Goal: Task Accomplishment & Management: Manage account settings

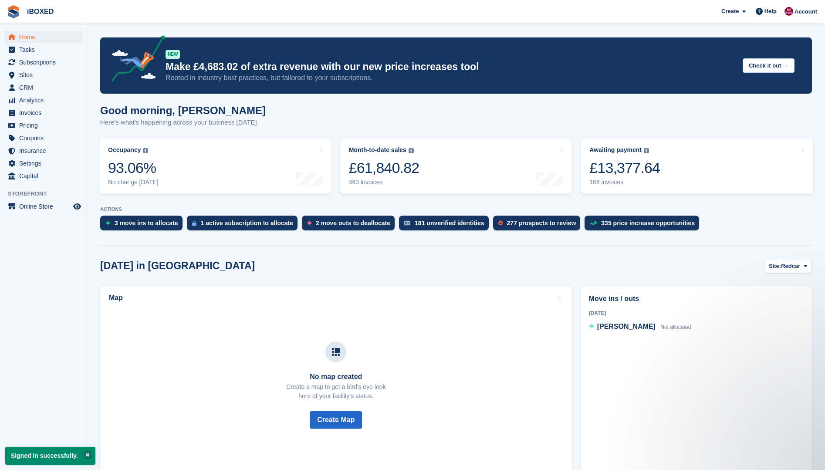
click at [85, 454] on button at bounding box center [87, 454] width 9 height 9
click at [45, 64] on span "Subscriptions" at bounding box center [45, 62] width 52 height 12
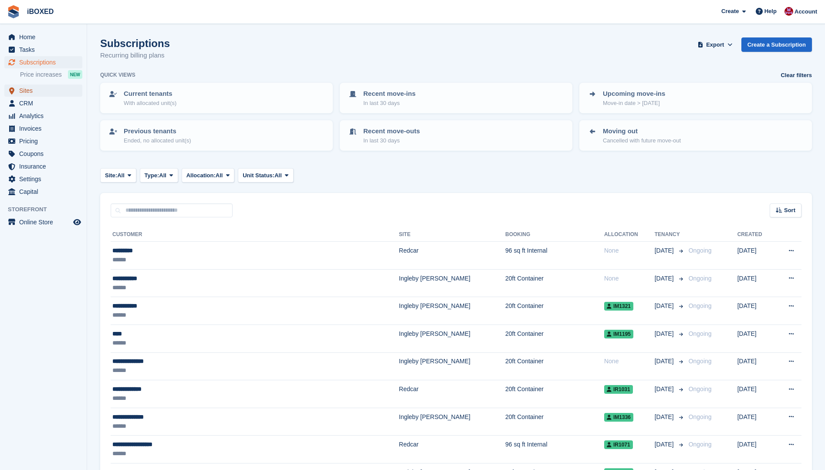
click at [27, 89] on span "Sites" at bounding box center [45, 90] width 52 height 12
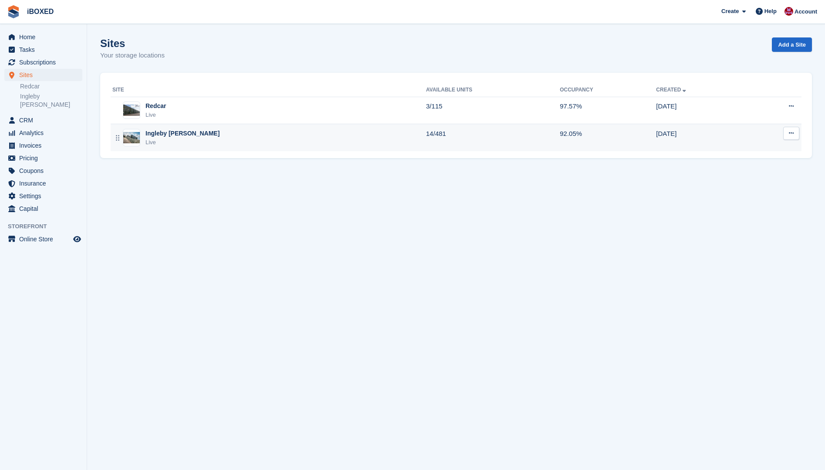
click at [136, 140] on img at bounding box center [131, 137] width 17 height 11
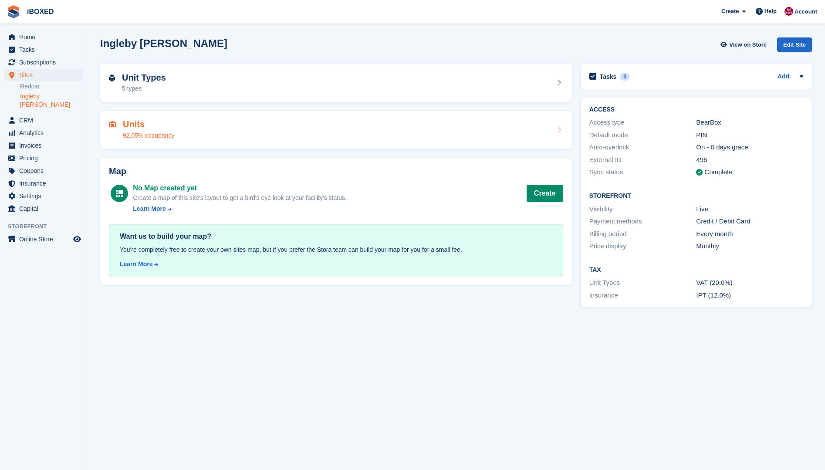
click at [139, 130] on div "Units 92.05% occupancy" at bounding box center [148, 129] width 51 height 21
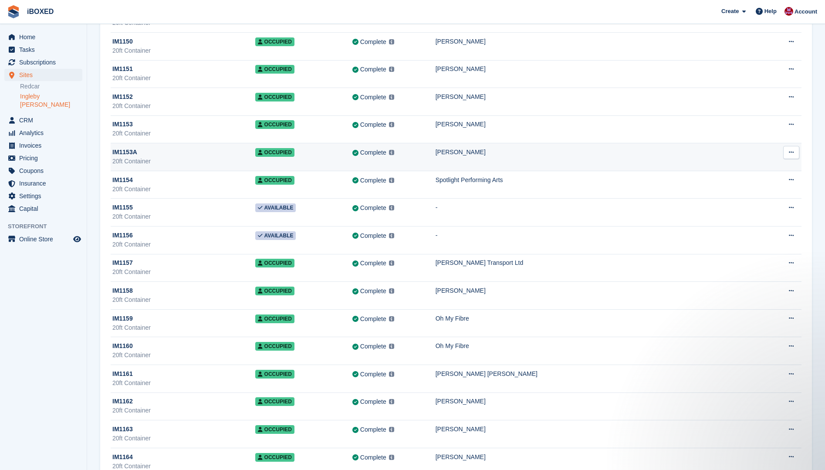
scroll to position [4355, 0]
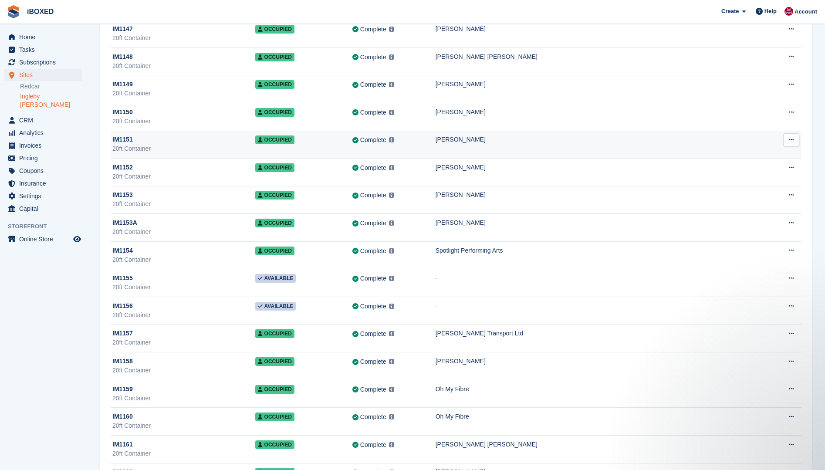
click at [154, 146] on div "20ft Container" at bounding box center [183, 148] width 143 height 9
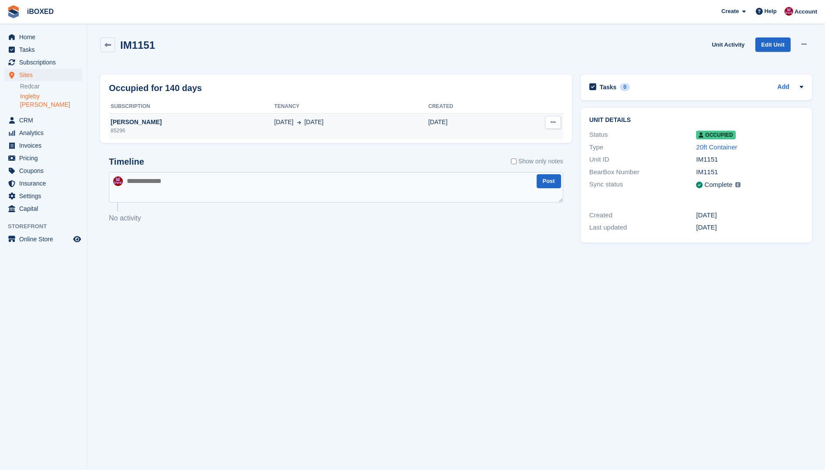
click at [191, 128] on div "85296" at bounding box center [192, 131] width 166 height 8
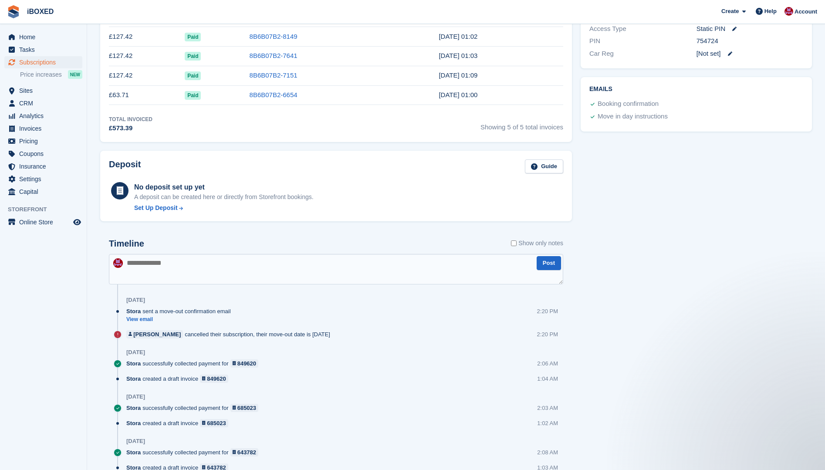
scroll to position [157, 0]
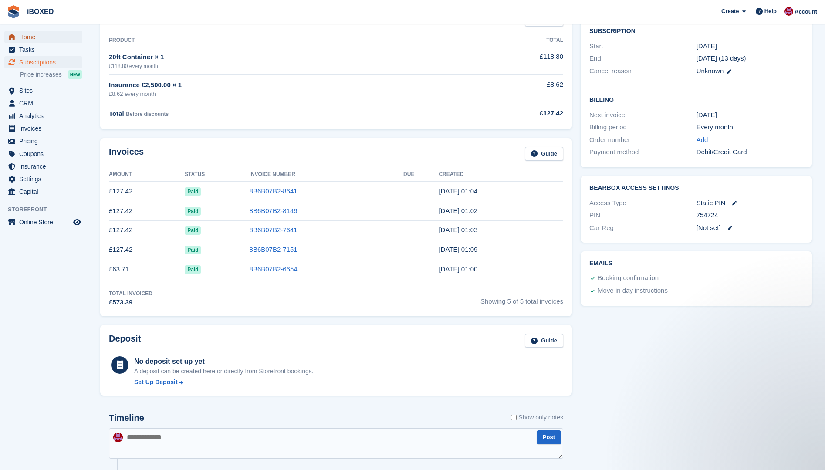
click at [25, 34] on span "Home" at bounding box center [45, 37] width 52 height 12
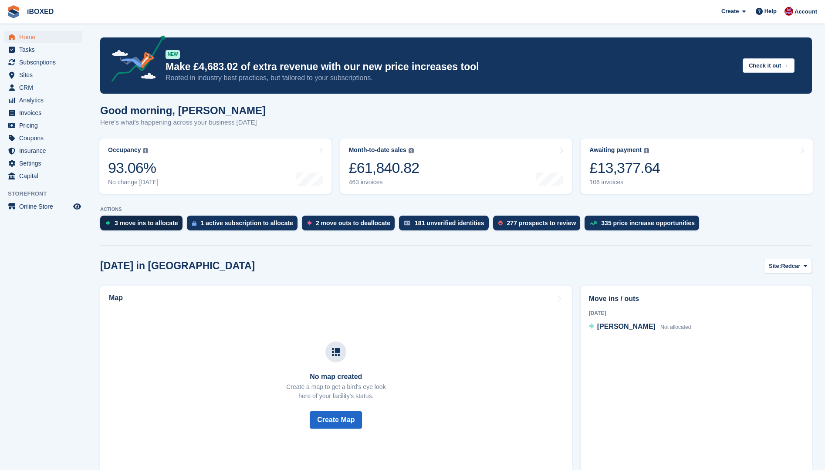
click at [156, 223] on div "3 move ins to allocate" at bounding box center [147, 223] width 64 height 7
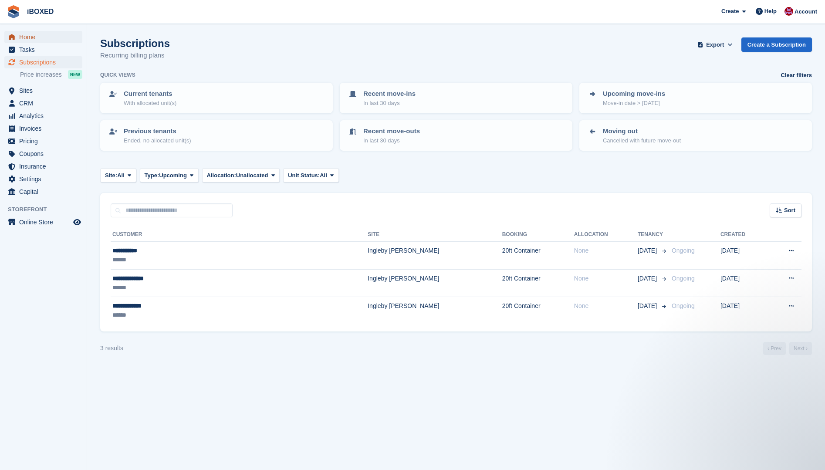
click at [35, 37] on span "Home" at bounding box center [45, 37] width 52 height 12
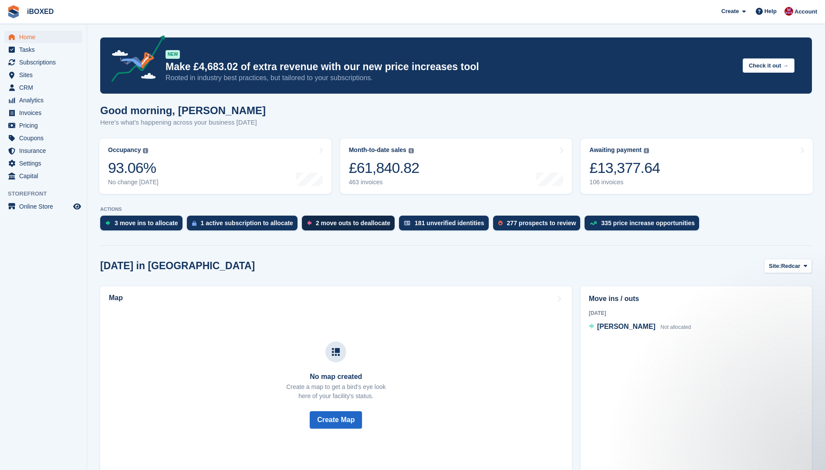
click at [316, 224] on div "2 move outs to deallocate" at bounding box center [353, 223] width 74 height 7
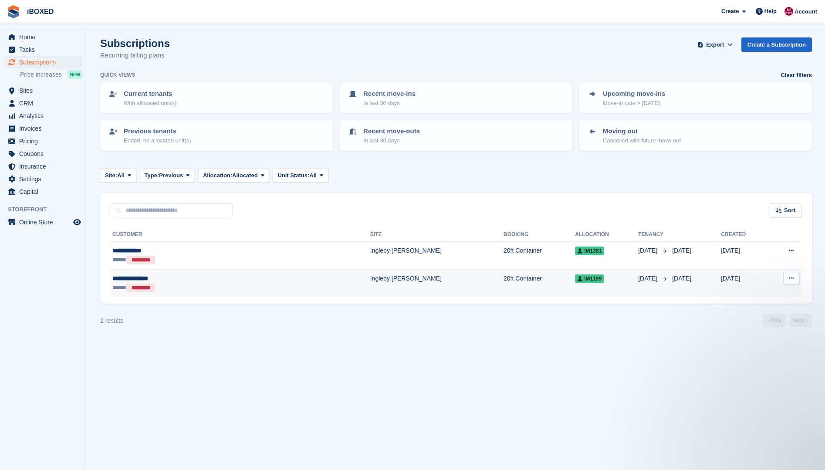
click at [370, 279] on td "Ingleby [PERSON_NAME]" at bounding box center [436, 282] width 133 height 27
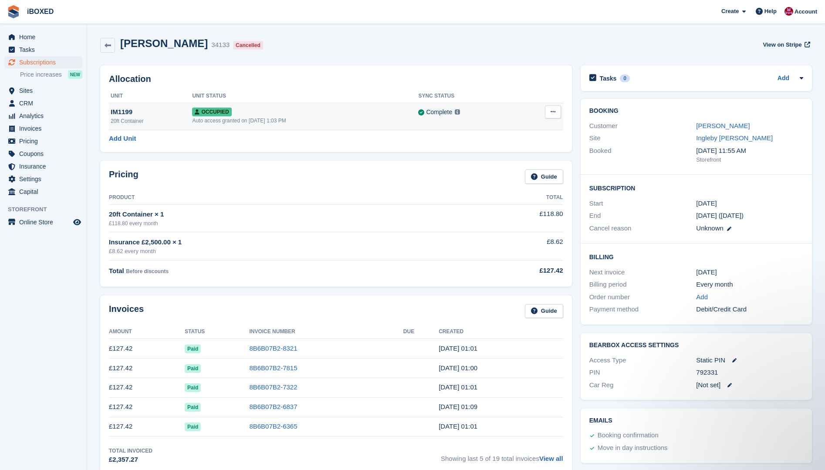
click at [254, 106] on td "Occupied Auto access granted on [DATE] 1:03 PM" at bounding box center [305, 116] width 226 height 27
click at [47, 59] on span "Subscriptions" at bounding box center [45, 62] width 52 height 12
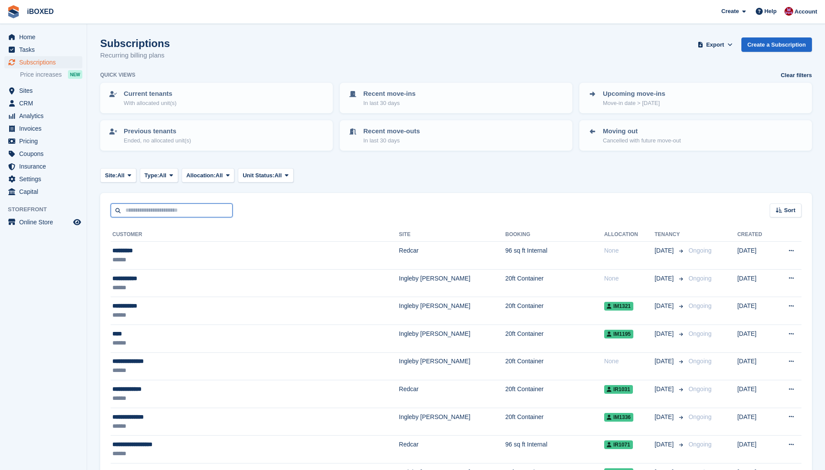
click at [153, 215] on input "text" at bounding box center [172, 210] width 122 height 14
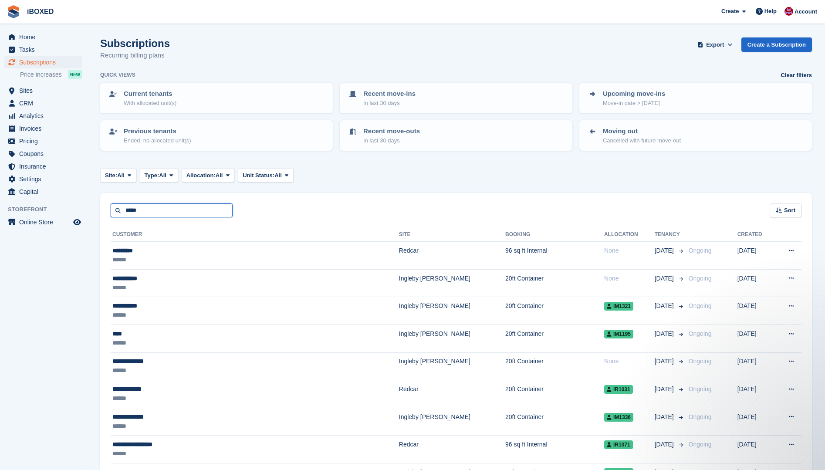
type input "*****"
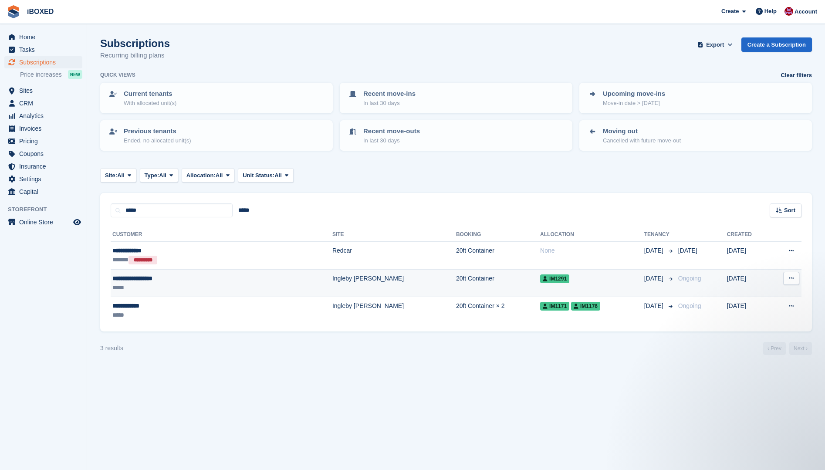
click at [152, 284] on div "*****" at bounding box center [175, 287] width 126 height 9
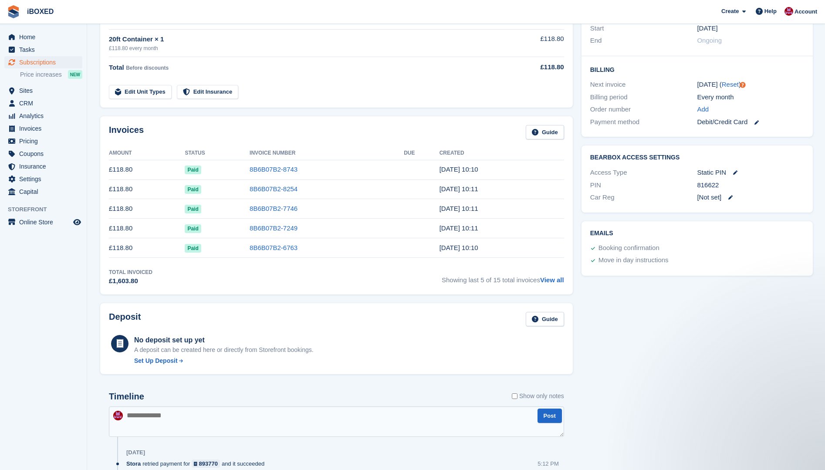
scroll to position [392, 0]
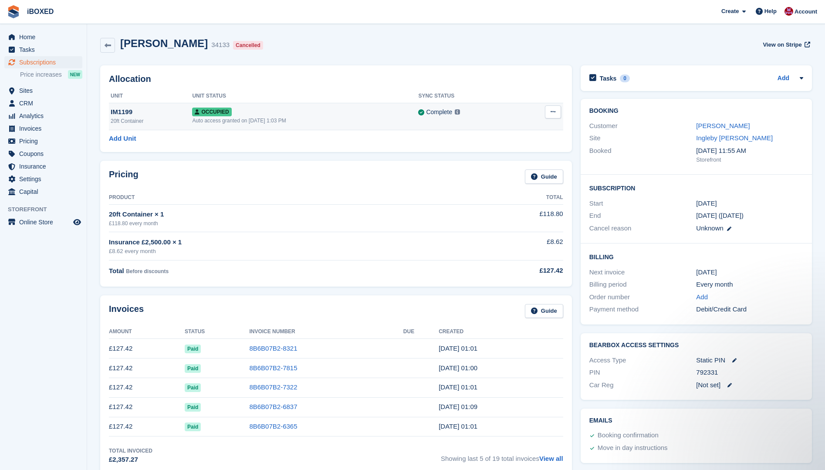
click at [255, 110] on div "Occupied" at bounding box center [305, 111] width 226 height 9
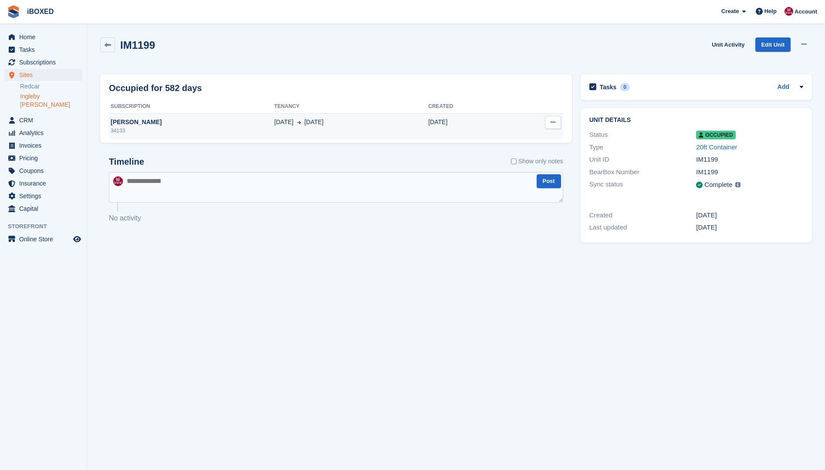
click at [278, 120] on span "[DATE]" at bounding box center [283, 122] width 19 height 9
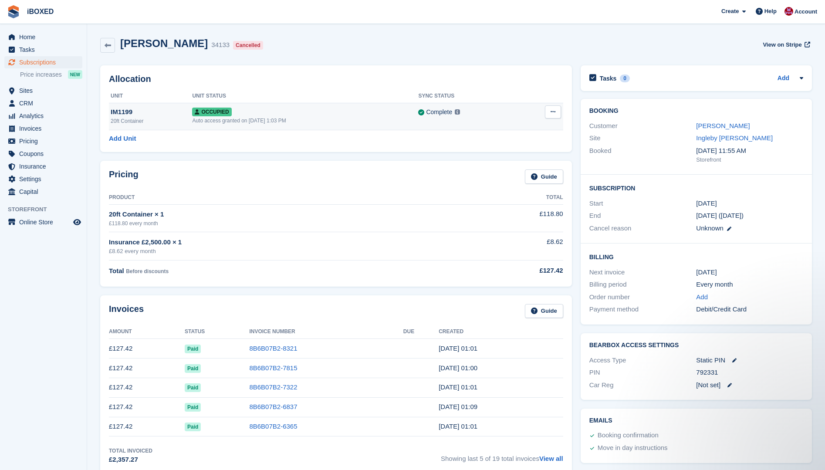
click at [448, 126] on td "Complete Last synced at 26 Sep, 1:11 PM Learn more →" at bounding box center [468, 116] width 101 height 27
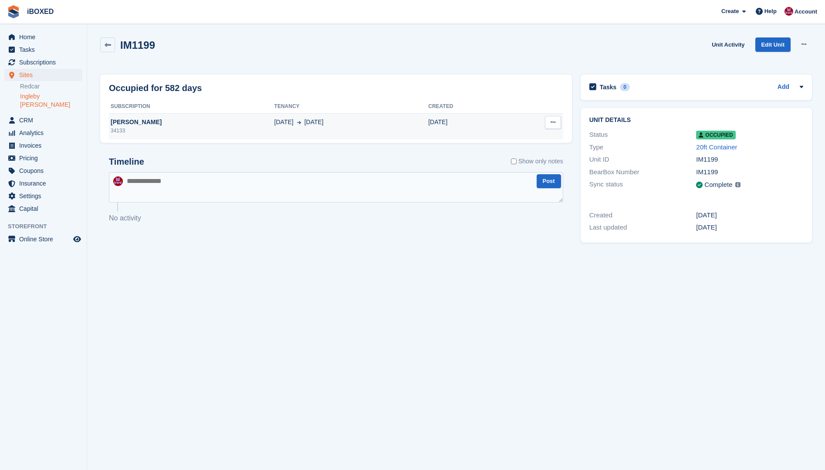
click at [417, 124] on div "[DATE] Sep" at bounding box center [351, 122] width 154 height 9
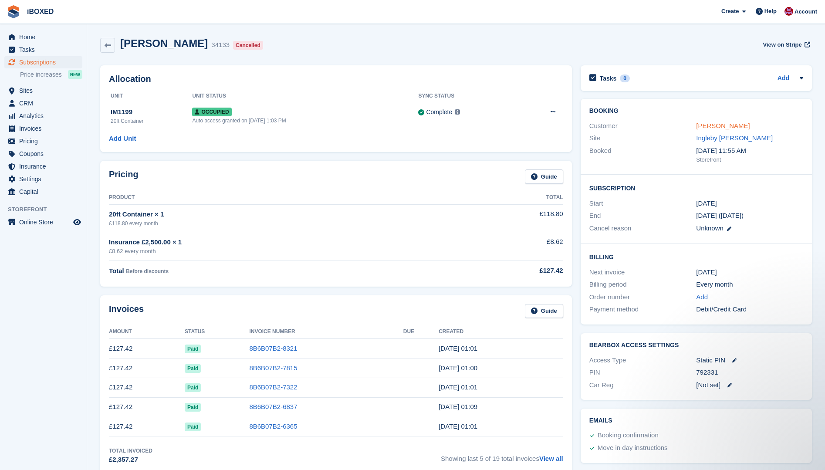
click at [733, 129] on link "Jonathan O'Neill" at bounding box center [723, 125] width 54 height 7
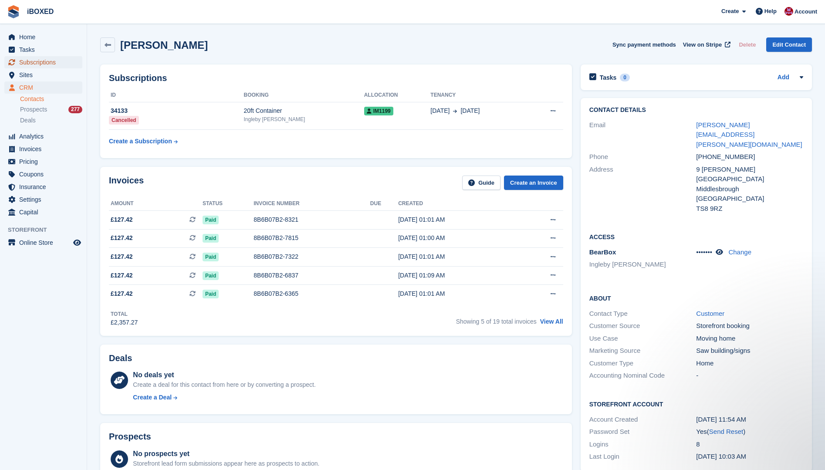
click at [53, 63] on span "Subscriptions" at bounding box center [45, 62] width 52 height 12
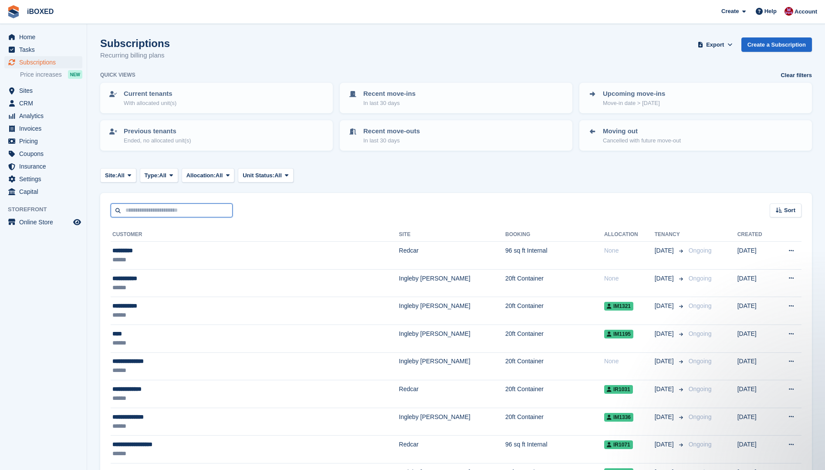
click at [162, 209] on input "text" at bounding box center [172, 210] width 122 height 14
type input "**********"
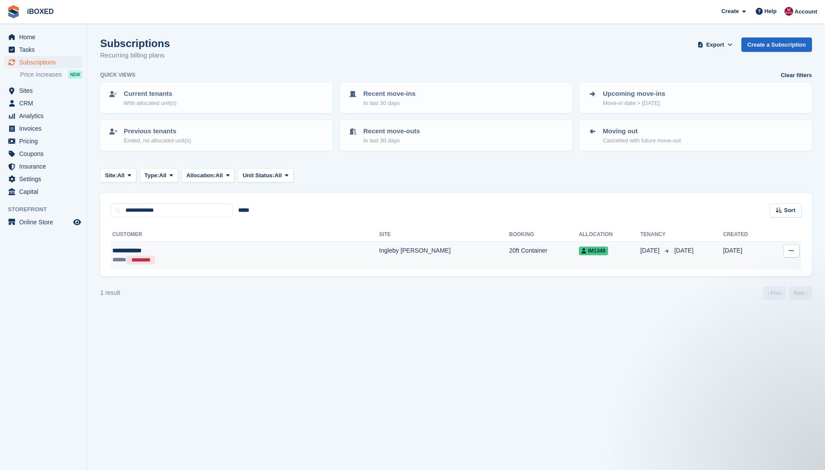
click at [132, 256] on div "*********" at bounding box center [140, 260] width 29 height 9
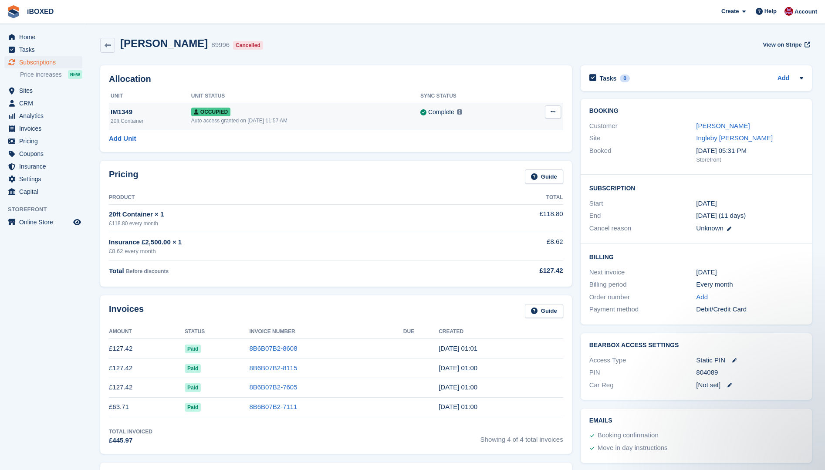
click at [264, 122] on div "Auto access granted on [DATE] 11:57 AM" at bounding box center [305, 121] width 229 height 8
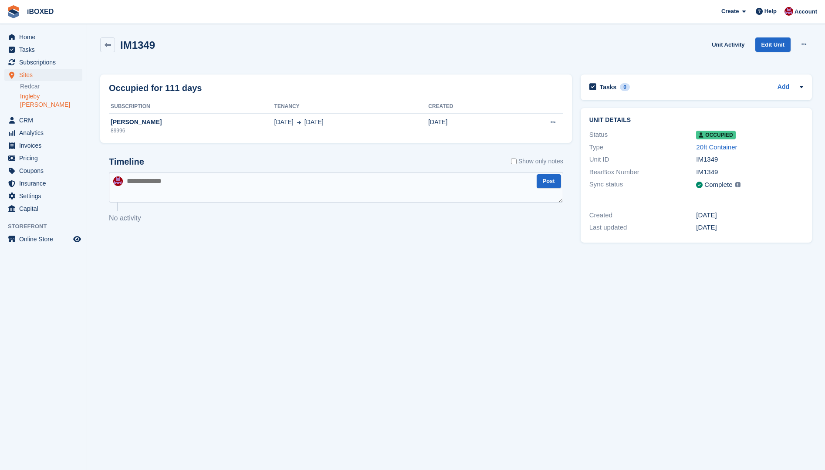
click at [274, 122] on span "[DATE]" at bounding box center [283, 122] width 19 height 9
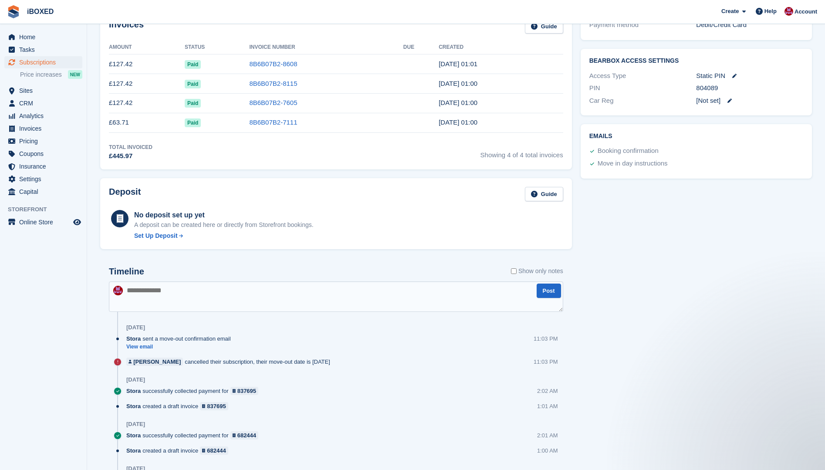
scroll to position [348, 0]
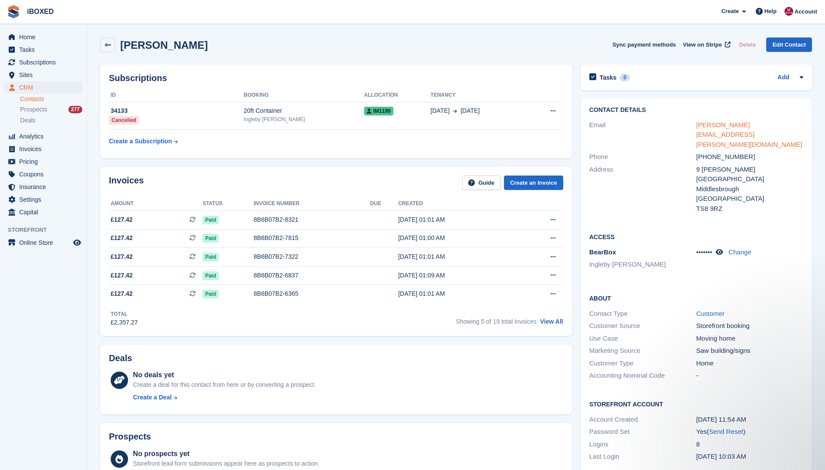
click at [738, 125] on link "jonathan.oneill@amprojectsltd.com" at bounding box center [749, 134] width 106 height 27
click at [696, 121] on link "jonathan.oneill@amprojectsltd.com" at bounding box center [749, 134] width 106 height 27
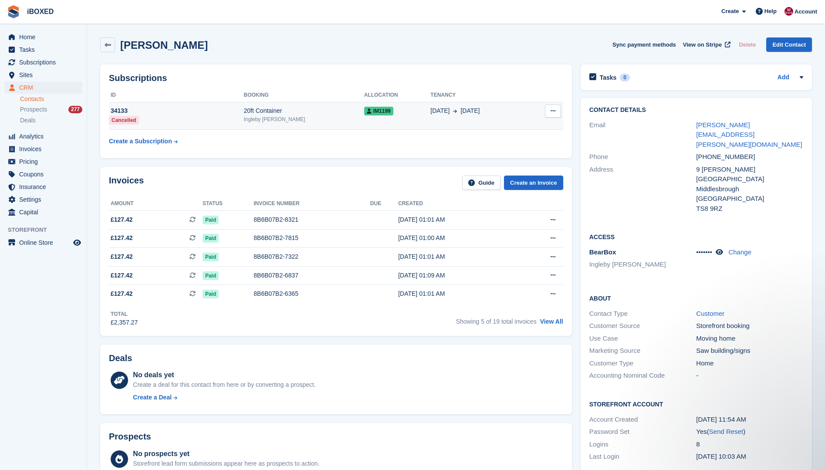
click at [228, 124] on td "34133 Cancelled" at bounding box center [176, 116] width 135 height 28
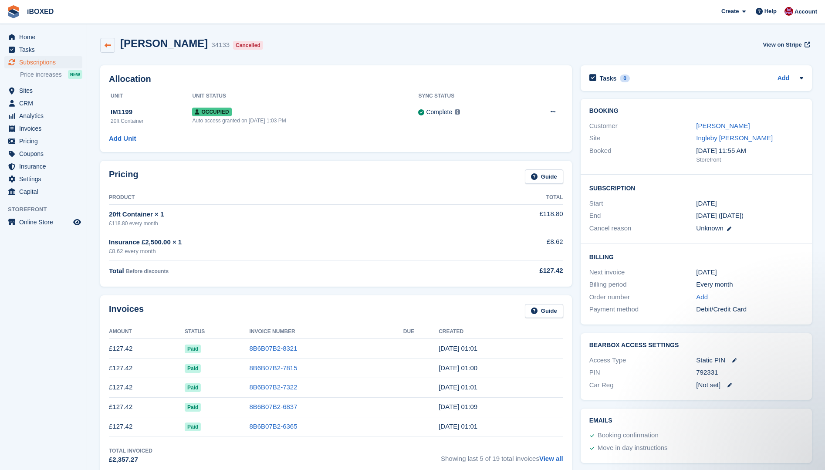
click at [110, 49] on link at bounding box center [107, 45] width 15 height 15
click at [298, 116] on div "Occupied" at bounding box center [305, 111] width 226 height 9
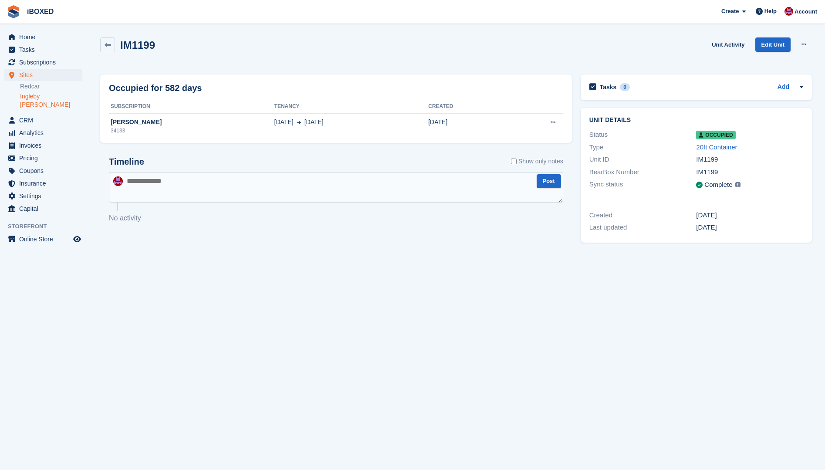
click at [297, 130] on td "25 Feb 25 Sep" at bounding box center [351, 126] width 154 height 26
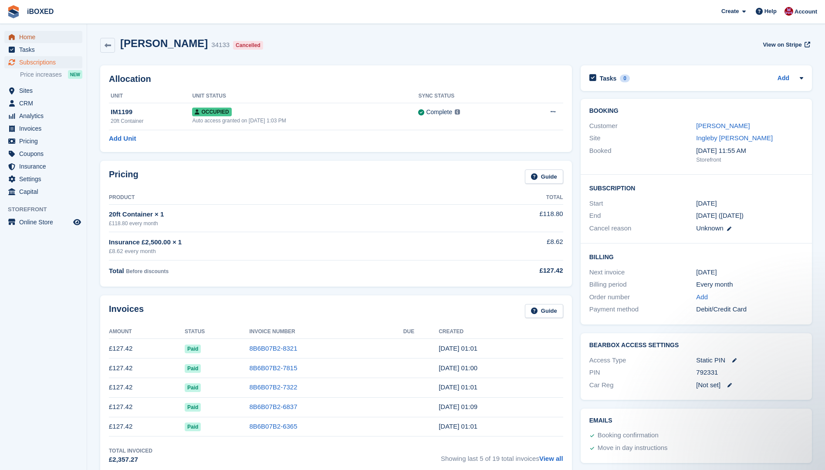
click at [33, 37] on span "Home" at bounding box center [45, 37] width 52 height 12
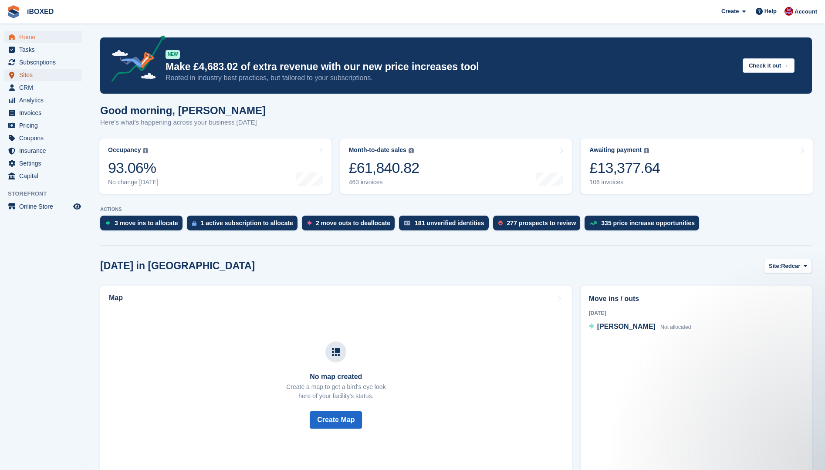
click at [38, 75] on span "Sites" at bounding box center [45, 75] width 52 height 12
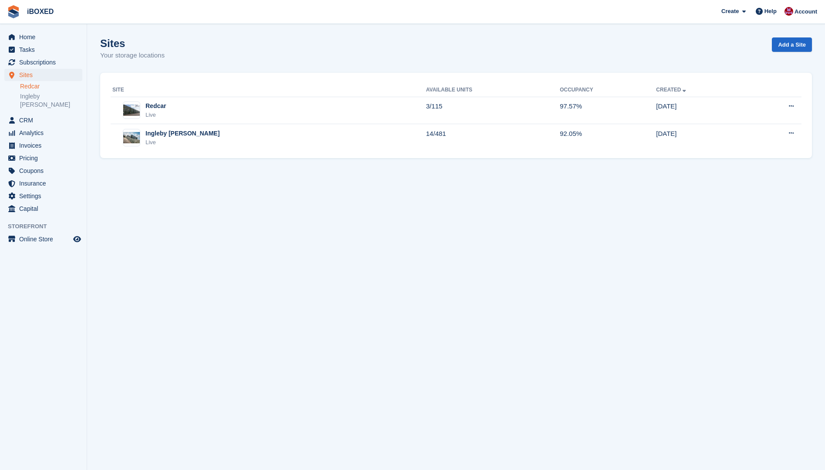
click at [40, 87] on link "Redcar" at bounding box center [51, 86] width 62 height 8
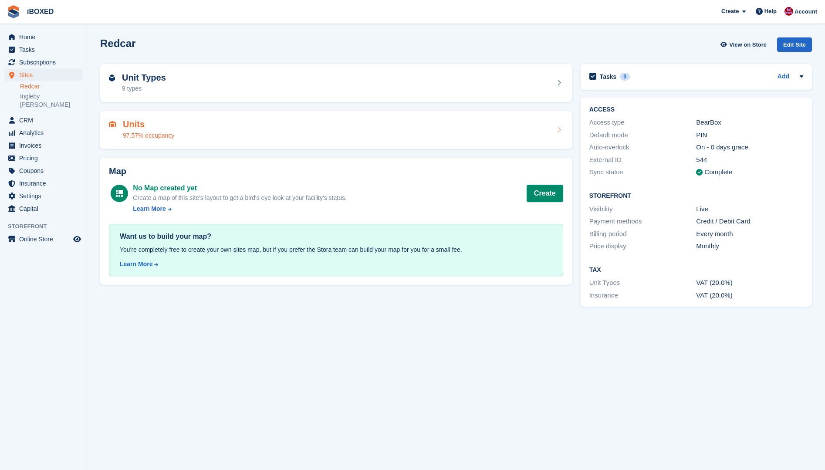
click at [142, 123] on h2 "Units" at bounding box center [148, 124] width 51 height 10
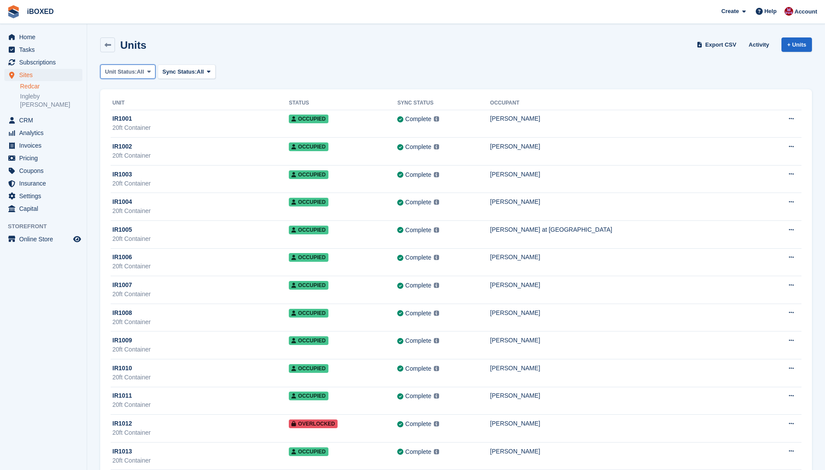
click at [138, 69] on span "All" at bounding box center [140, 72] width 7 height 9
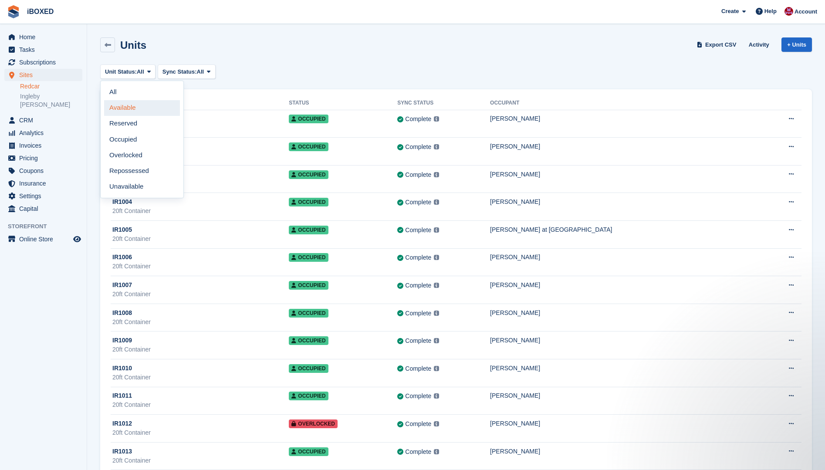
click at [142, 108] on link "Available" at bounding box center [142, 108] width 76 height 16
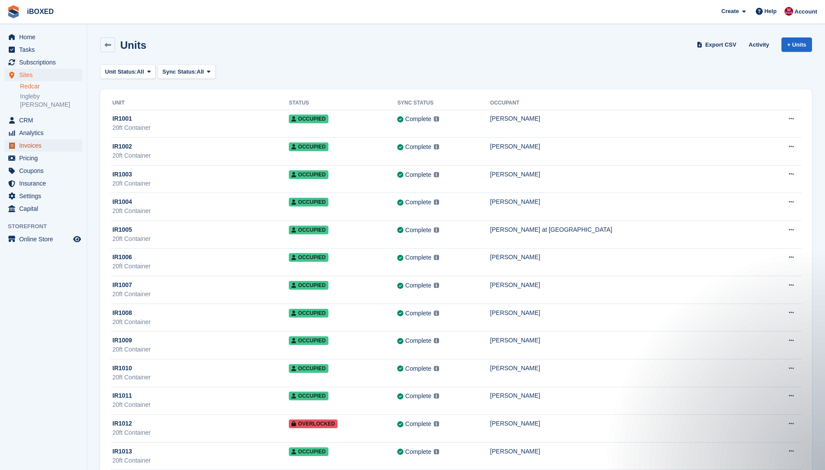
click at [34, 139] on span "Invoices" at bounding box center [45, 145] width 52 height 12
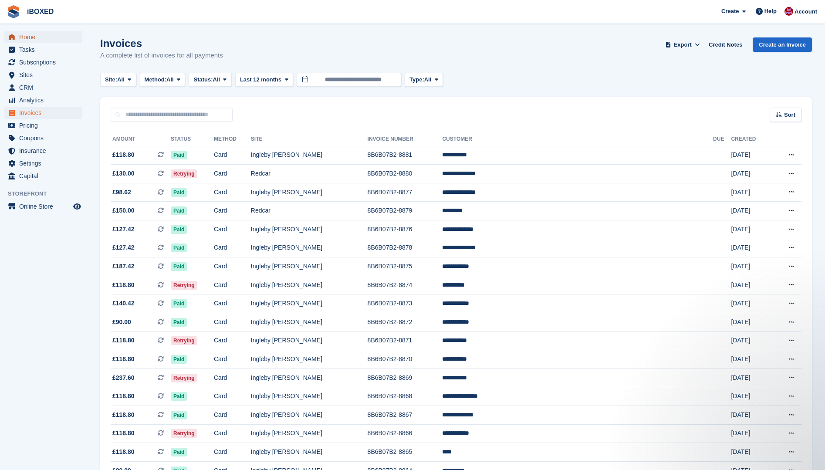
click at [25, 35] on span "Home" at bounding box center [45, 37] width 52 height 12
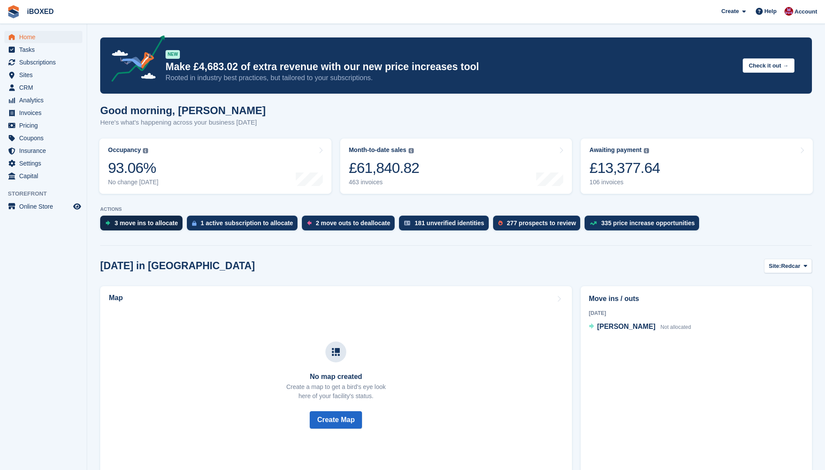
click at [132, 222] on div "3 move ins to allocate" at bounding box center [147, 223] width 64 height 7
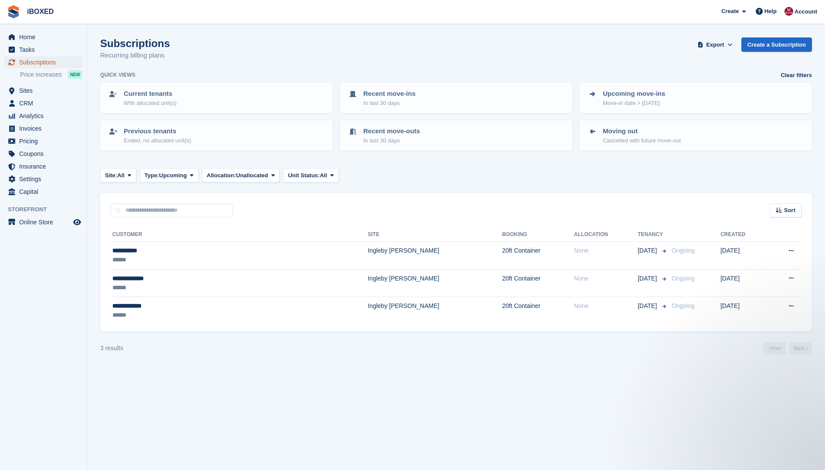
click at [42, 63] on span "Subscriptions" at bounding box center [45, 62] width 52 height 12
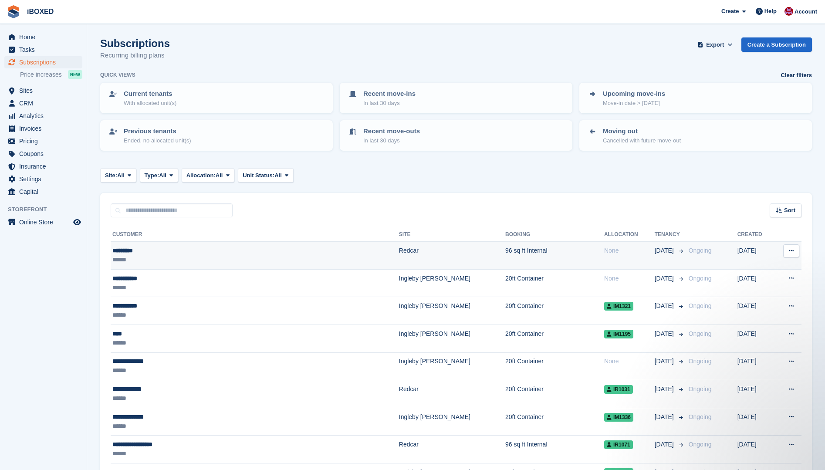
click at [208, 252] on div "*********" at bounding box center [208, 250] width 192 height 9
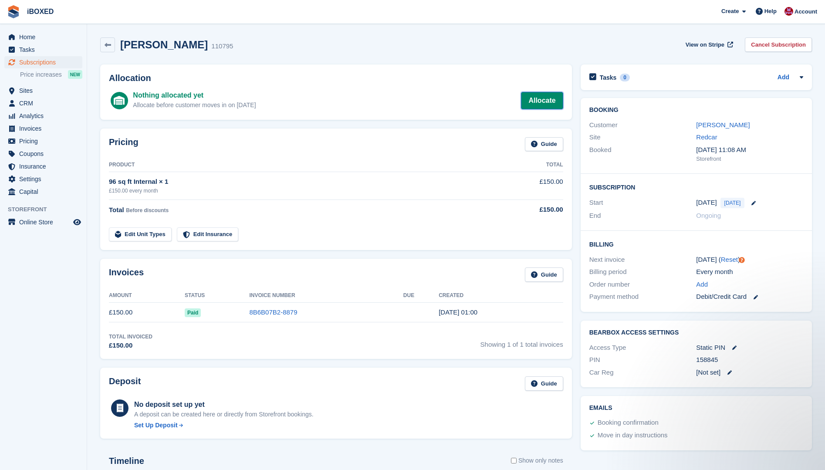
click at [532, 105] on link "Allocate" at bounding box center [542, 100] width 42 height 17
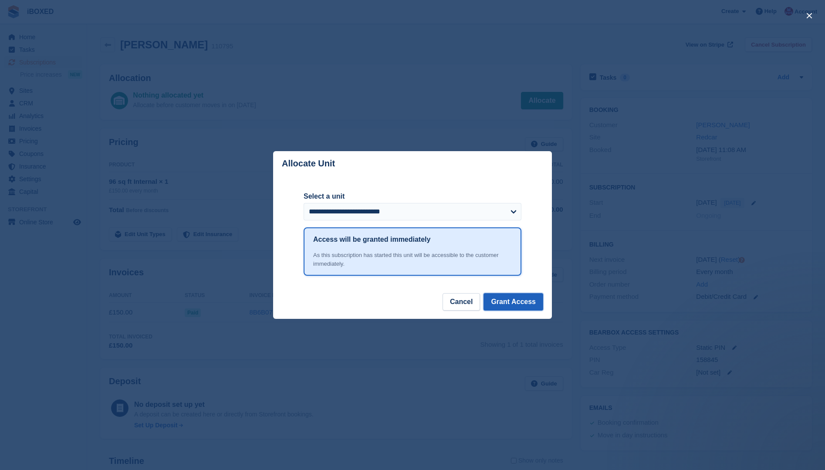
click at [515, 303] on button "Grant Access" at bounding box center [513, 301] width 60 height 17
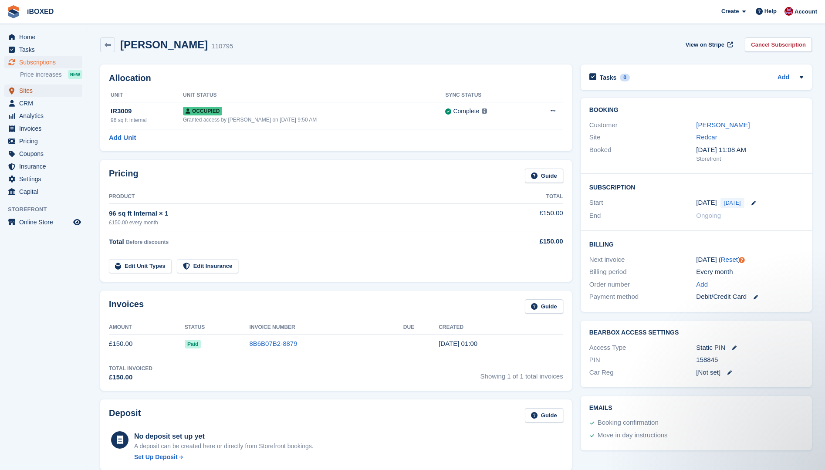
click at [30, 94] on span "Sites" at bounding box center [45, 90] width 52 height 12
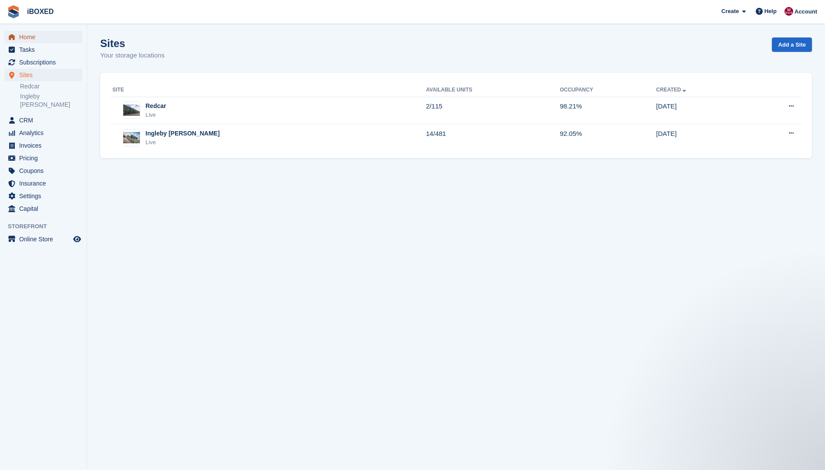
click at [37, 37] on span "Home" at bounding box center [45, 37] width 52 height 12
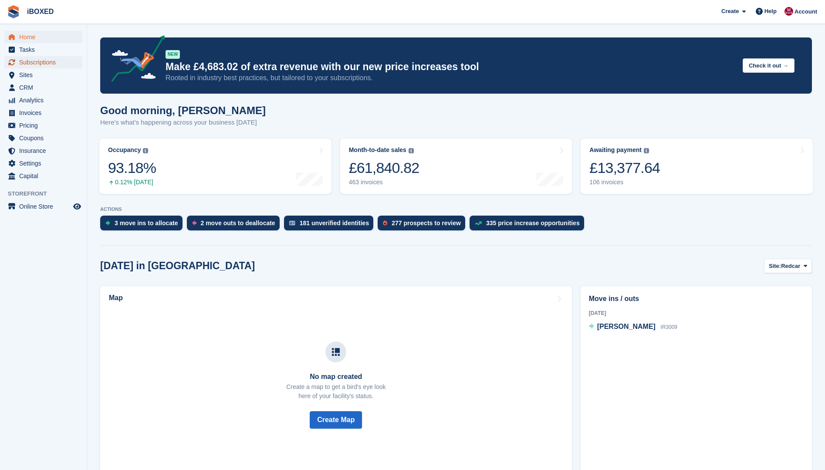
click at [34, 60] on span "Subscriptions" at bounding box center [45, 62] width 52 height 12
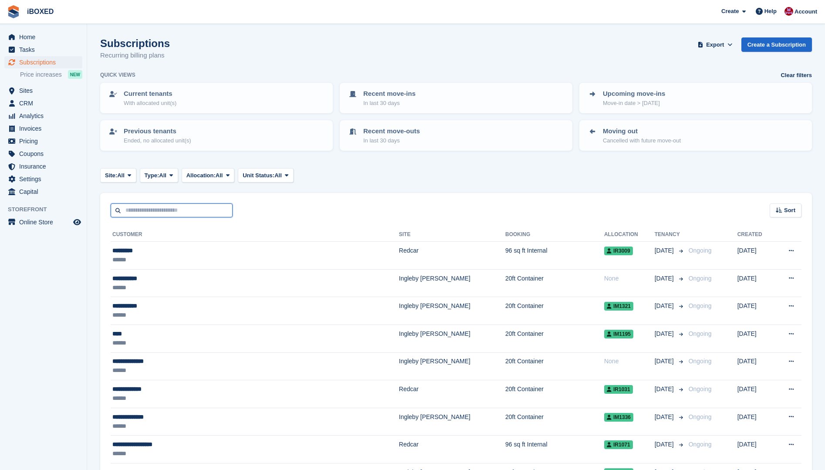
click at [145, 209] on input "text" at bounding box center [172, 210] width 122 height 14
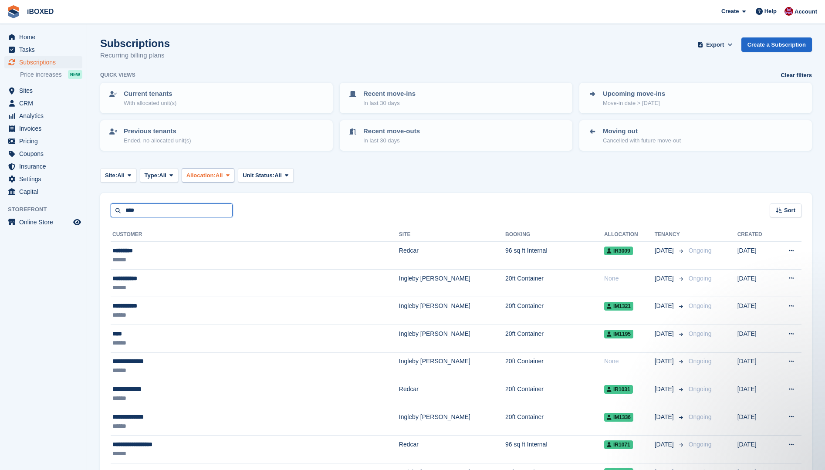
type input "****"
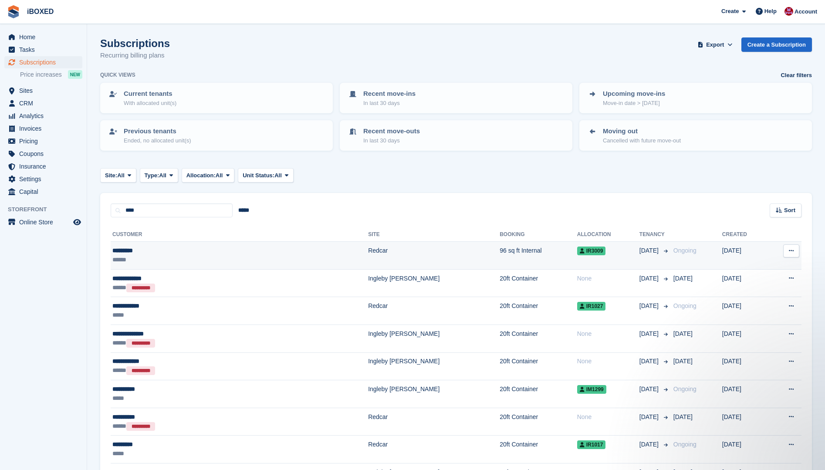
click at [368, 259] on td "Redcar" at bounding box center [434, 256] width 132 height 28
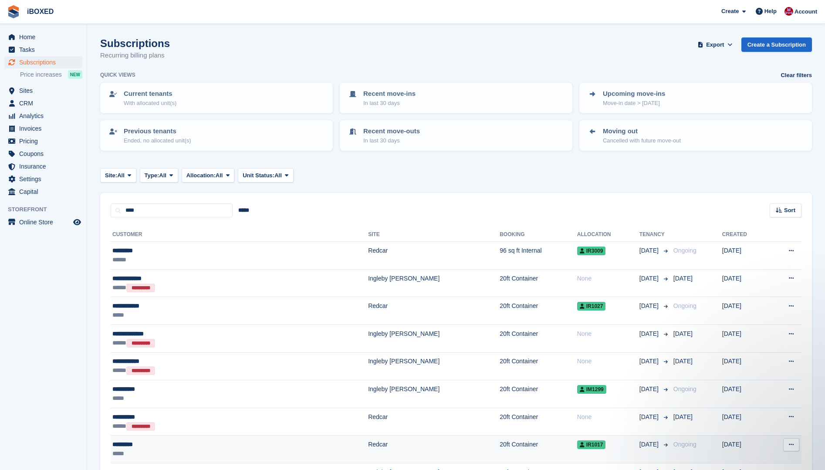
click at [500, 447] on td "20ft Container" at bounding box center [539, 450] width 78 height 28
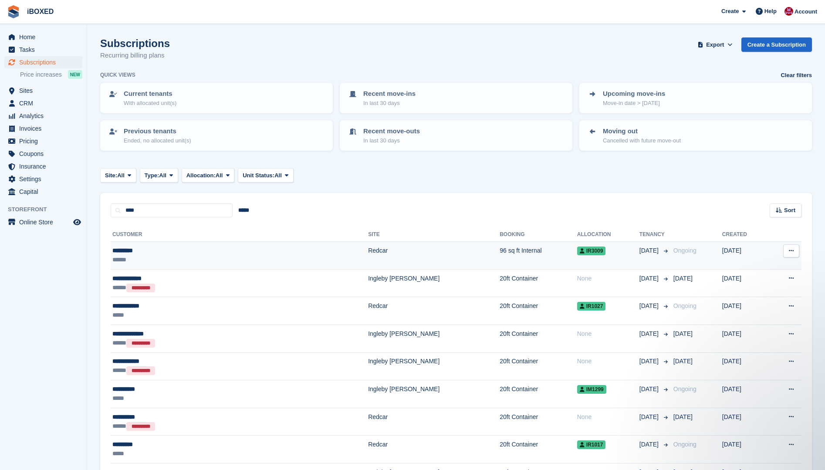
click at [190, 259] on div "******" at bounding box center [181, 259] width 138 height 9
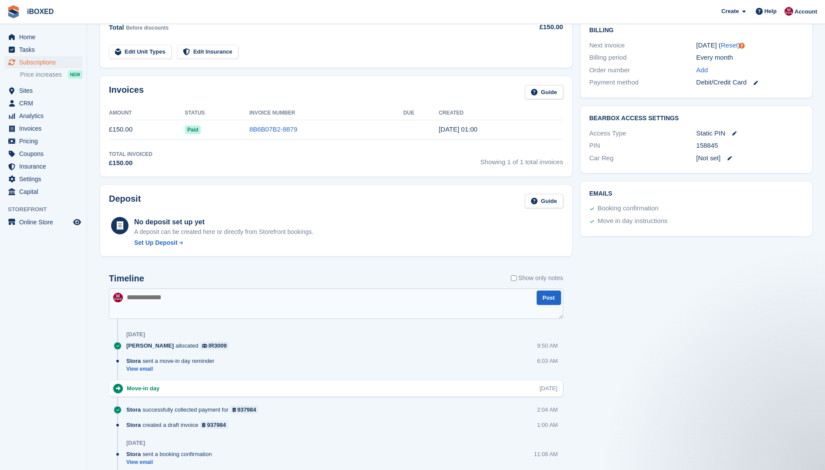
scroll to position [218, 0]
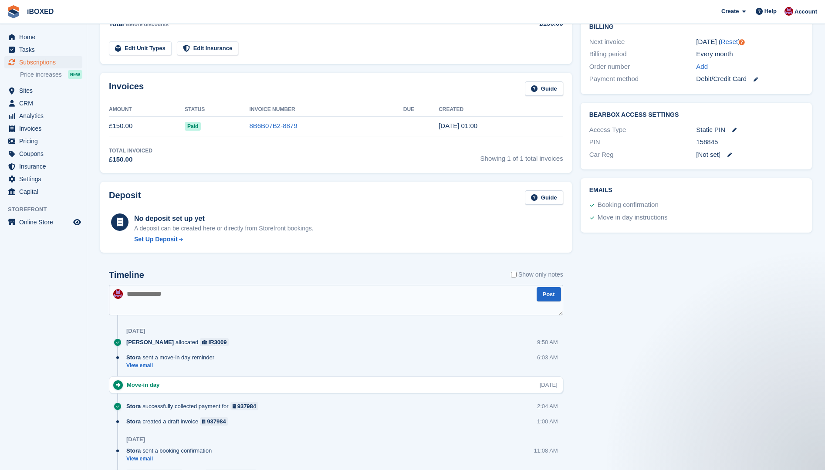
click at [171, 298] on textarea at bounding box center [336, 300] width 454 height 30
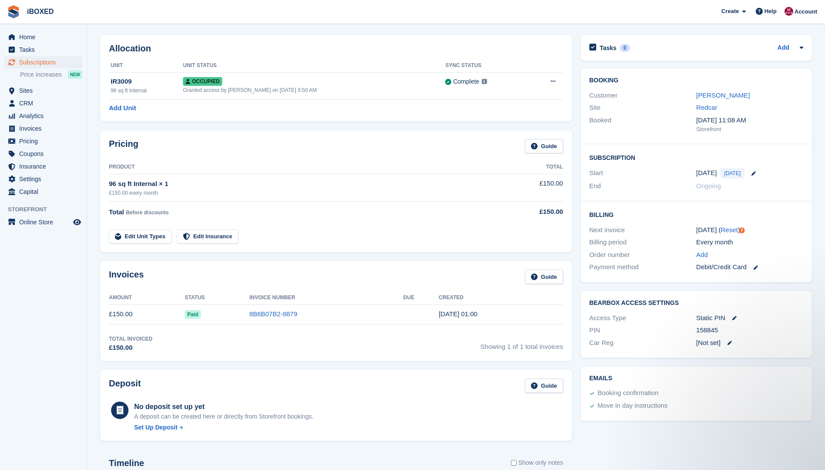
scroll to position [0, 0]
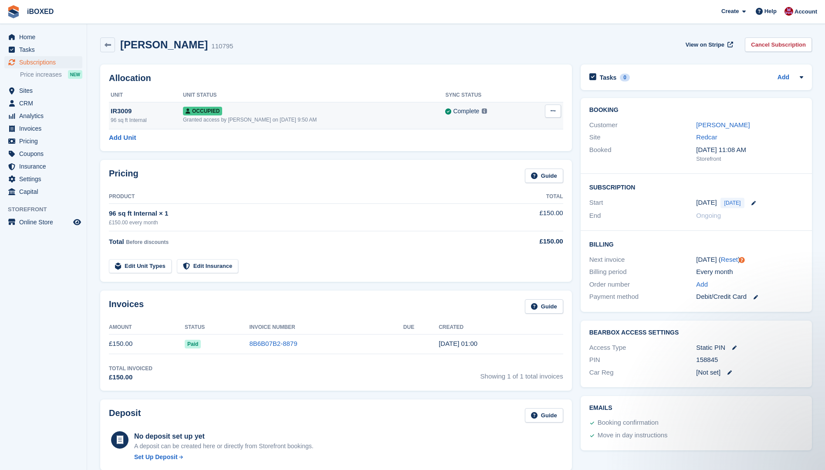
click at [161, 118] on div "96 sq ft Internal" at bounding box center [147, 120] width 72 height 8
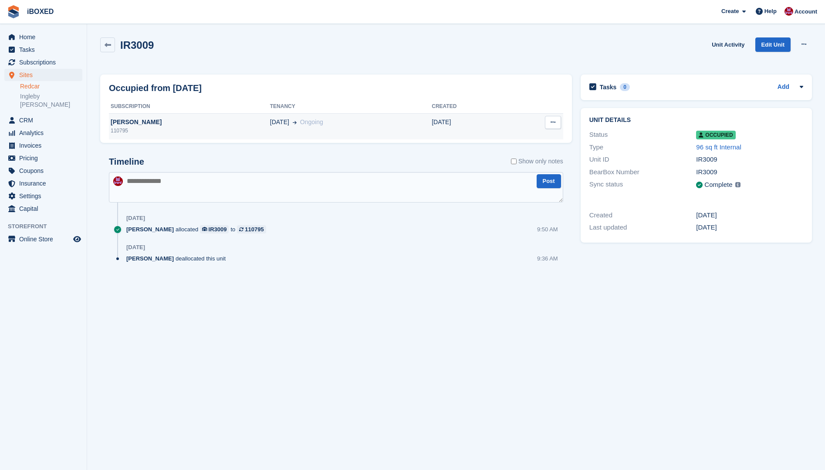
click at [176, 126] on div "[PERSON_NAME]" at bounding box center [189, 122] width 161 height 9
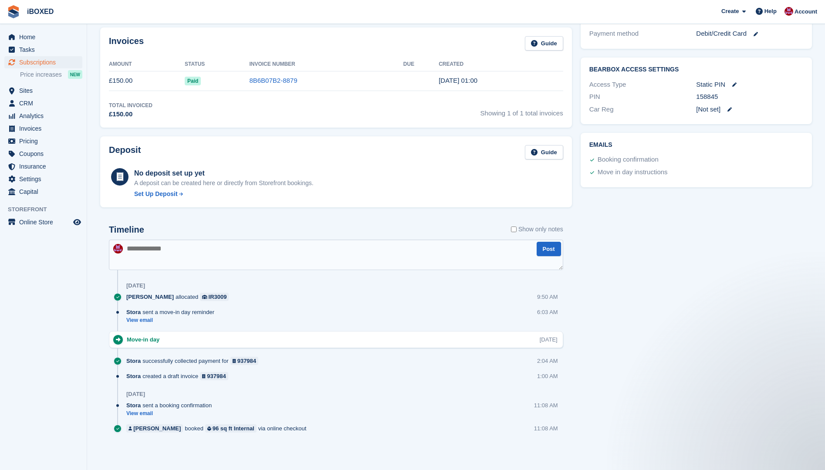
click at [132, 243] on textarea at bounding box center [336, 255] width 454 height 30
click at [328, 249] on textarea "**********" at bounding box center [336, 255] width 454 height 30
type textarea "**********"
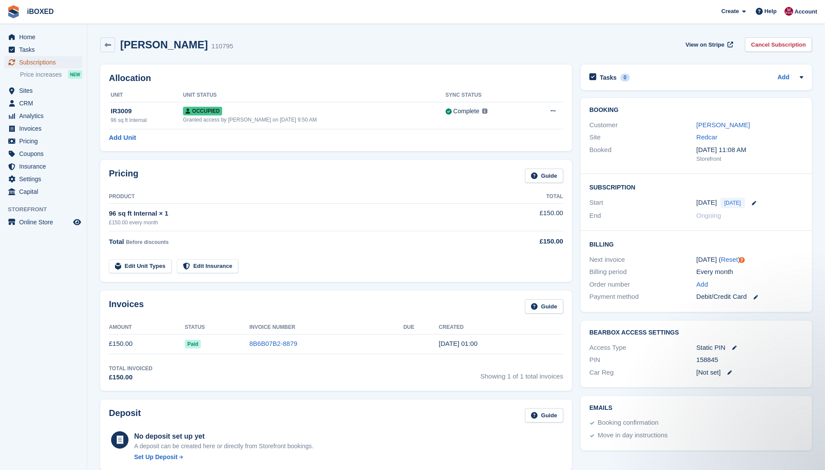
click at [51, 60] on span "Subscriptions" at bounding box center [45, 62] width 52 height 12
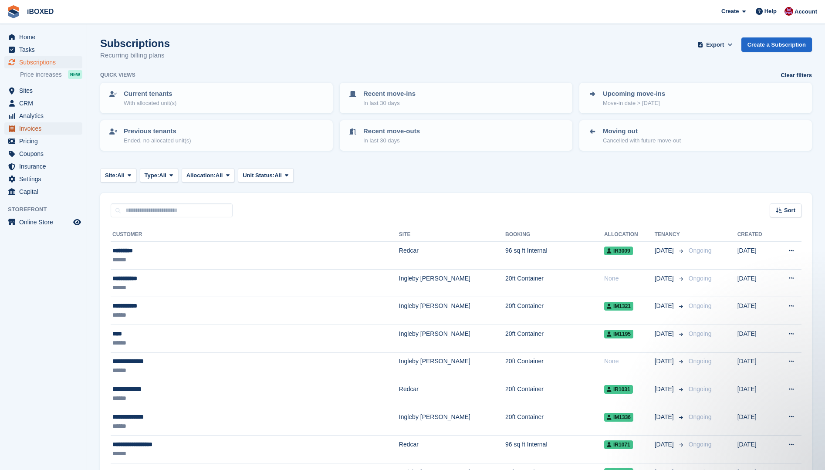
click at [28, 128] on span "Invoices" at bounding box center [45, 128] width 52 height 12
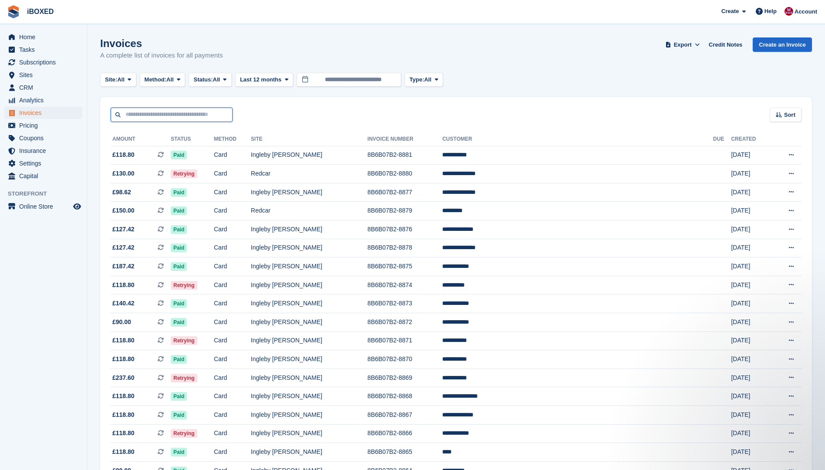
click at [139, 112] on input "text" at bounding box center [172, 115] width 122 height 14
type input "**********"
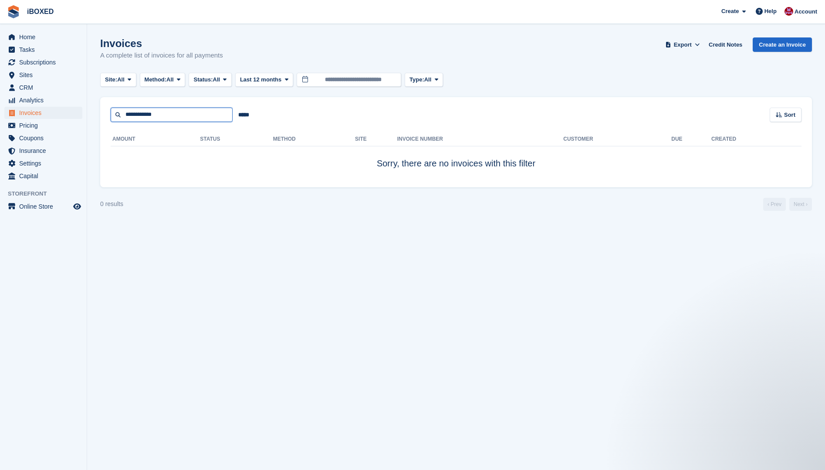
click at [141, 115] on input "**********" at bounding box center [172, 115] width 122 height 14
type input "*****"
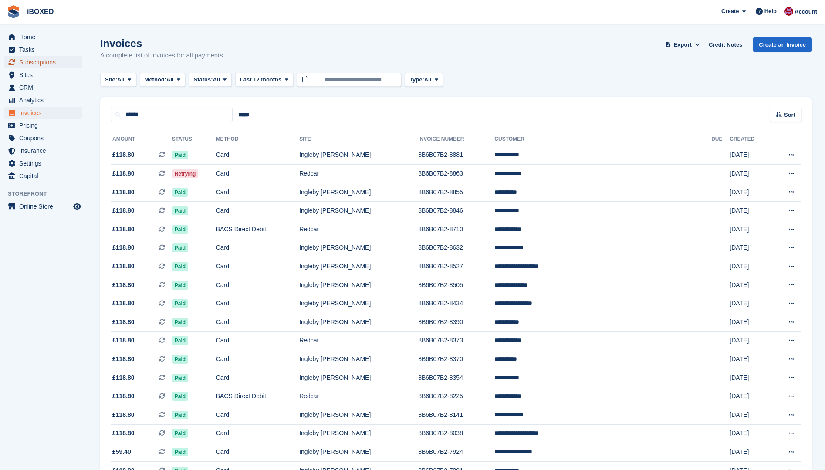
click at [28, 67] on span "Subscriptions" at bounding box center [45, 62] width 52 height 12
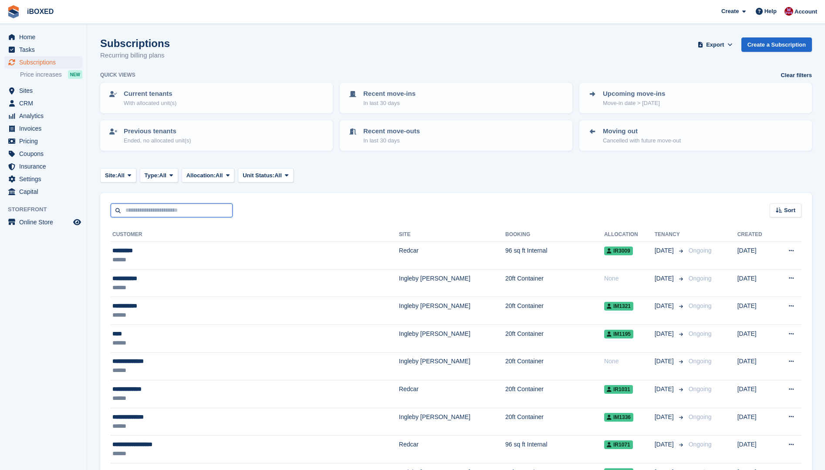
click at [152, 209] on input "text" at bounding box center [172, 210] width 122 height 14
type input "**********"
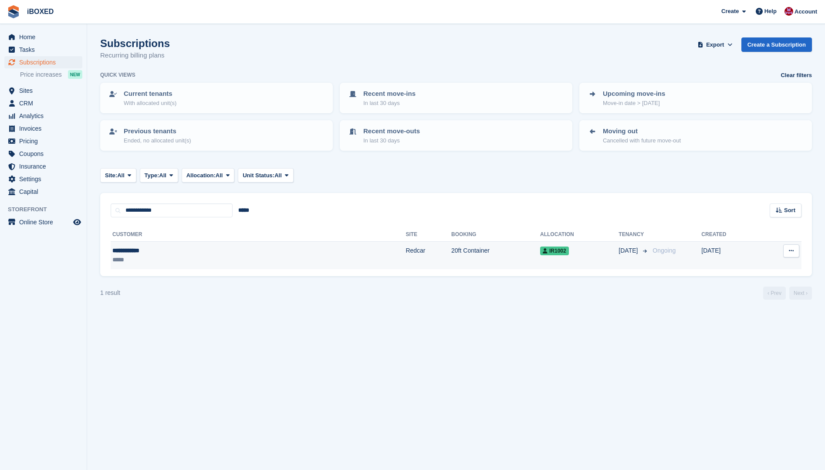
click div "**********"
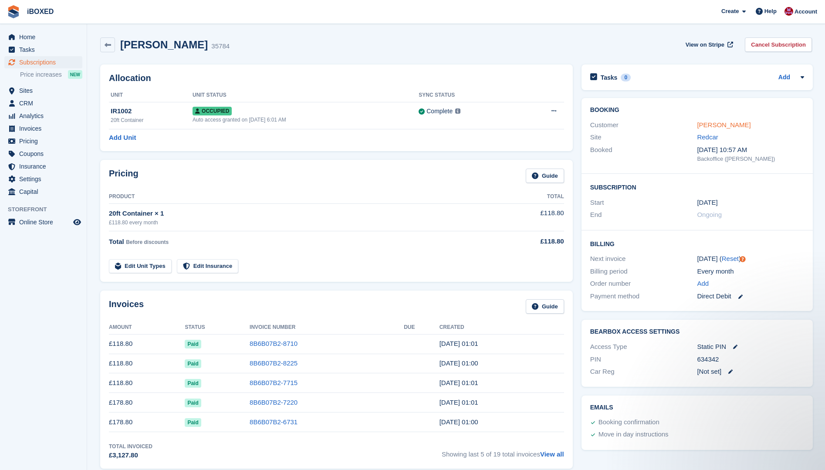
click at [730, 122] on link "[PERSON_NAME]" at bounding box center [724, 124] width 54 height 7
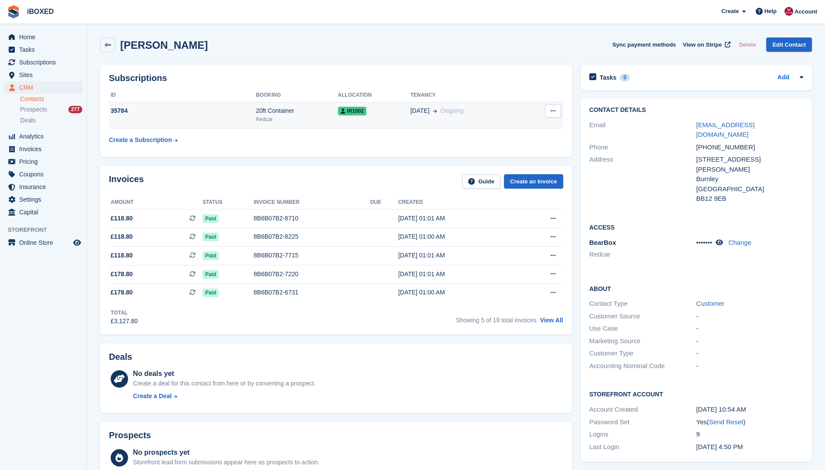
click at [248, 106] on td "35784" at bounding box center [182, 115] width 147 height 27
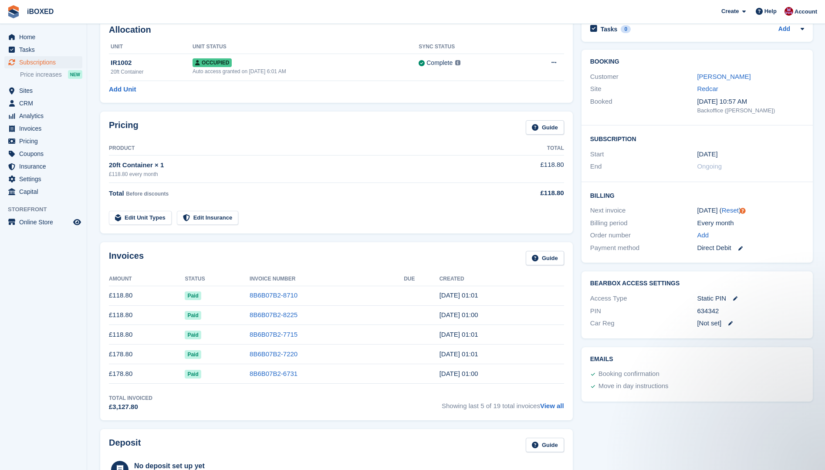
scroll to position [1, 0]
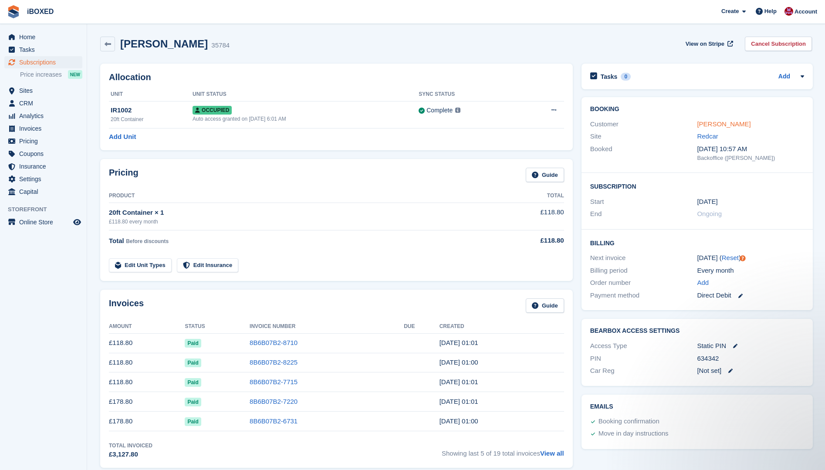
click at [717, 127] on link "[PERSON_NAME]" at bounding box center [724, 123] width 54 height 7
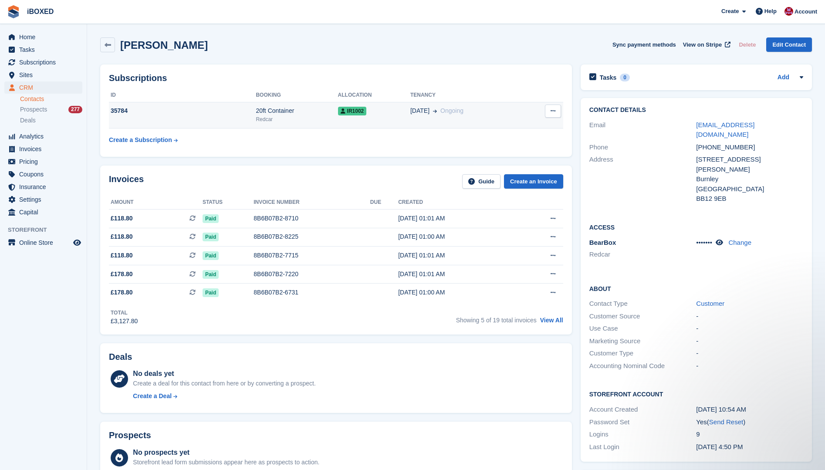
click at [153, 118] on td "35784" at bounding box center [182, 115] width 147 height 27
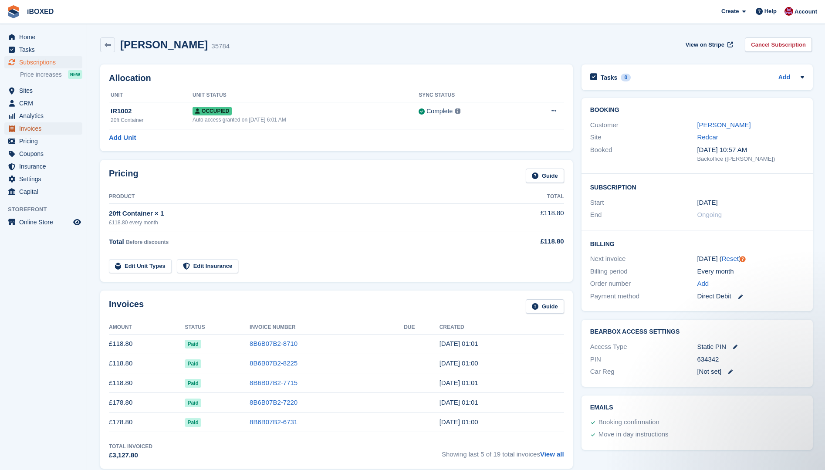
click at [22, 125] on span "Invoices" at bounding box center [45, 128] width 52 height 12
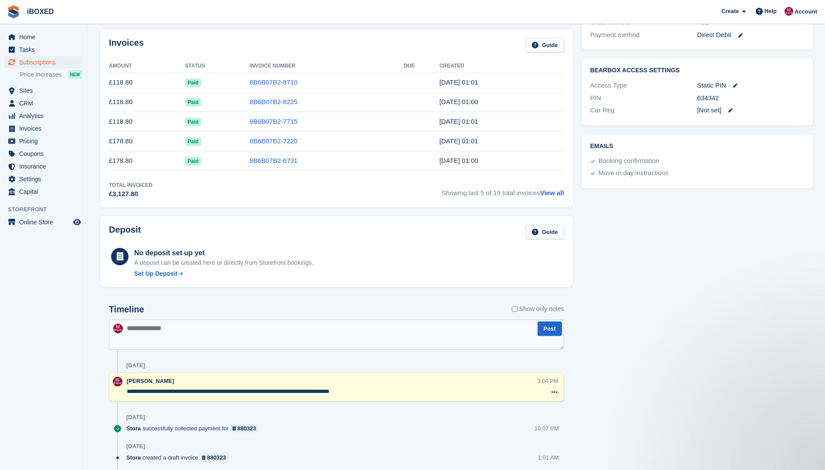
scroll to position [305, 0]
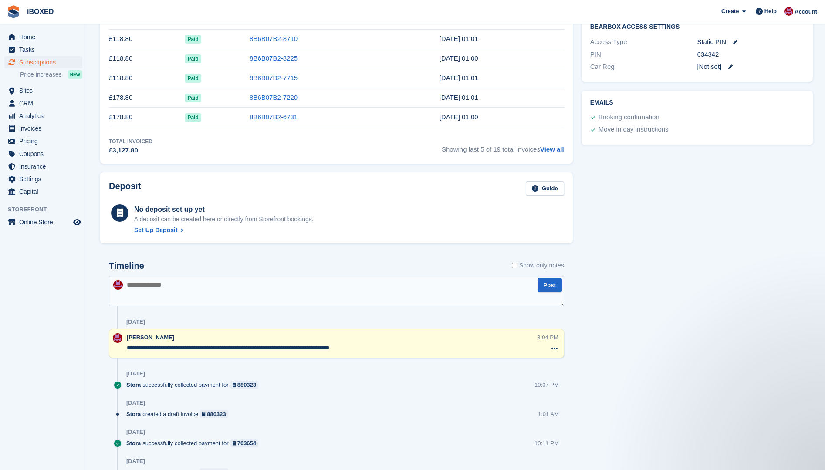
click at [137, 292] on textarea at bounding box center [336, 291] width 455 height 30
click at [283, 285] on textarea "**********" at bounding box center [336, 291] width 455 height 30
click at [337, 284] on textarea "**********" at bounding box center [336, 291] width 455 height 30
type textarea "**********"
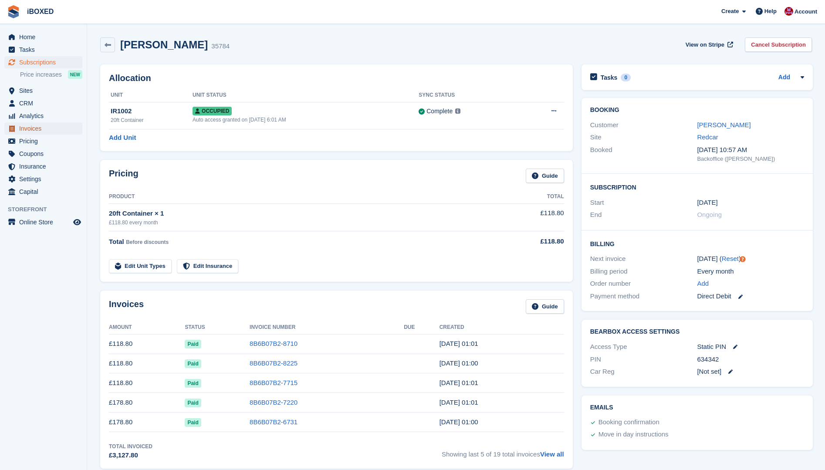
click at [29, 128] on span "Invoices" at bounding box center [45, 128] width 52 height 12
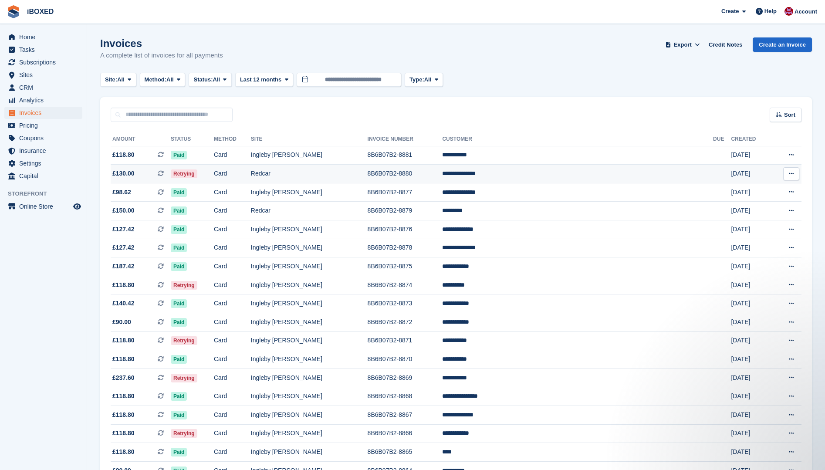
click at [214, 177] on td "Retrying" at bounding box center [192, 174] width 43 height 19
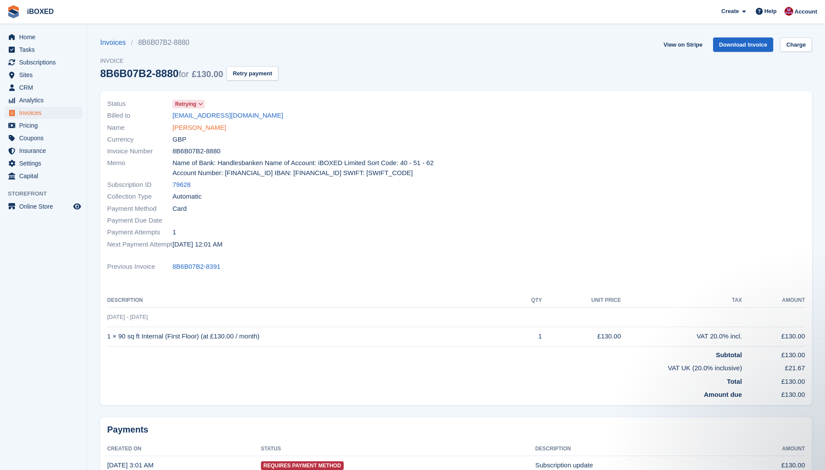
click at [196, 128] on link "[PERSON_NAME]" at bounding box center [199, 128] width 54 height 10
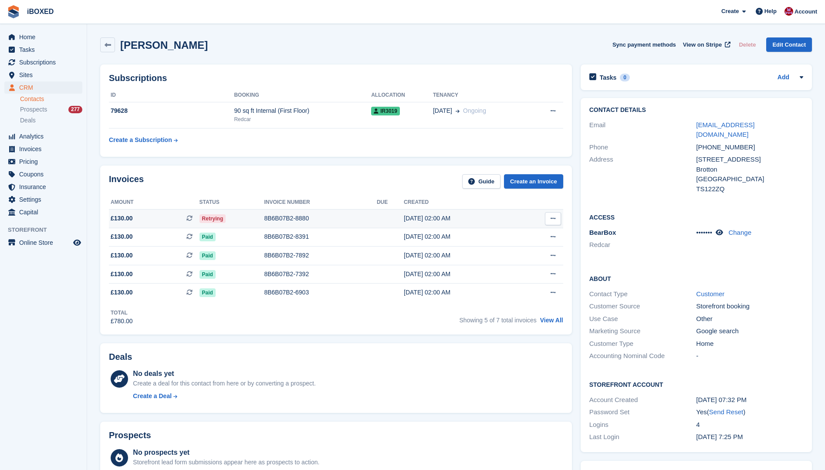
click at [298, 220] on div "8B6B07B2-8880" at bounding box center [320, 218] width 112 height 9
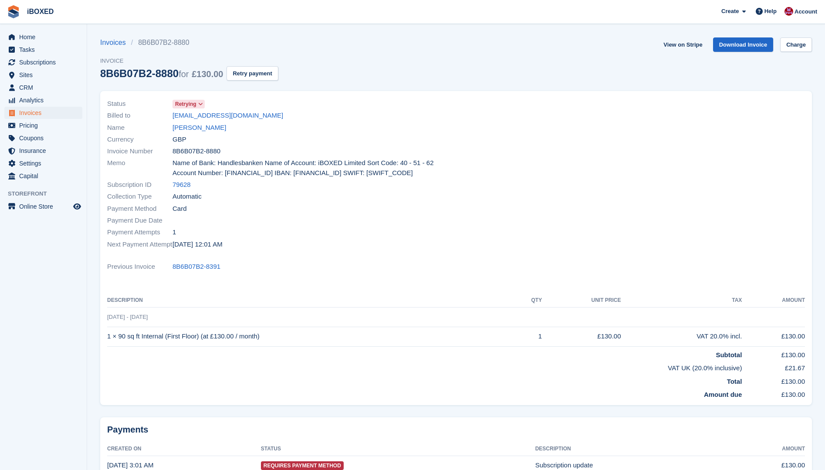
click at [189, 133] on div "Name [PERSON_NAME]" at bounding box center [279, 128] width 344 height 12
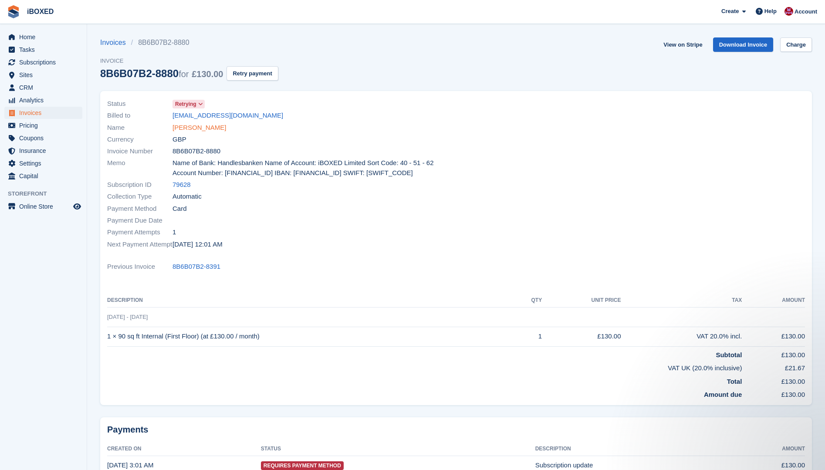
click at [198, 129] on link "[PERSON_NAME]" at bounding box center [199, 128] width 54 height 10
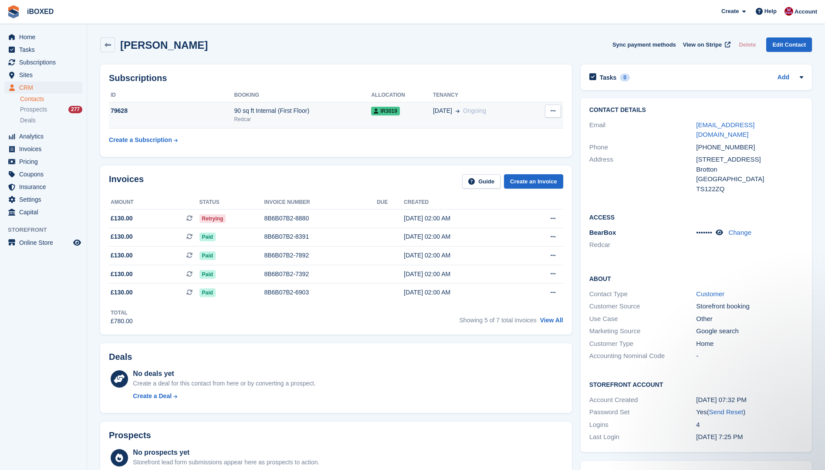
click at [237, 117] on div "Redcar" at bounding box center [302, 119] width 137 height 8
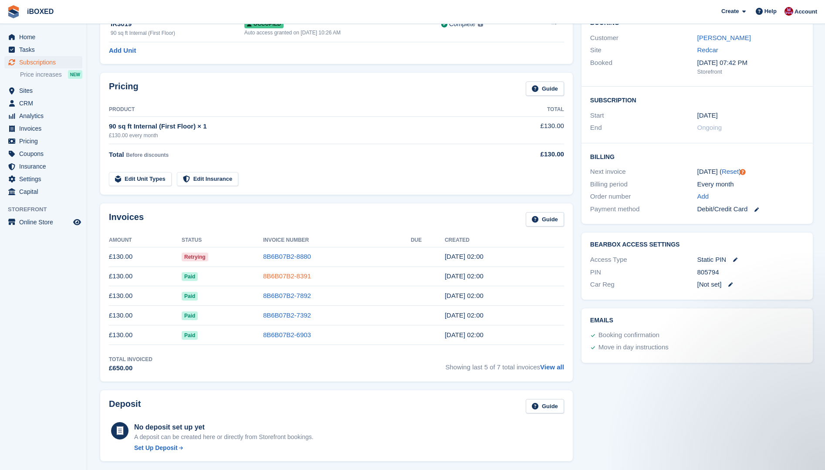
scroll to position [174, 0]
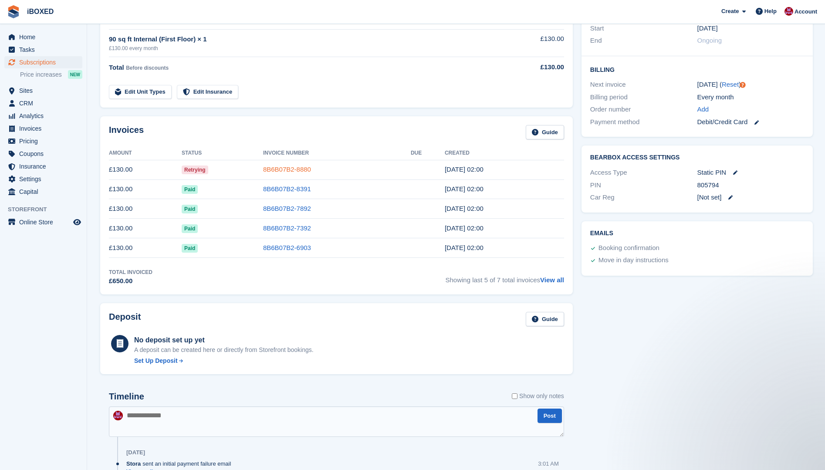
click at [288, 172] on link "8B6B07B2-8880" at bounding box center [287, 169] width 48 height 7
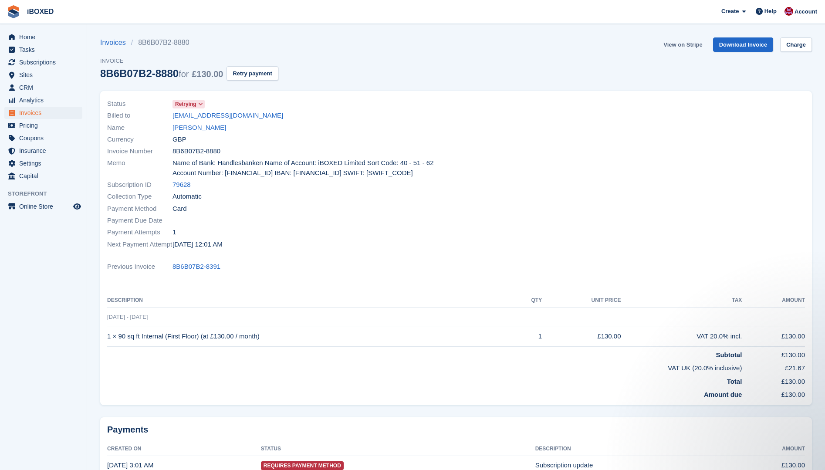
click at [691, 43] on link "View on Stripe" at bounding box center [683, 44] width 46 height 14
click at [205, 125] on link "[PERSON_NAME]" at bounding box center [199, 128] width 54 height 10
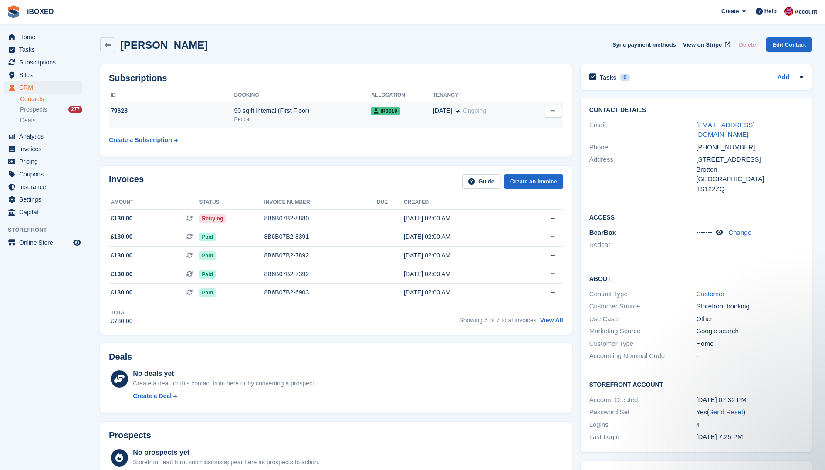
click at [236, 111] on div "90 sq ft Internal (First Floor)" at bounding box center [302, 110] width 137 height 9
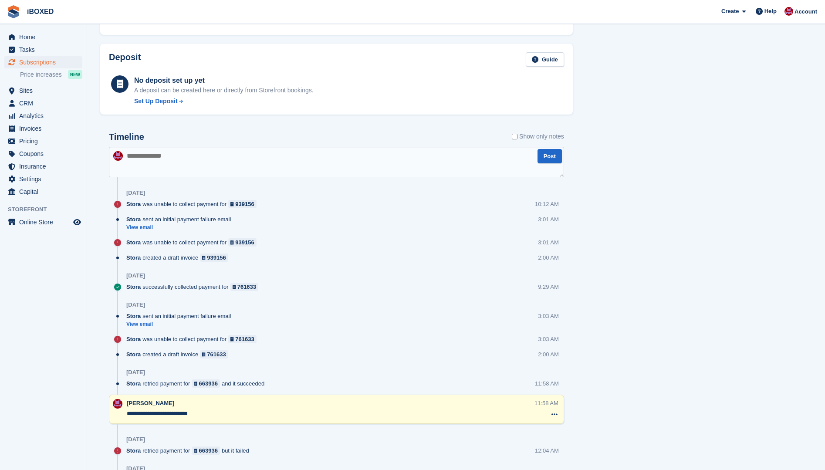
scroll to position [436, 0]
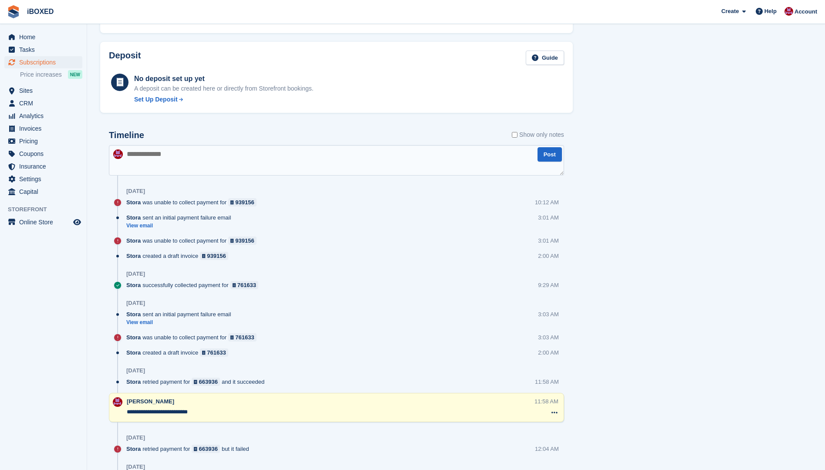
click at [211, 162] on textarea at bounding box center [336, 160] width 455 height 30
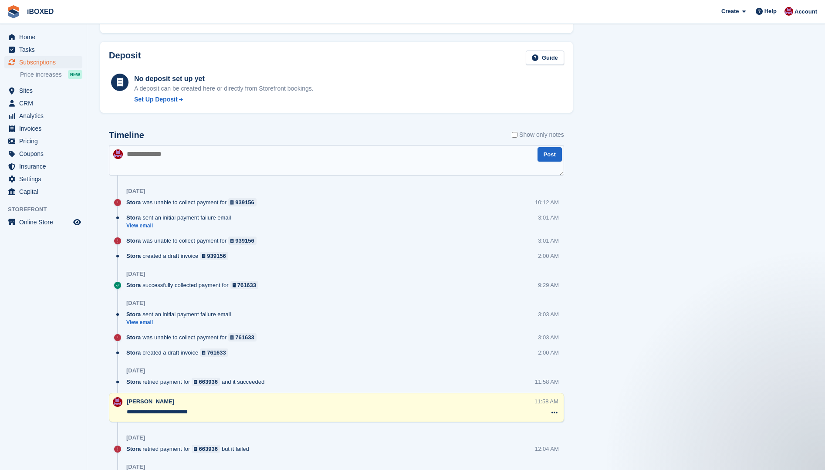
scroll to position [0, 0]
type textarea "**********"
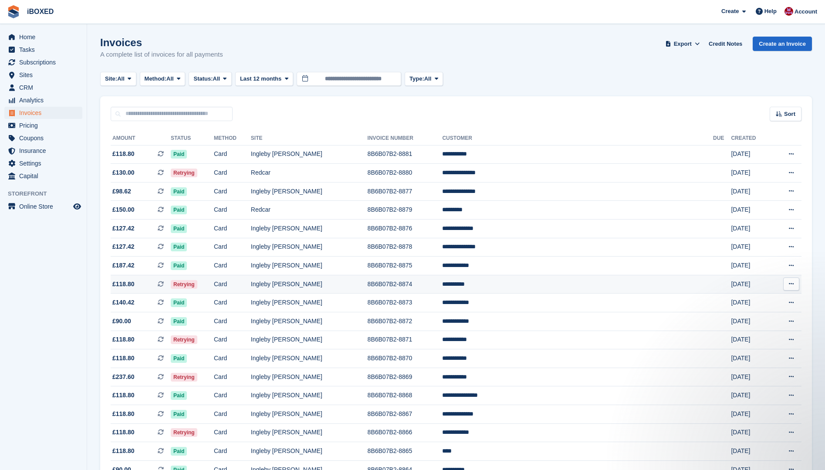
click at [251, 283] on td "Card" at bounding box center [232, 284] width 37 height 19
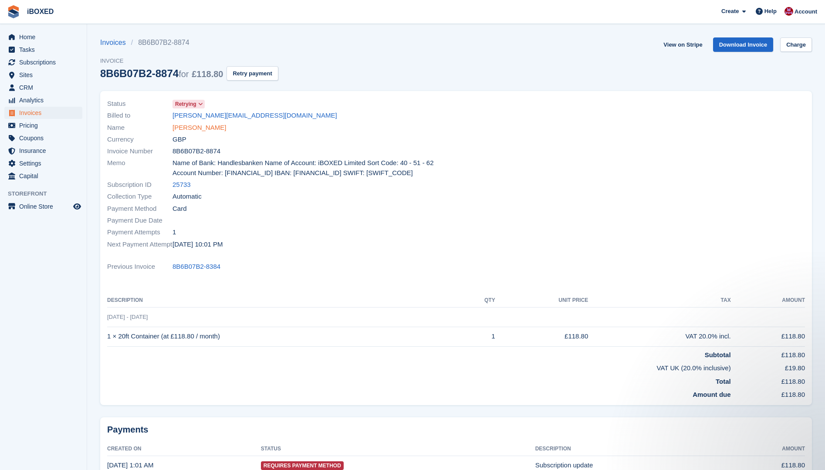
click at [190, 127] on link "[PERSON_NAME]" at bounding box center [199, 128] width 54 height 10
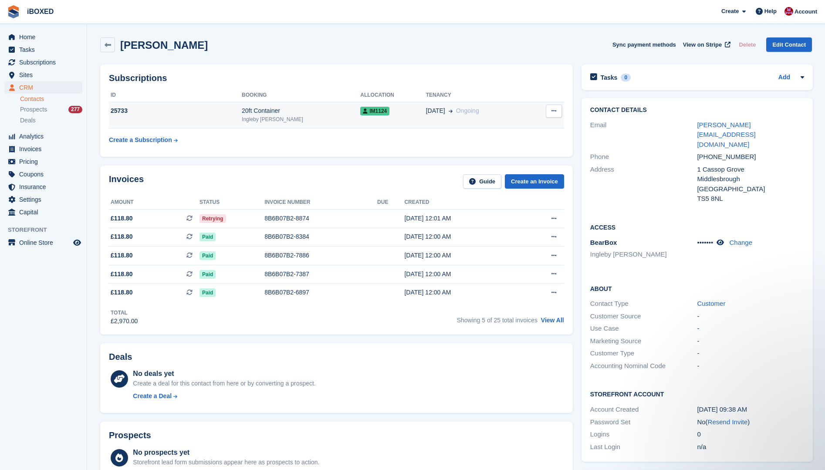
click at [227, 115] on div "25733" at bounding box center [175, 110] width 133 height 9
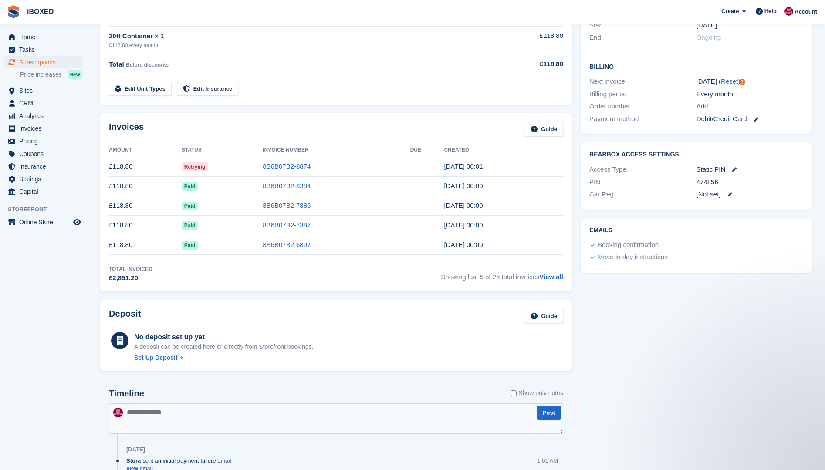
scroll to position [112, 0]
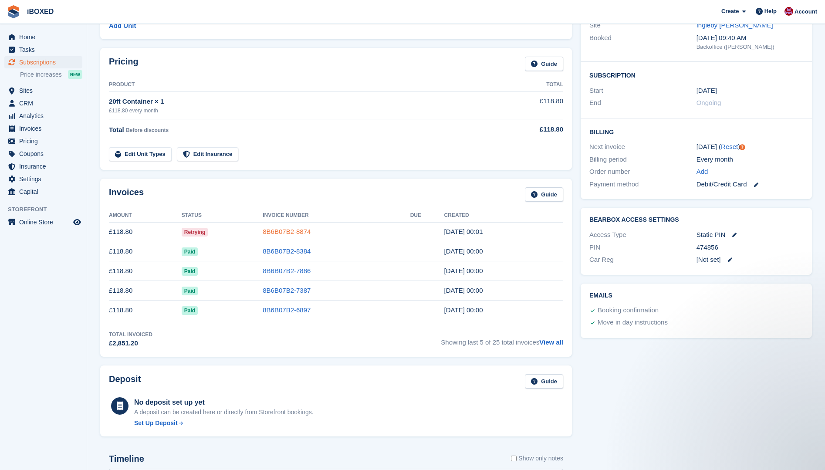
click at [288, 235] on link "8B6B07B2-8874" at bounding box center [287, 231] width 48 height 7
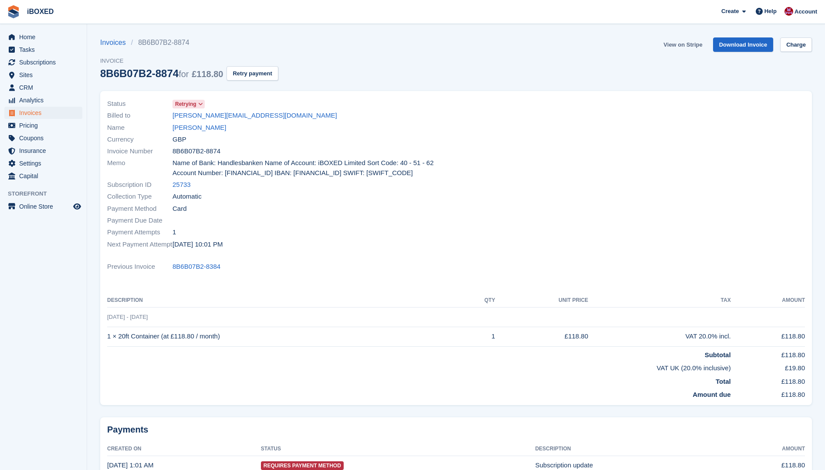
click at [701, 43] on link "View on Stripe" at bounding box center [683, 44] width 46 height 14
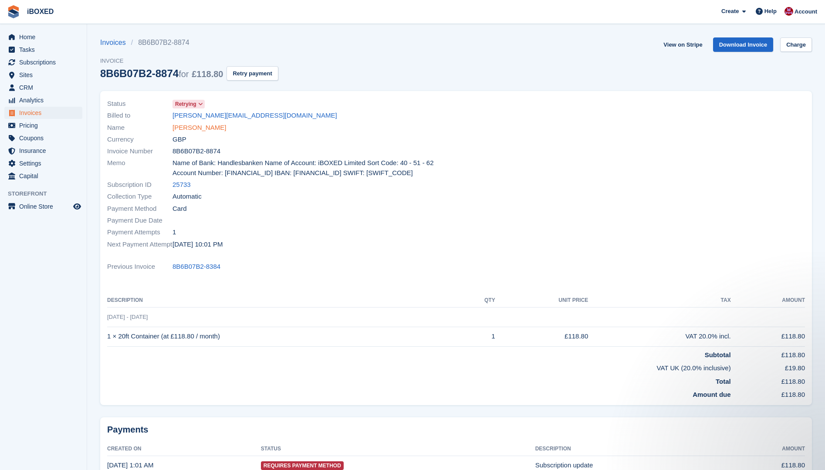
click at [194, 125] on link "Jeremy Sky" at bounding box center [199, 128] width 54 height 10
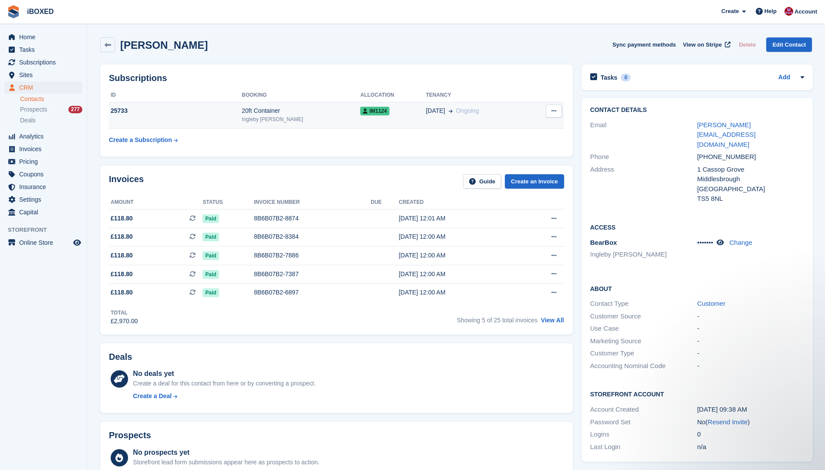
click at [259, 119] on div "Ingleby [PERSON_NAME]" at bounding box center [301, 119] width 118 height 8
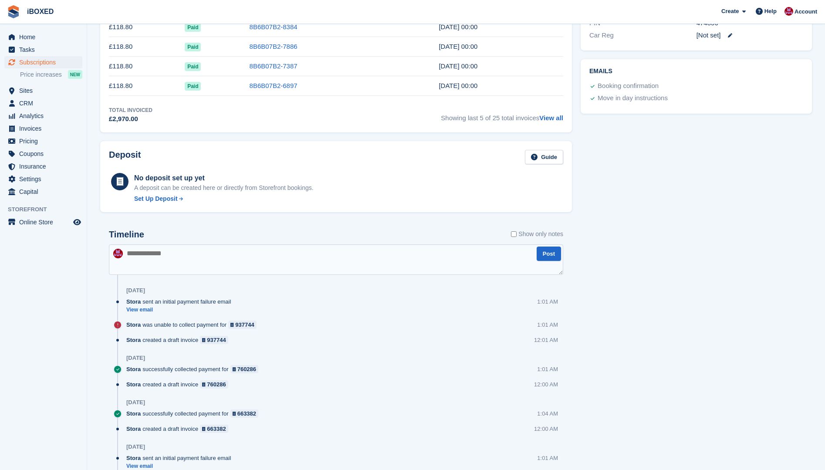
scroll to position [348, 0]
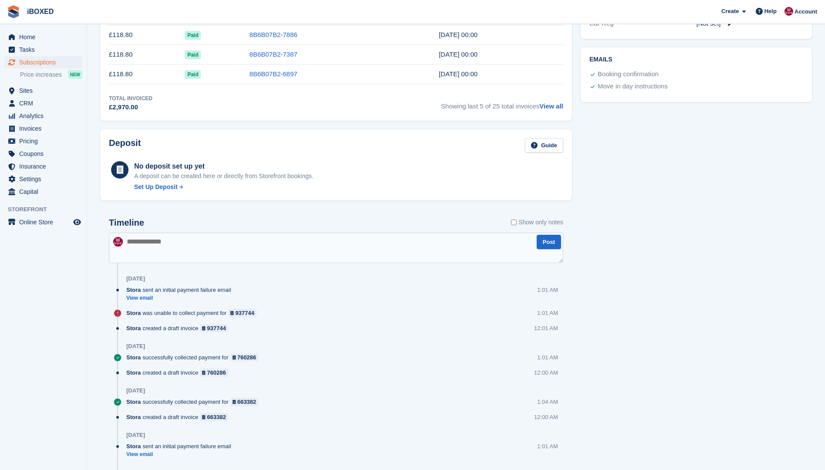
click at [152, 243] on textarea at bounding box center [336, 248] width 454 height 30
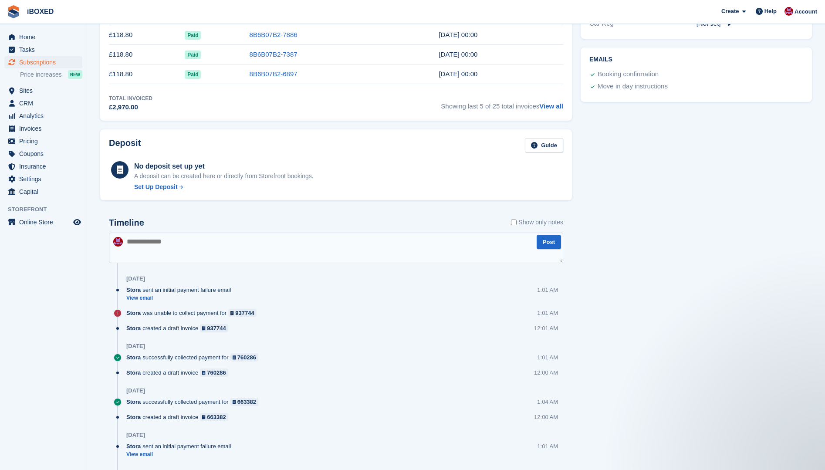
scroll to position [0, 0]
type textarea "**********"
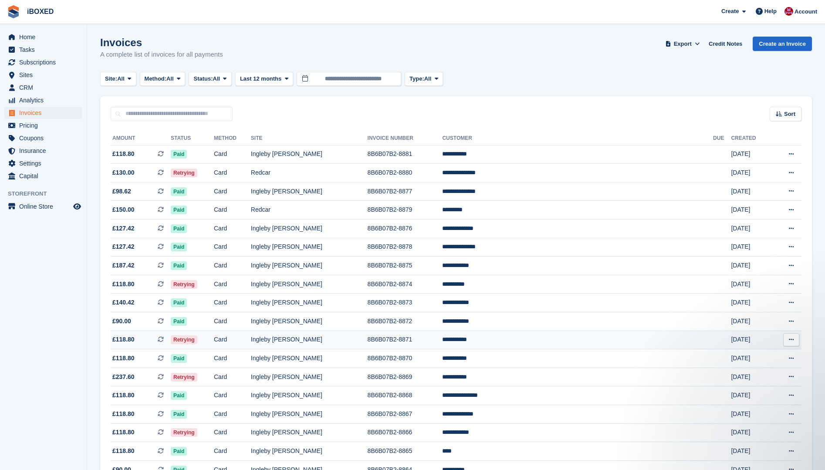
click at [214, 340] on td "Retrying" at bounding box center [192, 340] width 43 height 19
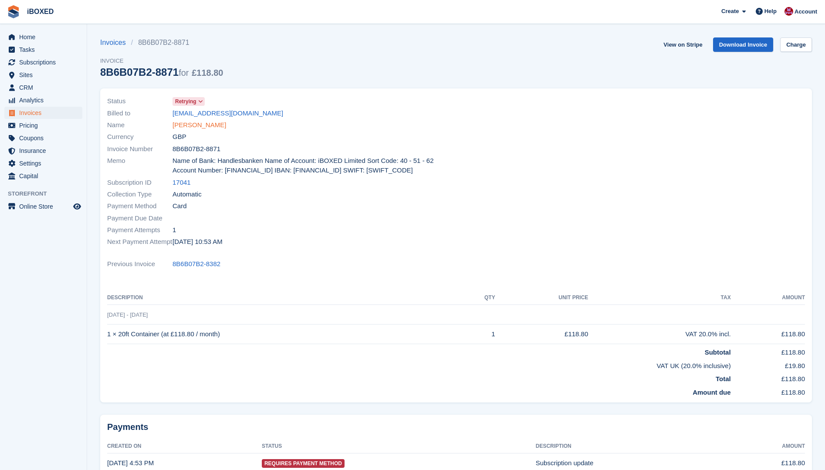
click at [190, 124] on link "Lucas Towes" at bounding box center [199, 125] width 54 height 10
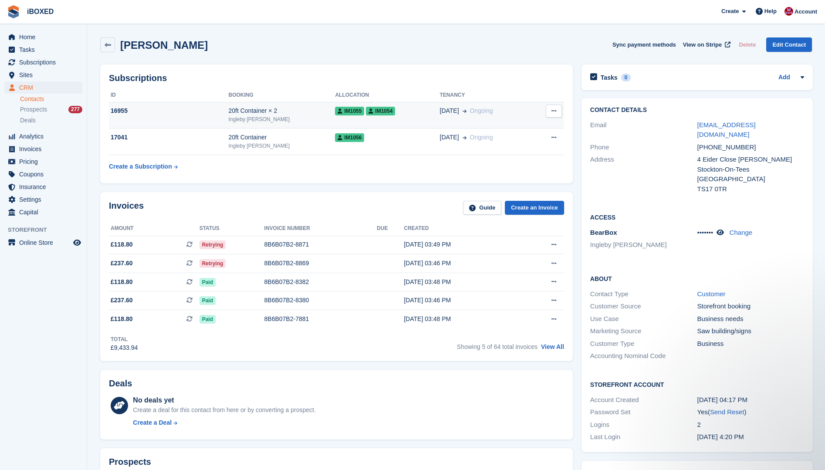
click at [280, 116] on div "Ingleby [PERSON_NAME]" at bounding box center [281, 119] width 107 height 8
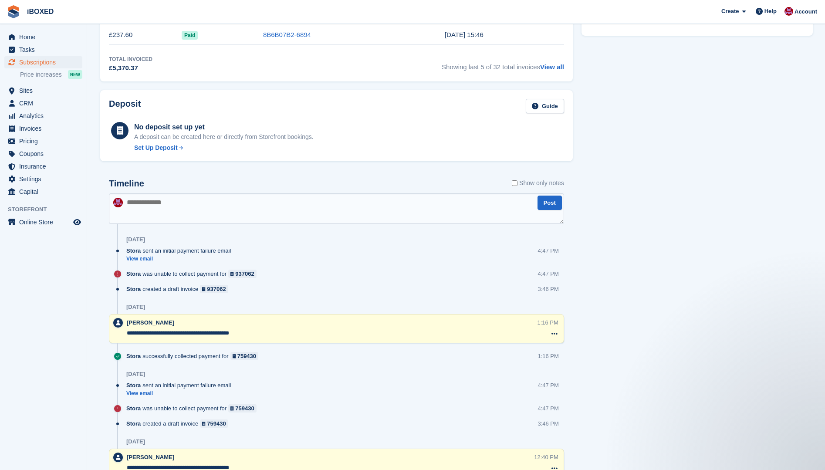
scroll to position [479, 0]
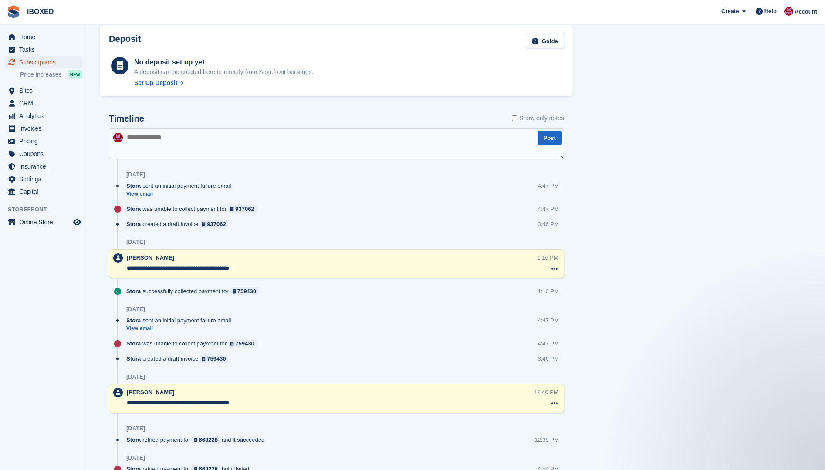
click at [48, 59] on span "Subscriptions" at bounding box center [45, 62] width 52 height 12
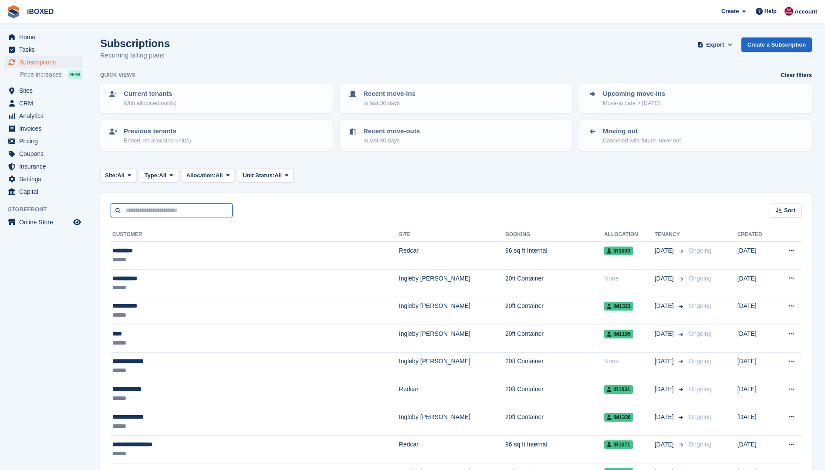
click at [149, 204] on input "text" at bounding box center [172, 210] width 122 height 14
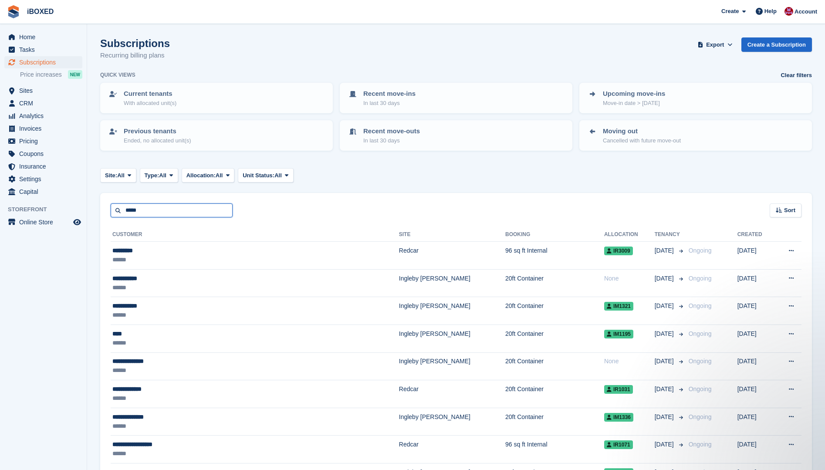
type input "*****"
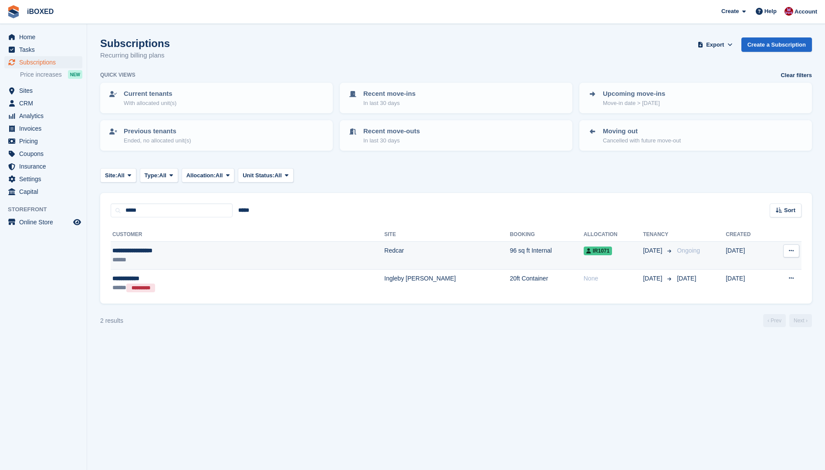
click at [171, 261] on div "******" at bounding box center [189, 259] width 154 height 9
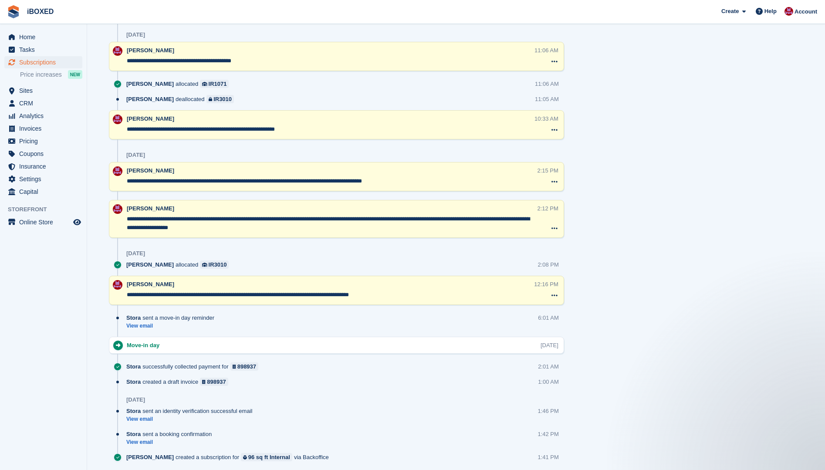
scroll to position [523, 0]
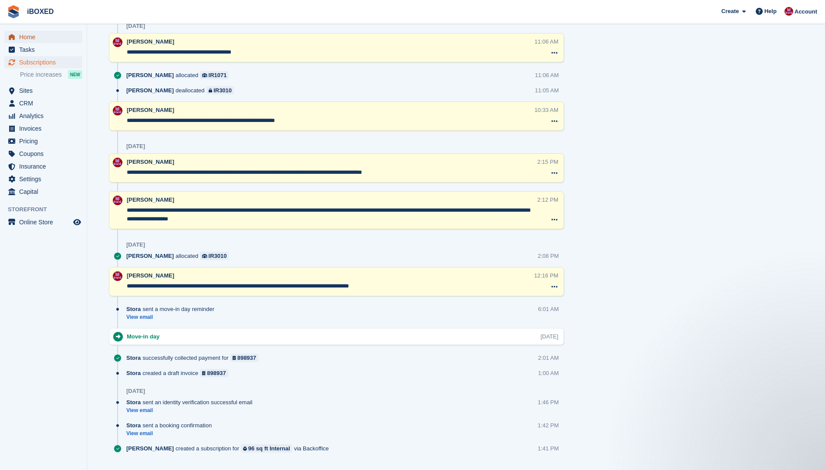
click at [32, 36] on span "Home" at bounding box center [45, 37] width 52 height 12
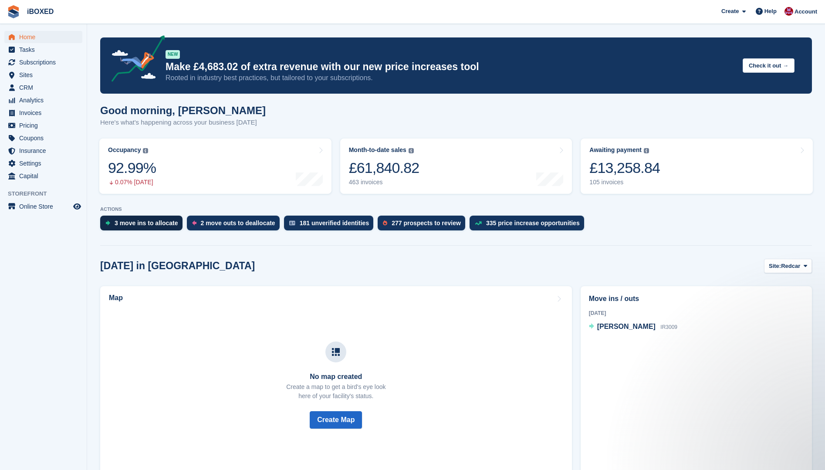
click at [148, 223] on div "3 move ins to allocate" at bounding box center [147, 223] width 64 height 7
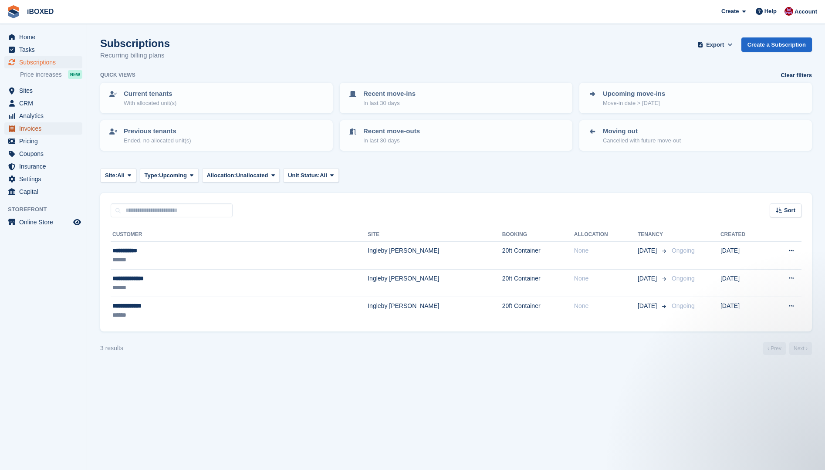
click at [30, 126] on span "Invoices" at bounding box center [45, 128] width 52 height 12
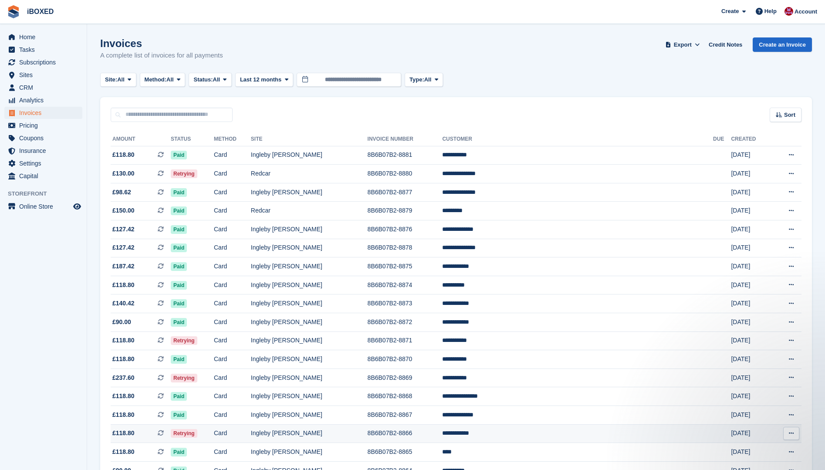
click at [359, 432] on td "Ingleby [PERSON_NAME]" at bounding box center [309, 433] width 117 height 19
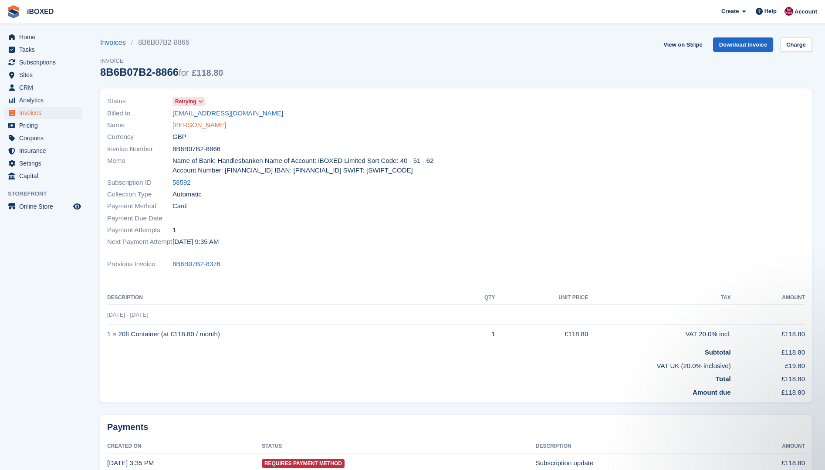
click at [197, 126] on link "[PERSON_NAME]" at bounding box center [199, 125] width 54 height 10
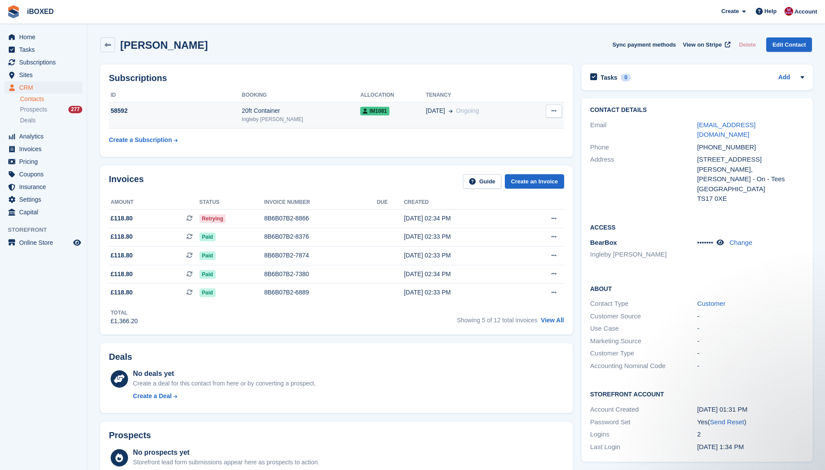
click at [224, 115] on div "58592" at bounding box center [175, 110] width 133 height 9
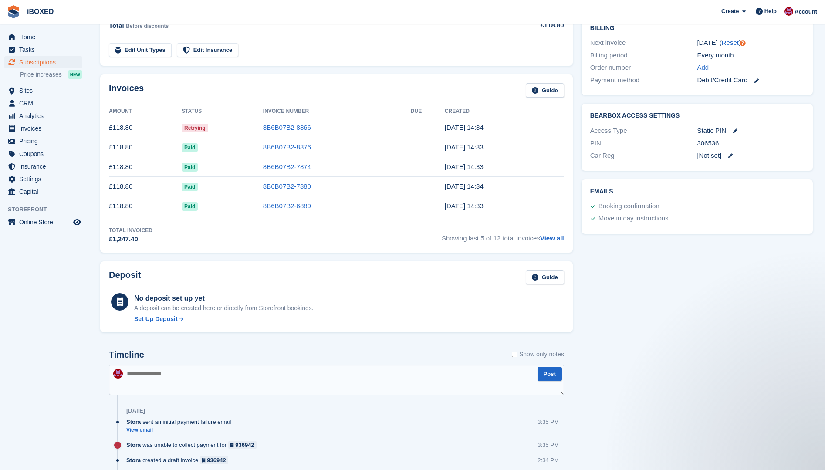
scroll to position [174, 0]
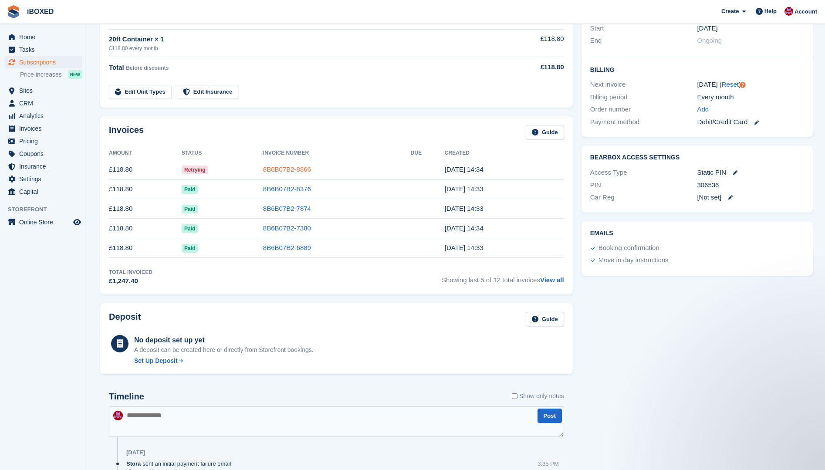
click at [285, 172] on link "8B6B07B2-8866" at bounding box center [287, 169] width 48 height 7
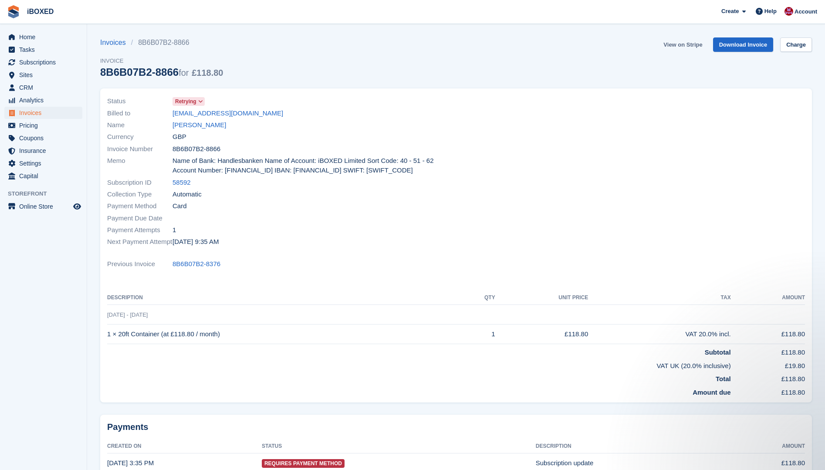
click at [684, 48] on link "View on Stripe" at bounding box center [683, 44] width 46 height 14
click at [199, 125] on link "Steven Brown" at bounding box center [199, 125] width 54 height 10
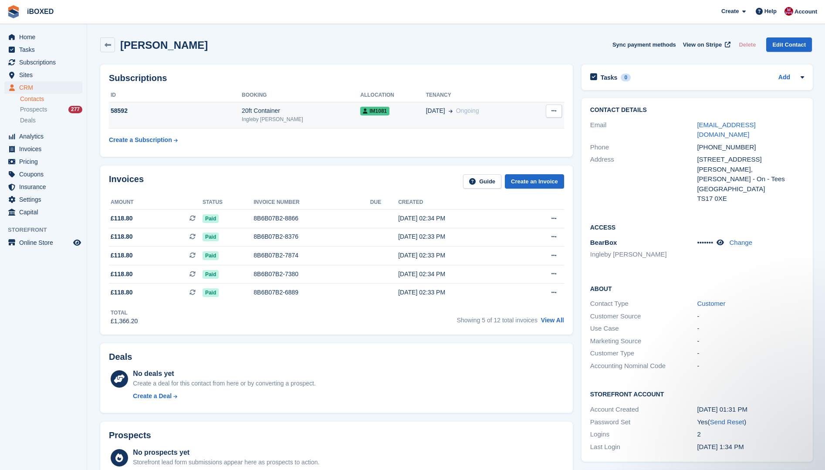
click at [209, 113] on div "58592" at bounding box center [175, 110] width 133 height 9
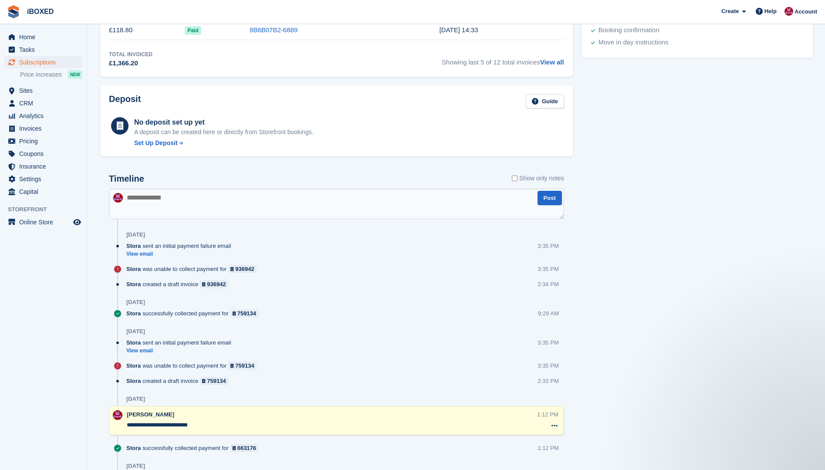
click at [124, 192] on textarea at bounding box center [336, 204] width 455 height 30
type textarea "**********"
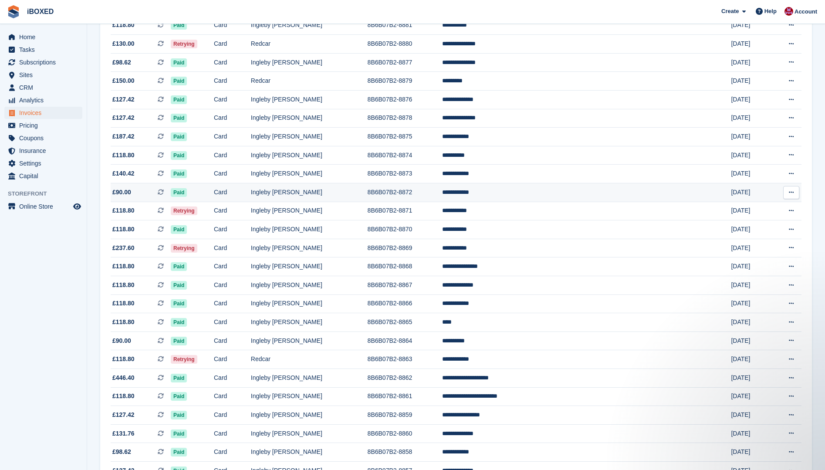
scroll to position [131, 0]
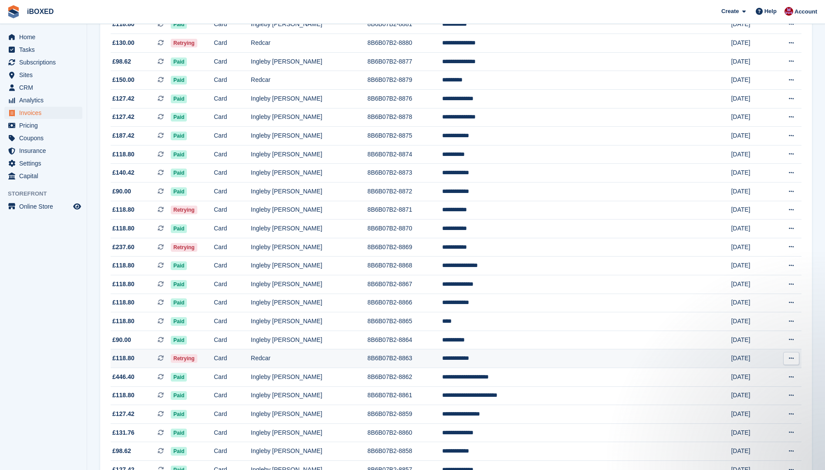
click at [251, 360] on td "Card" at bounding box center [232, 358] width 37 height 19
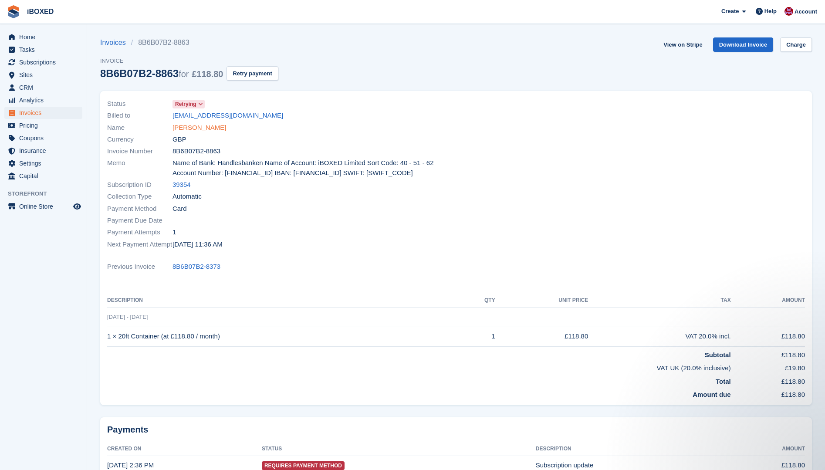
click at [192, 128] on link "[PERSON_NAME]" at bounding box center [199, 128] width 54 height 10
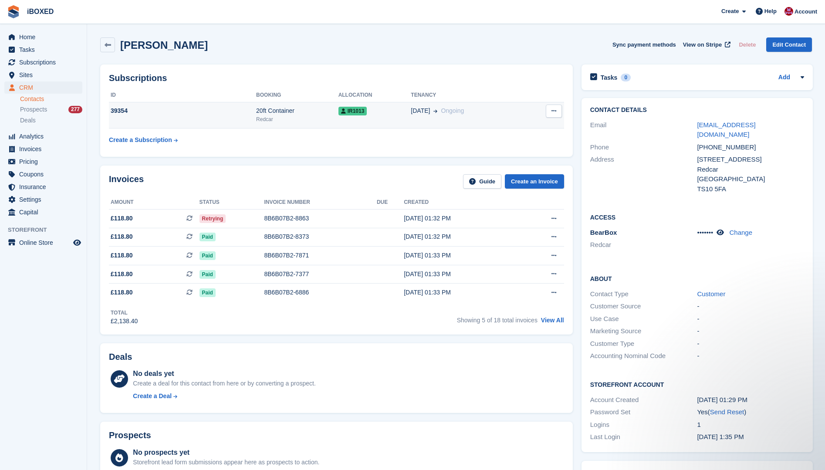
click at [243, 113] on div "39354" at bounding box center [182, 110] width 147 height 9
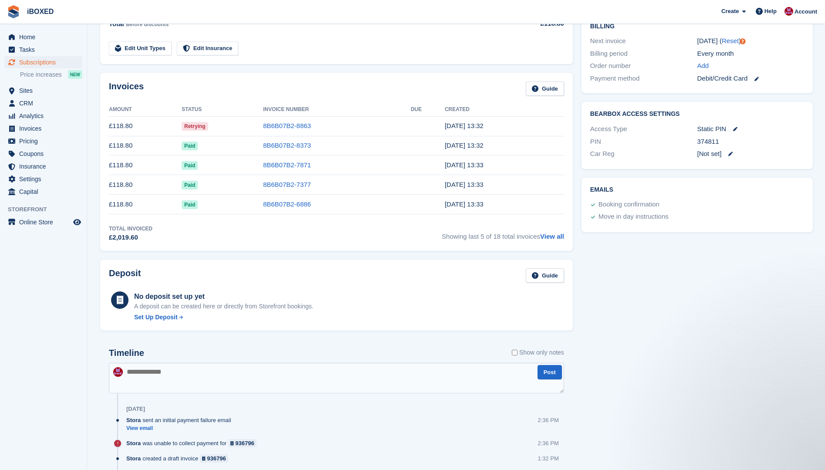
scroll to position [131, 0]
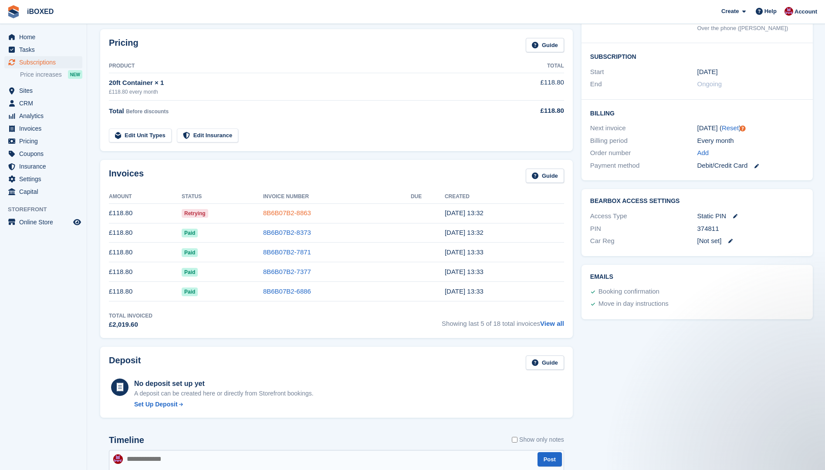
click at [275, 211] on link "8B6B07B2-8863" at bounding box center [287, 212] width 48 height 7
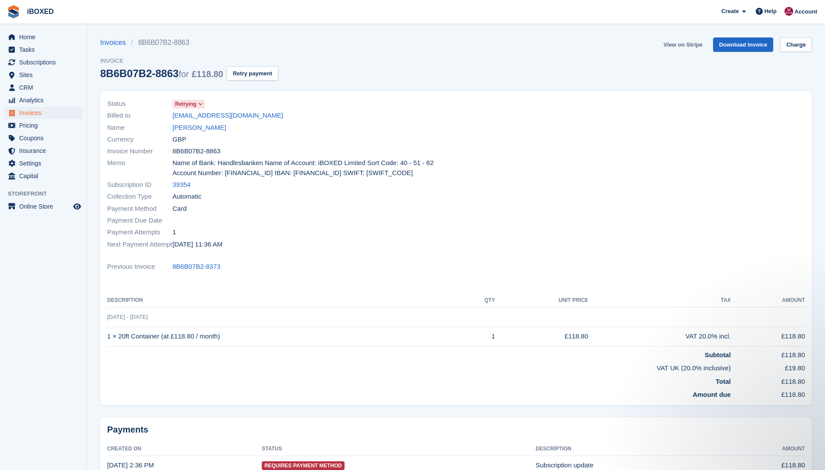
click at [682, 42] on link "View on Stripe" at bounding box center [683, 44] width 46 height 14
click at [194, 126] on link "[PERSON_NAME]" at bounding box center [199, 128] width 54 height 10
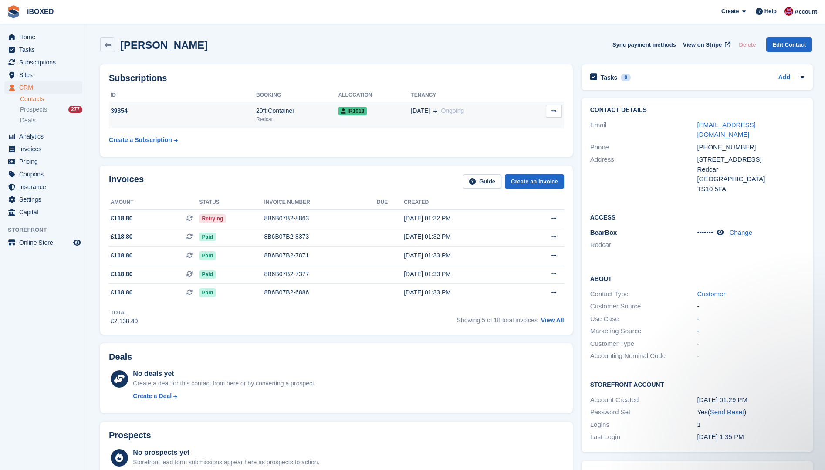
click at [209, 118] on td "39354" at bounding box center [182, 115] width 147 height 27
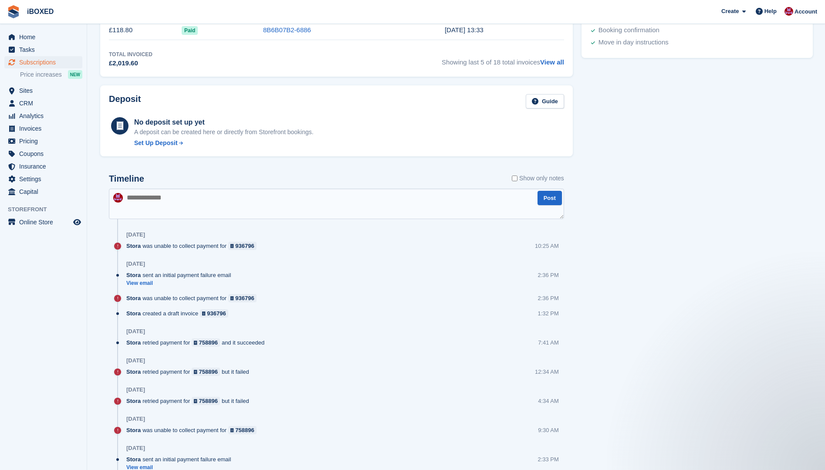
click at [163, 207] on textarea at bounding box center [336, 204] width 455 height 30
type textarea "**********"
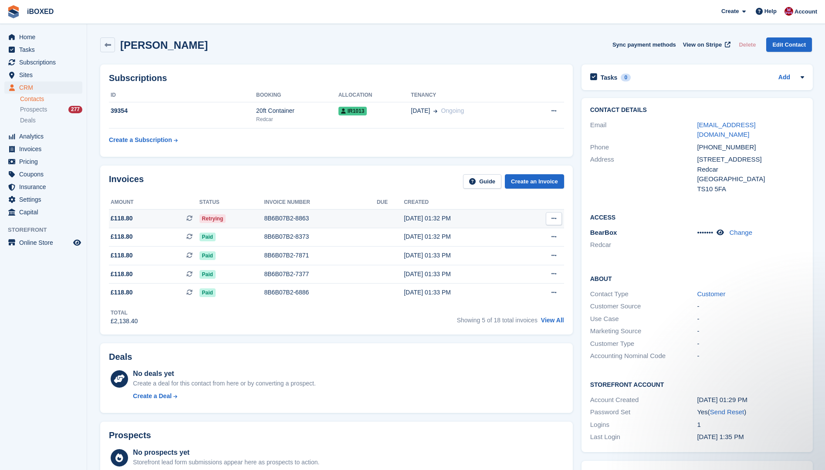
click at [306, 214] on div "8B6B07B2-8863" at bounding box center [320, 218] width 112 height 9
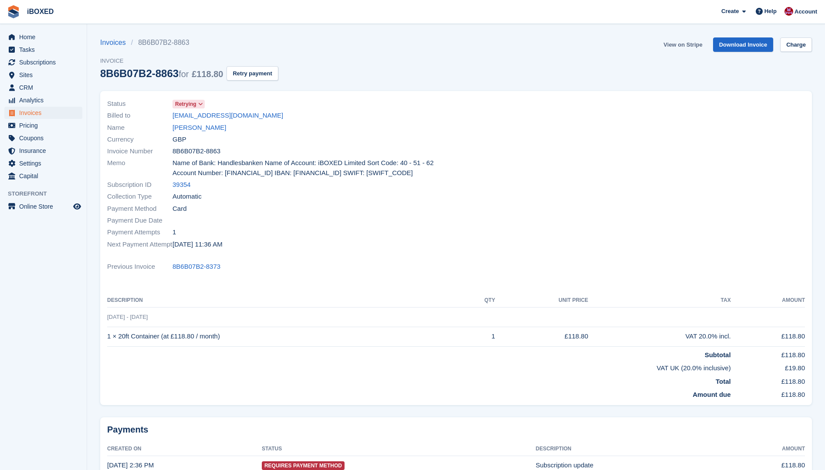
click at [689, 38] on link "View on Stripe" at bounding box center [683, 44] width 46 height 14
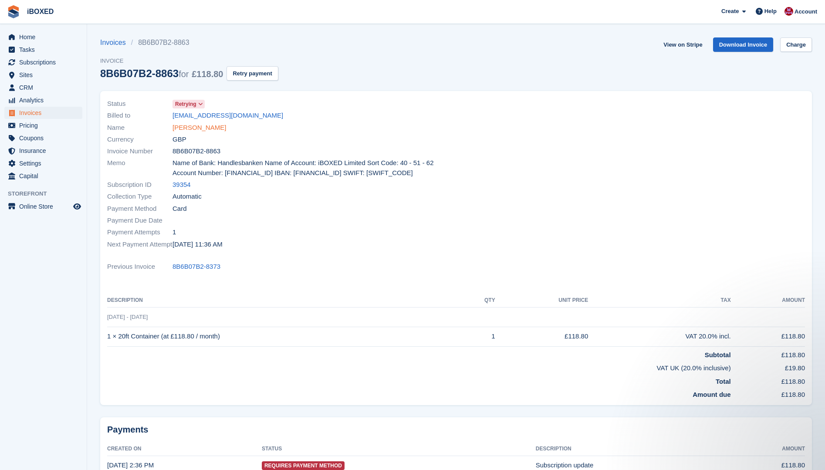
click at [195, 125] on link "[PERSON_NAME]" at bounding box center [199, 128] width 54 height 10
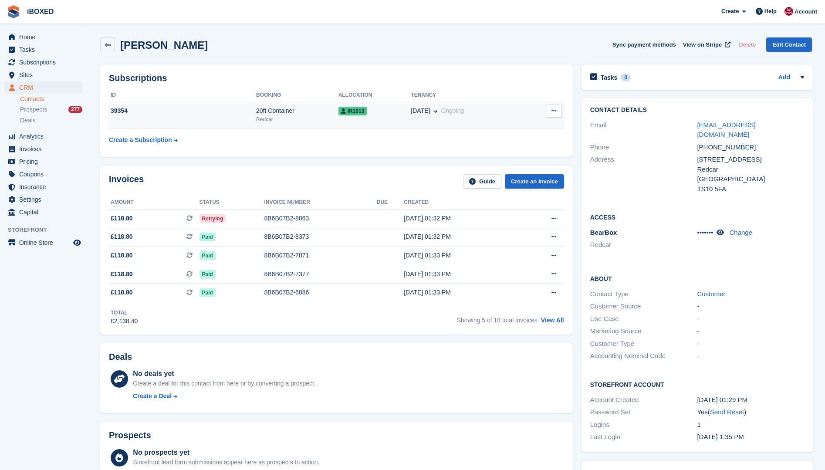
click at [207, 115] on div "39354" at bounding box center [182, 110] width 147 height 9
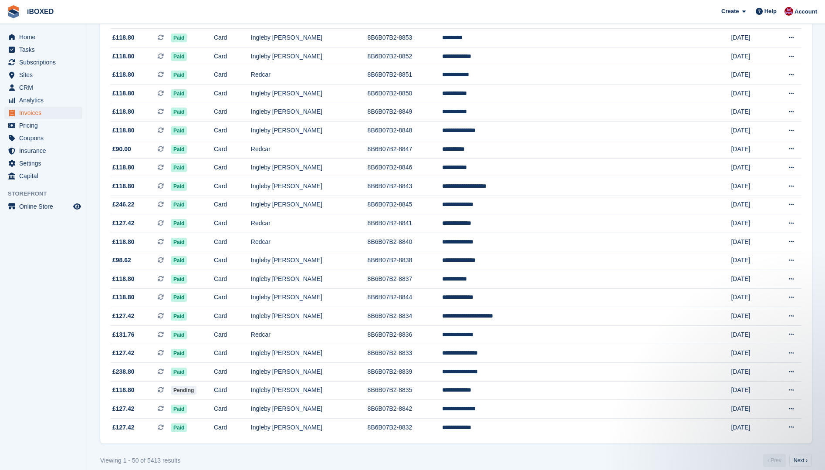
scroll to position [647, 0]
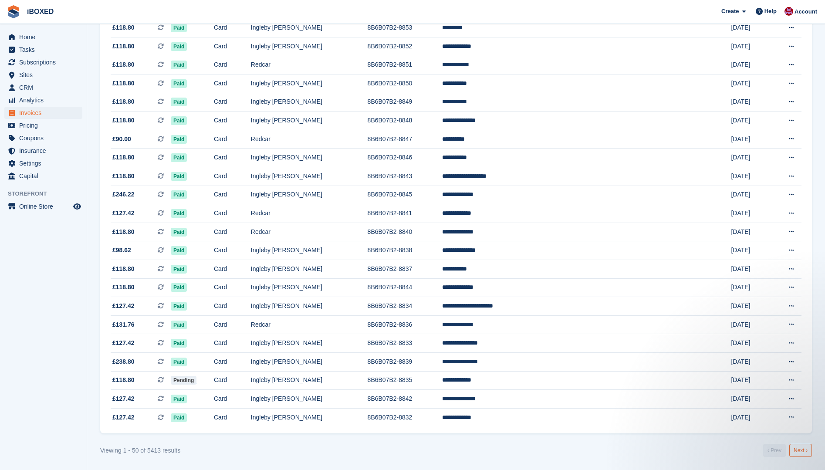
click at [796, 451] on link "Next ›" at bounding box center [800, 450] width 23 height 13
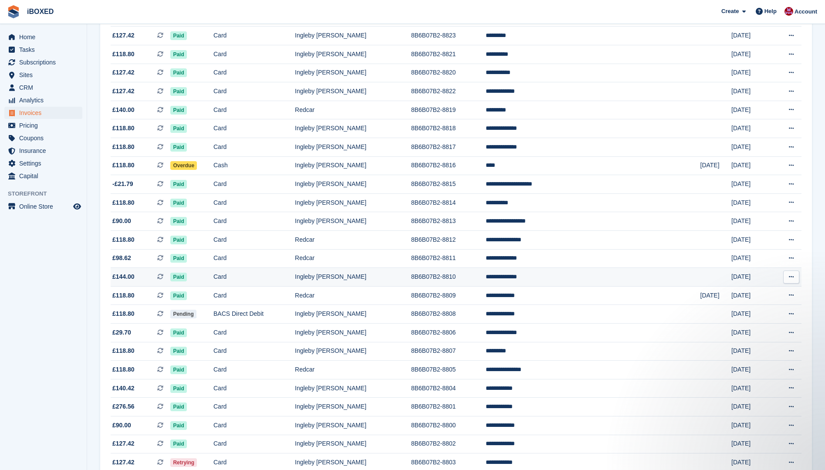
scroll to position [305, 0]
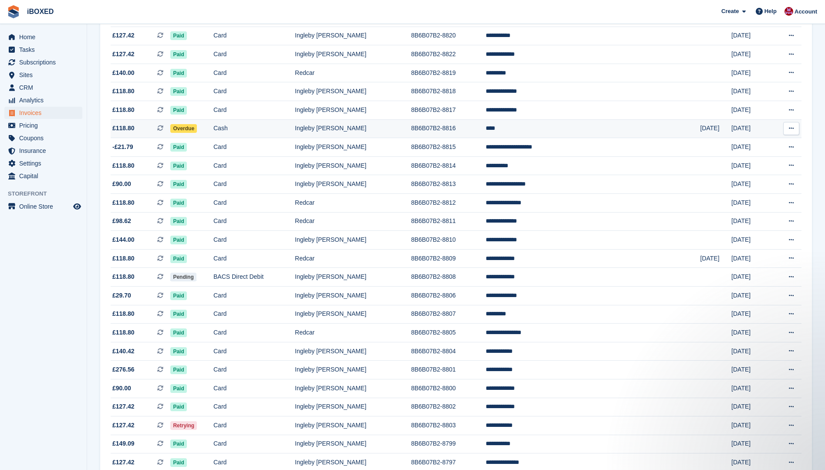
click at [251, 129] on td "Cash" at bounding box center [253, 128] width 81 height 19
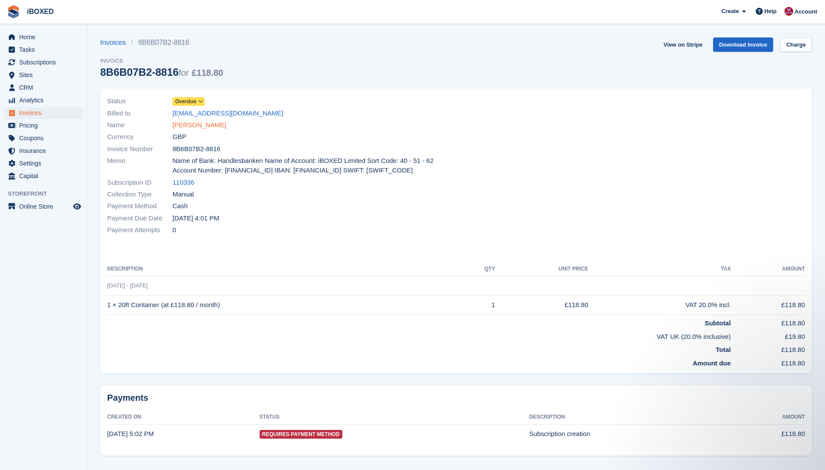
click at [179, 126] on link "[PERSON_NAME]" at bounding box center [199, 125] width 54 height 10
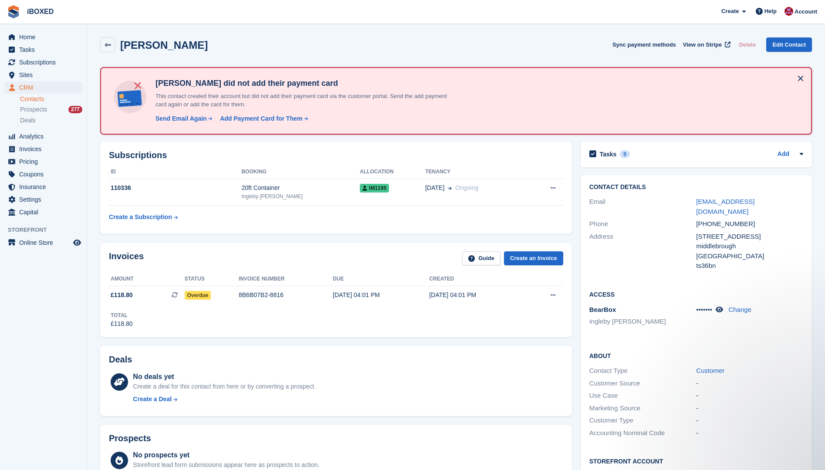
click at [801, 78] on button at bounding box center [801, 78] width 14 height 14
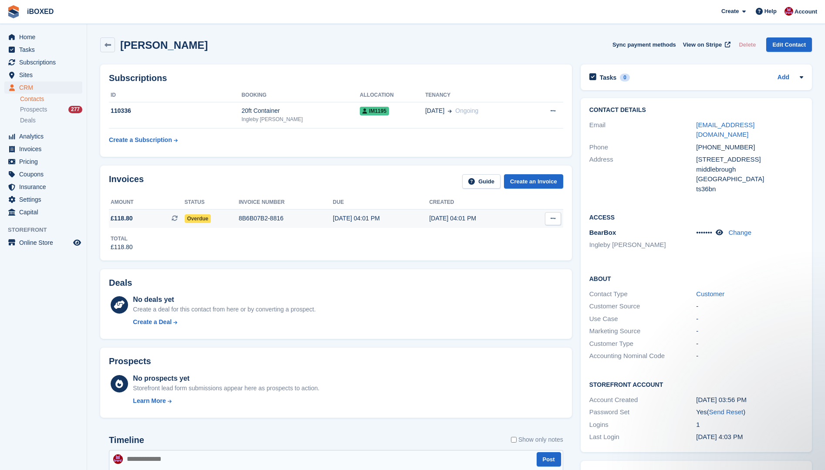
click at [259, 219] on div "8B6B07B2-8816" at bounding box center [286, 218] width 94 height 9
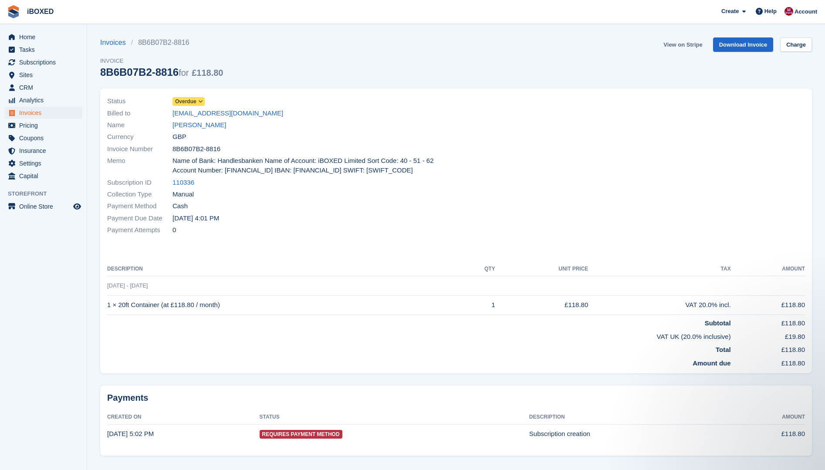
click at [687, 43] on link "View on Stripe" at bounding box center [683, 44] width 46 height 14
click at [177, 121] on link "[PERSON_NAME]" at bounding box center [199, 125] width 54 height 10
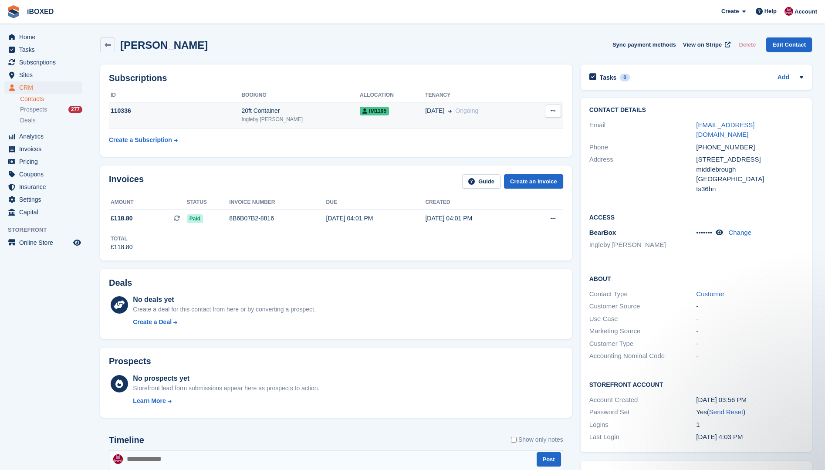
click at [175, 124] on td "110336" at bounding box center [175, 115] width 132 height 27
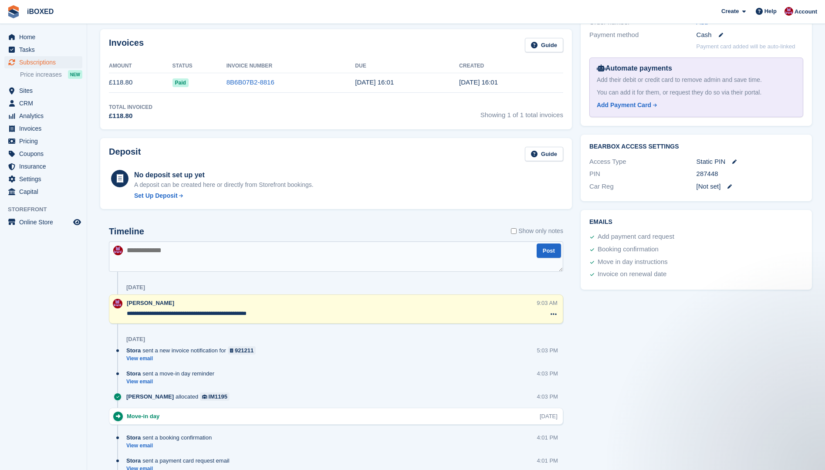
click at [141, 256] on textarea at bounding box center [336, 256] width 454 height 30
paste textarea "**********"
type textarea "**********"
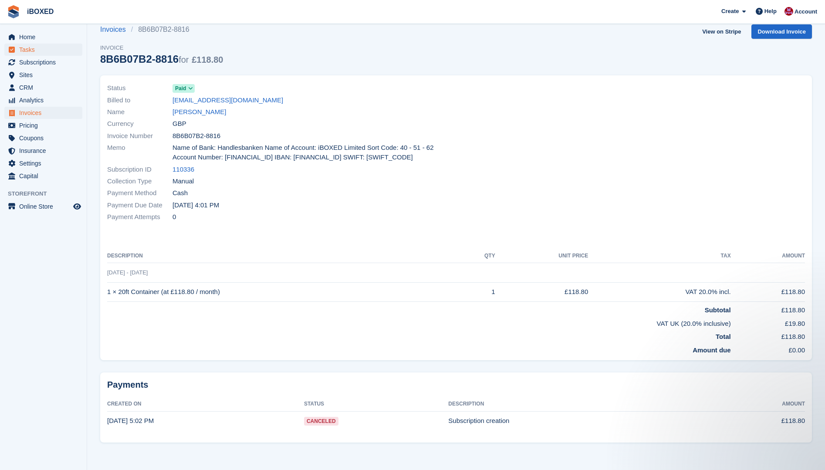
scroll to position [14, 0]
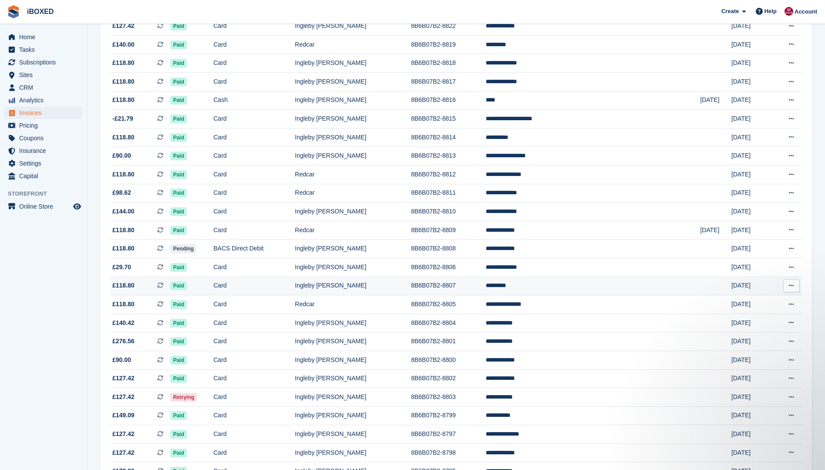
scroll to position [348, 0]
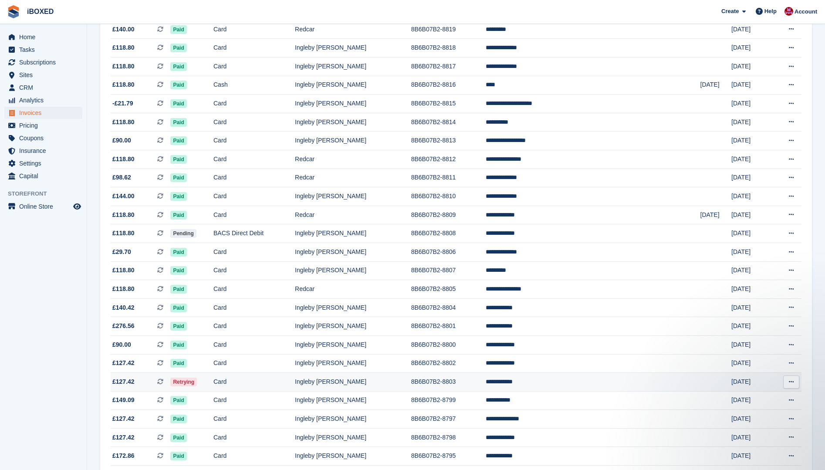
click at [213, 385] on td "Retrying" at bounding box center [191, 382] width 43 height 19
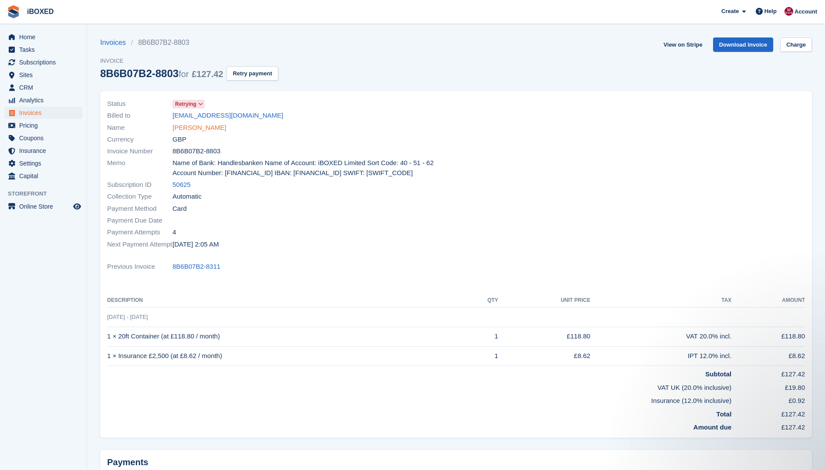
click at [189, 128] on link "[PERSON_NAME]" at bounding box center [199, 128] width 54 height 10
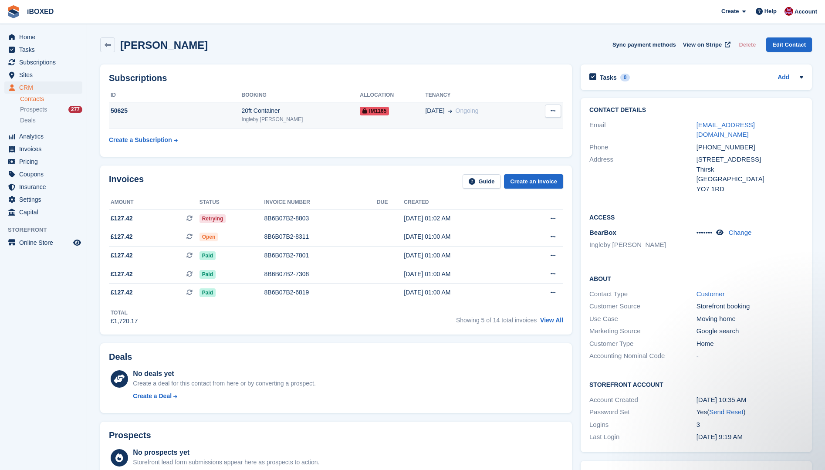
click at [214, 110] on div "50625" at bounding box center [175, 110] width 133 height 9
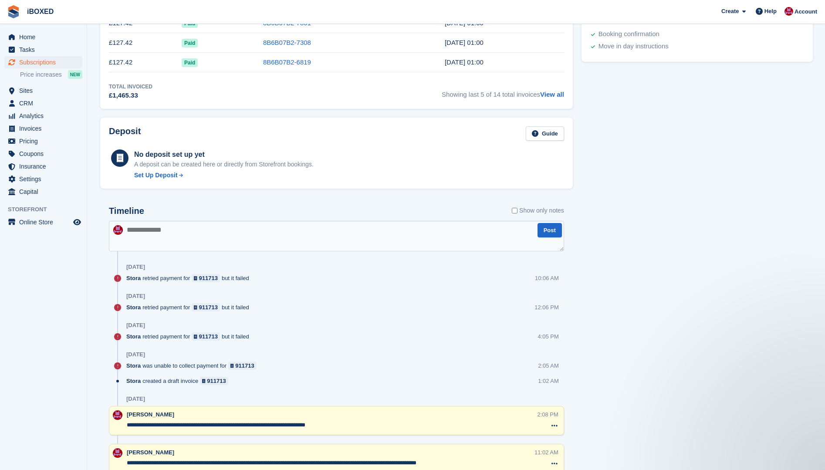
scroll to position [436, 0]
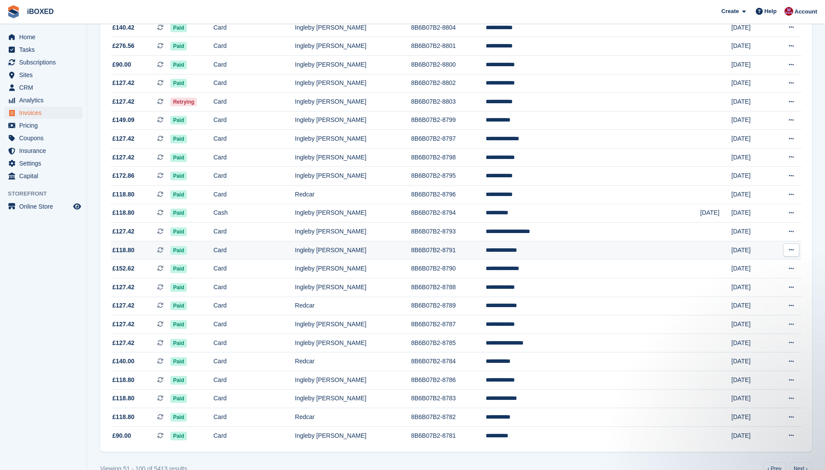
scroll to position [647, 0]
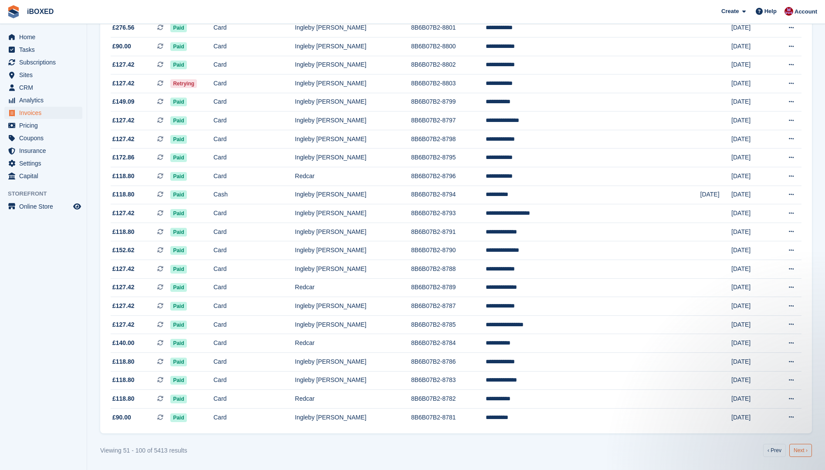
click at [803, 451] on link "Next ›" at bounding box center [800, 450] width 23 height 13
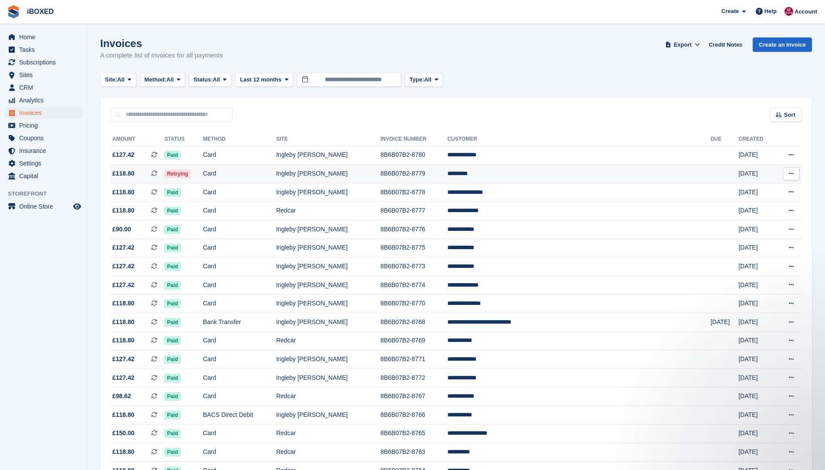
click at [191, 171] on span "Retrying" at bounding box center [177, 173] width 27 height 9
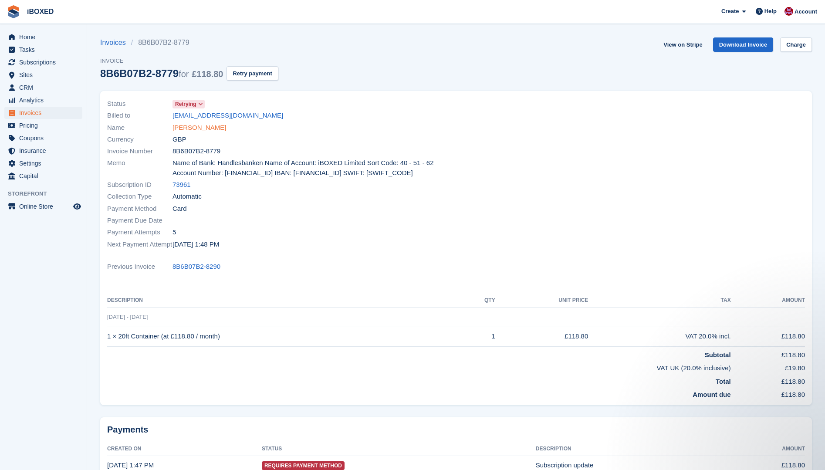
click at [184, 127] on link "[PERSON_NAME]" at bounding box center [199, 128] width 54 height 10
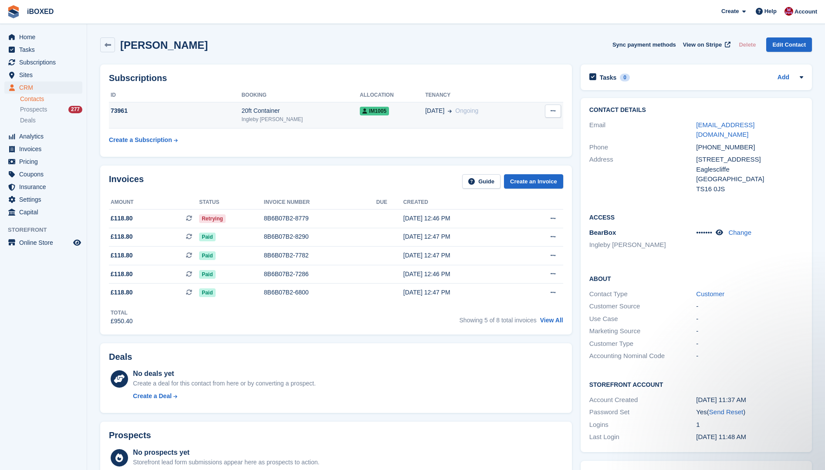
click at [193, 116] on td "73961" at bounding box center [175, 115] width 132 height 27
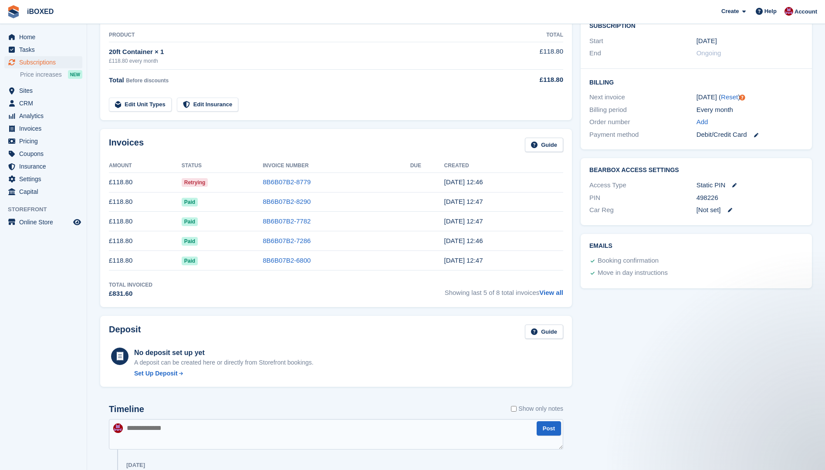
scroll to position [218, 0]
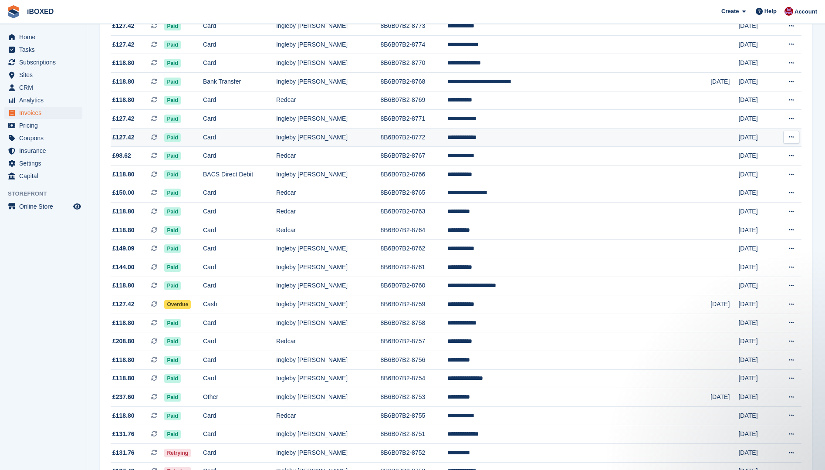
scroll to position [261, 0]
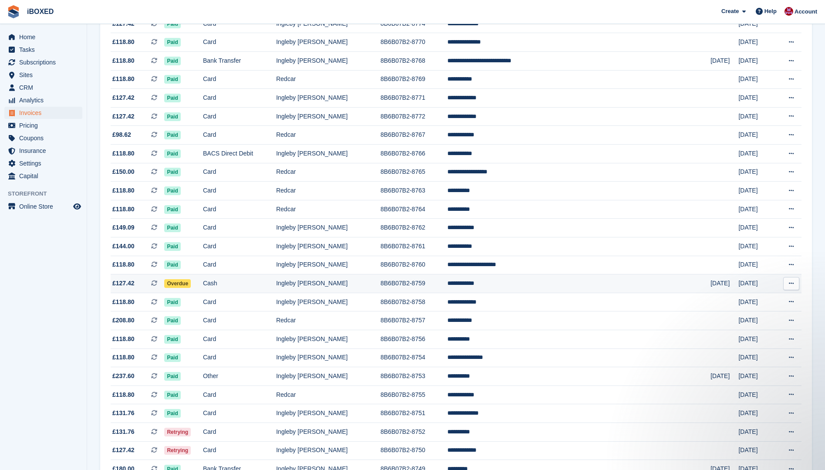
click at [259, 283] on td "Cash" at bounding box center [239, 283] width 73 height 19
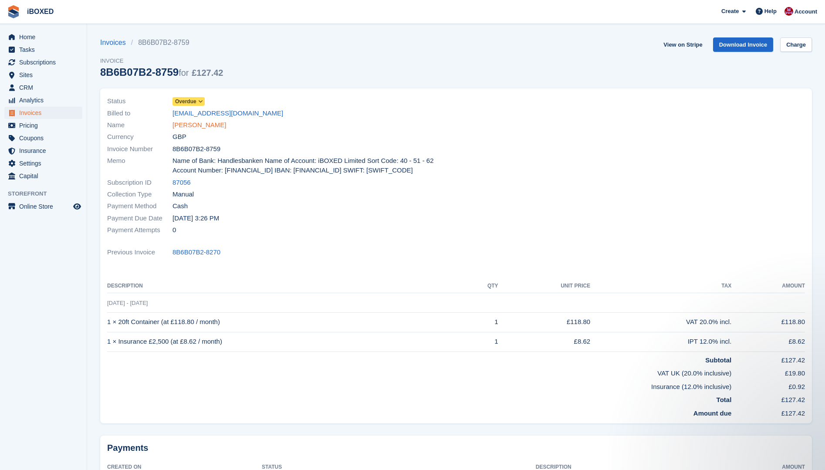
click at [196, 125] on link "Enrico Rossi" at bounding box center [199, 125] width 54 height 10
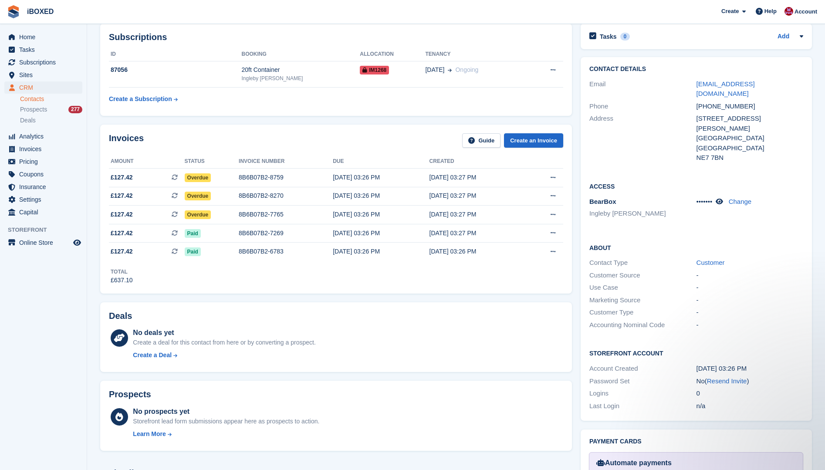
scroll to position [131, 0]
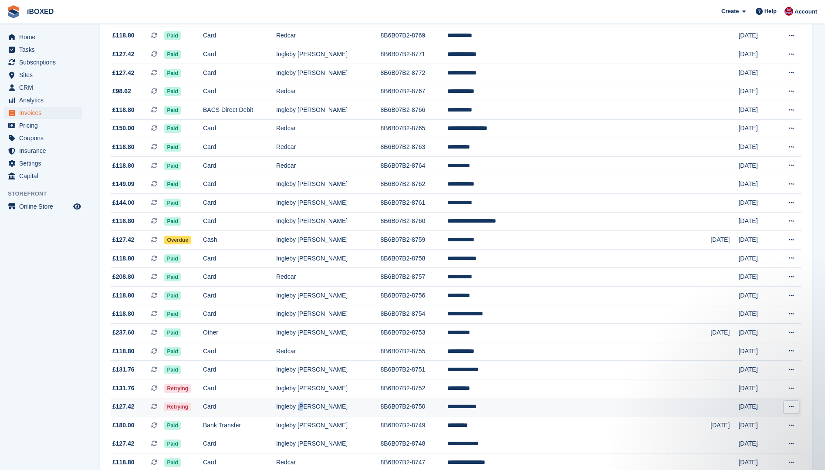
click at [360, 404] on td "Ingleby [PERSON_NAME]" at bounding box center [328, 407] width 105 height 19
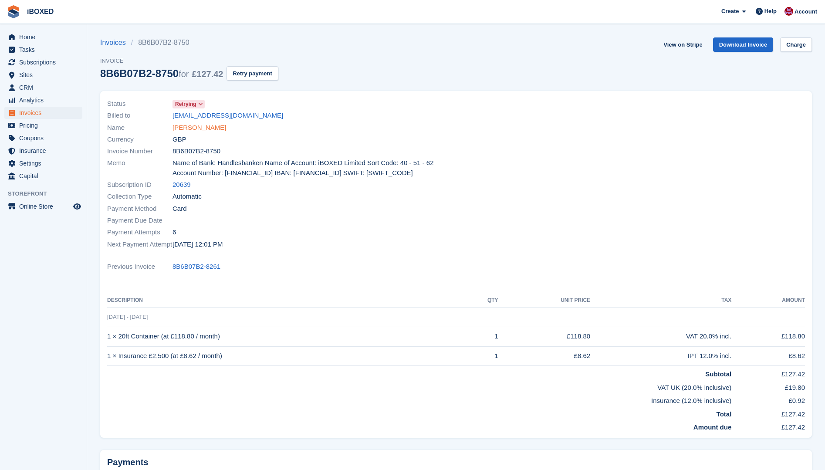
click at [194, 125] on link "[PERSON_NAME]" at bounding box center [199, 128] width 54 height 10
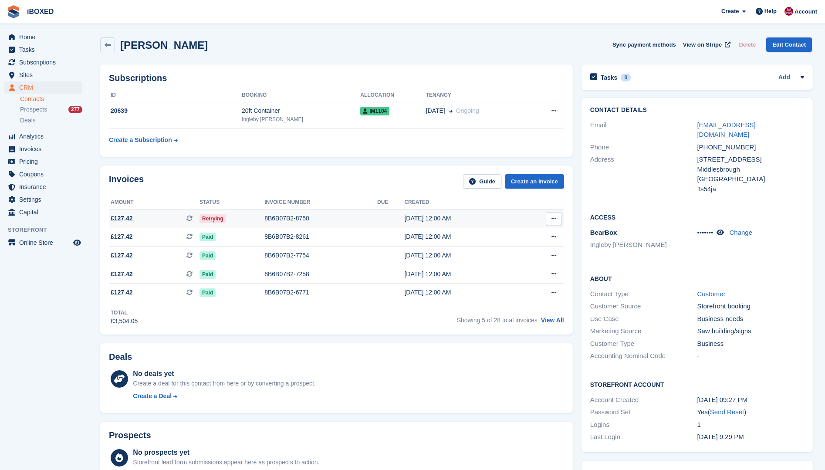
click at [300, 215] on div "8B6B07B2-8750" at bounding box center [320, 218] width 113 height 9
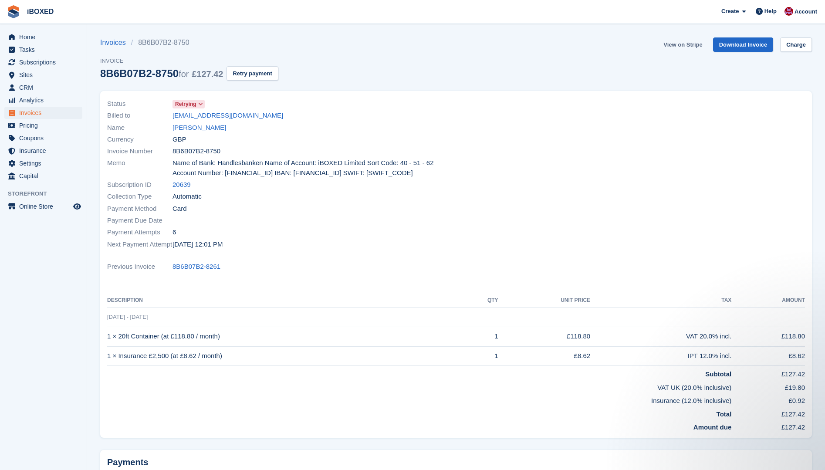
click at [688, 46] on link "View on Stripe" at bounding box center [683, 44] width 46 height 14
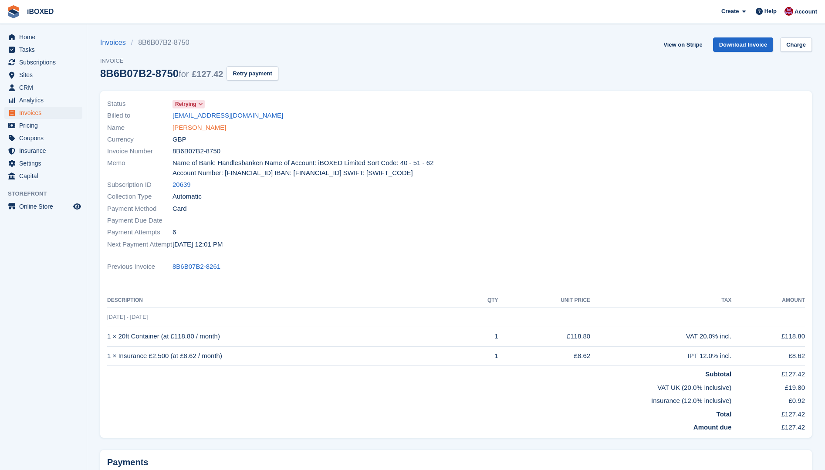
click at [202, 130] on link "[PERSON_NAME]" at bounding box center [199, 128] width 54 height 10
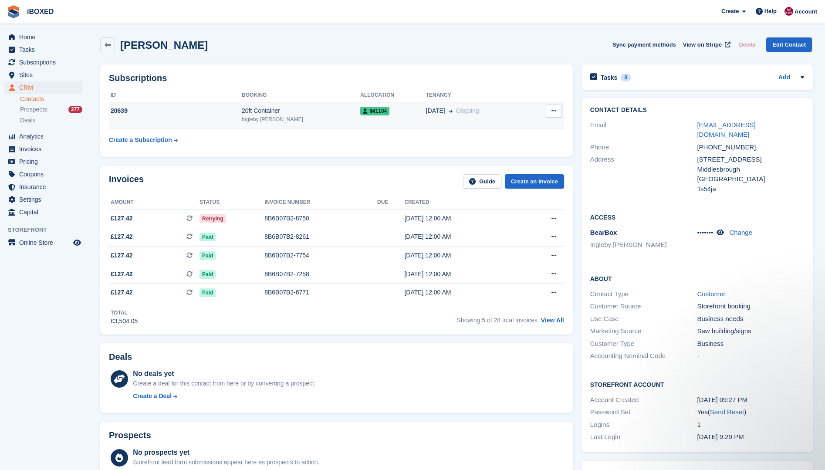
click at [456, 112] on span "Ongoing" at bounding box center [467, 110] width 23 height 7
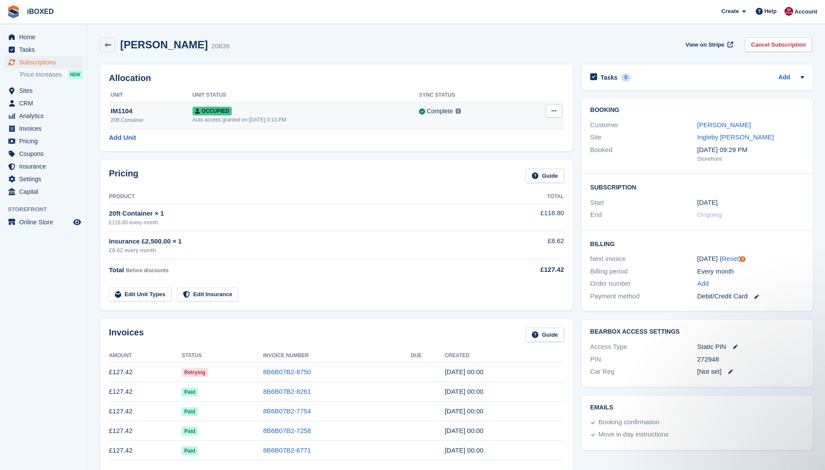
click at [552, 115] on button at bounding box center [554, 111] width 16 height 13
click at [503, 127] on p "Overlock" at bounding box center [520, 127] width 76 height 11
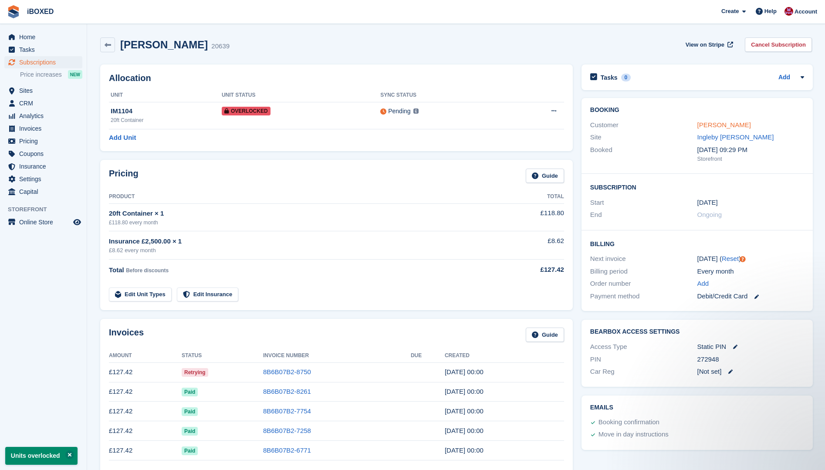
click at [712, 122] on link "[PERSON_NAME]" at bounding box center [724, 124] width 54 height 7
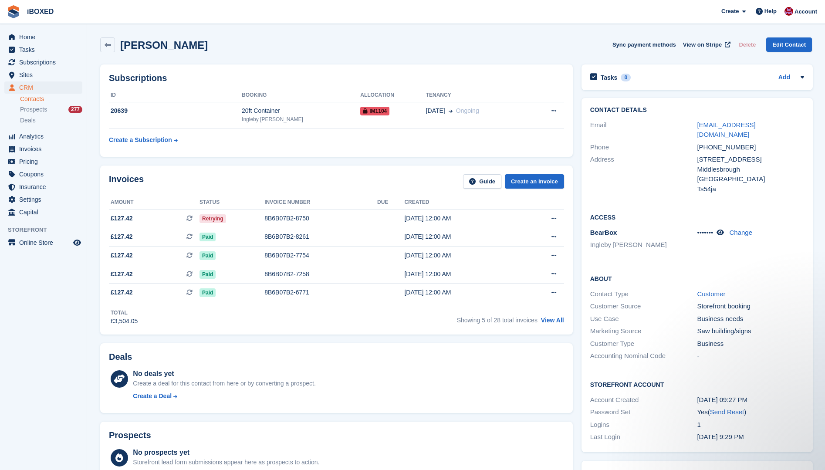
drag, startPoint x: 717, startPoint y: 123, endPoint x: 707, endPoint y: 141, distance: 20.7
click at [541, 139] on table "ID Booking Allocation Tenancy 20639 20ft Container [PERSON_NAME] IM1104 [DATE] …" at bounding box center [336, 118] width 455 height 60
click at [749, 123] on link "jmorganjoinery@gmail.com" at bounding box center [726, 129] width 58 height 17
click at [640, 179] on div "Address" at bounding box center [643, 174] width 107 height 39
click at [28, 63] on span "Subscriptions" at bounding box center [45, 62] width 52 height 12
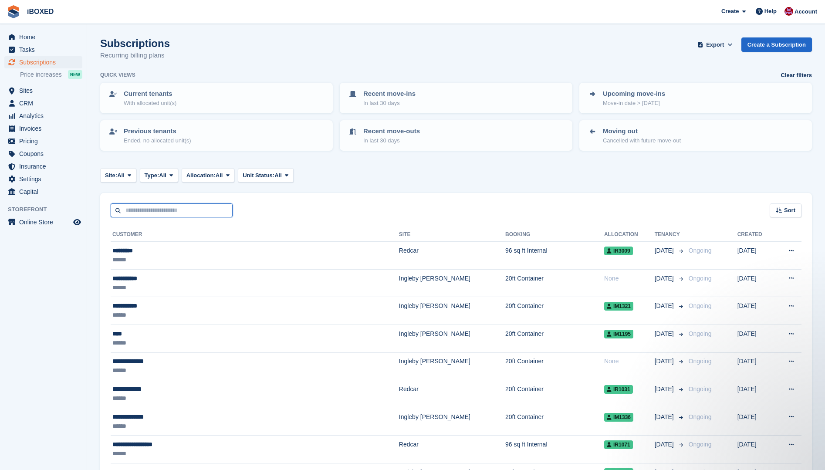
drag, startPoint x: 123, startPoint y: 212, endPoint x: 132, endPoint y: 213, distance: 9.2
click at [123, 212] on input "text" at bounding box center [172, 210] width 122 height 14
type input "******"
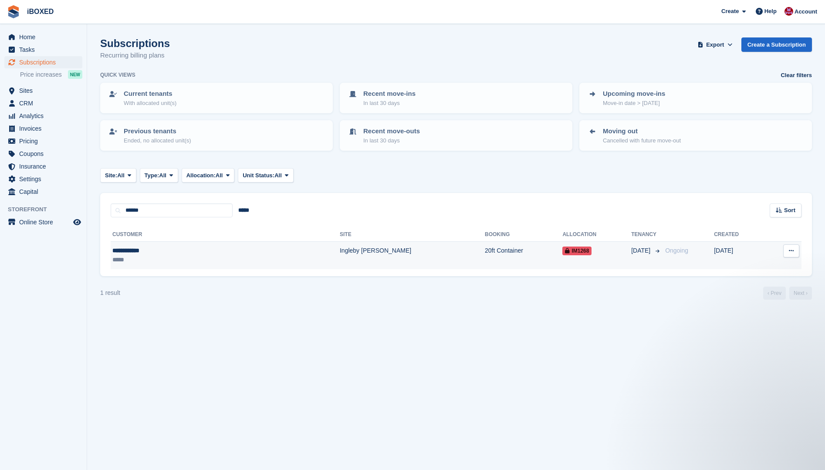
click at [141, 254] on div "**********" at bounding box center [167, 250] width 111 height 9
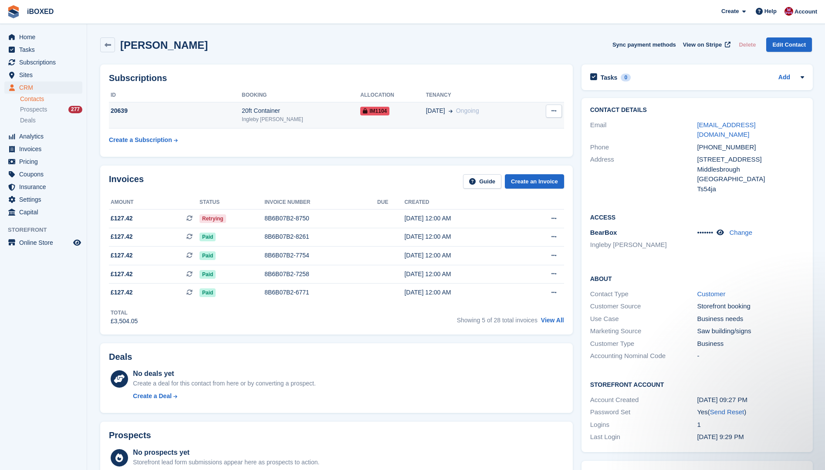
click at [185, 119] on td "20639" at bounding box center [175, 115] width 133 height 27
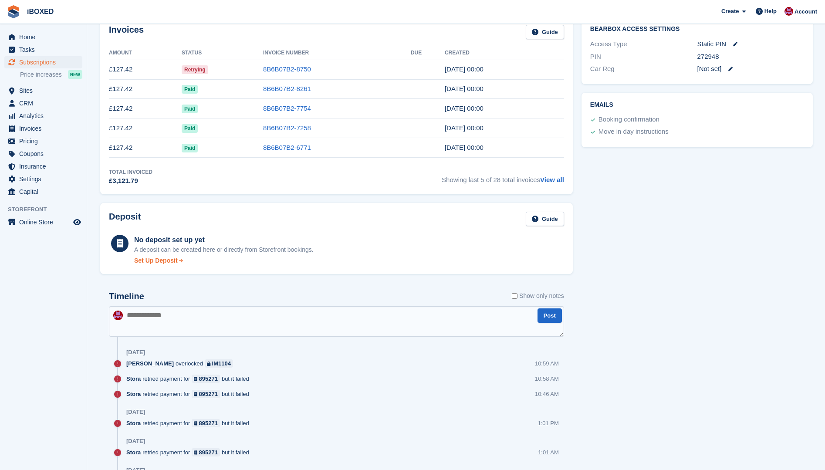
scroll to position [305, 0]
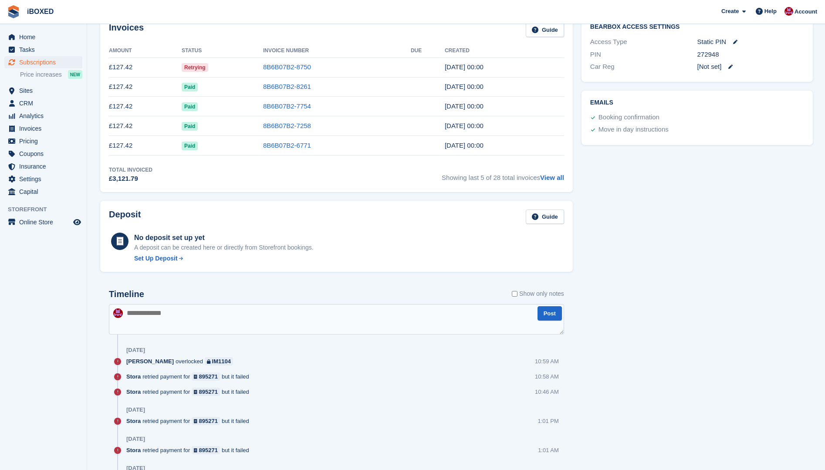
click at [144, 324] on textarea at bounding box center [336, 319] width 455 height 30
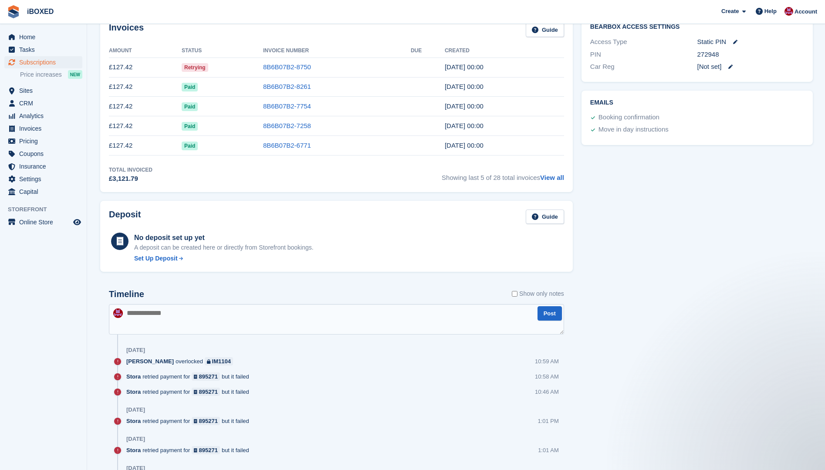
scroll to position [0, 0]
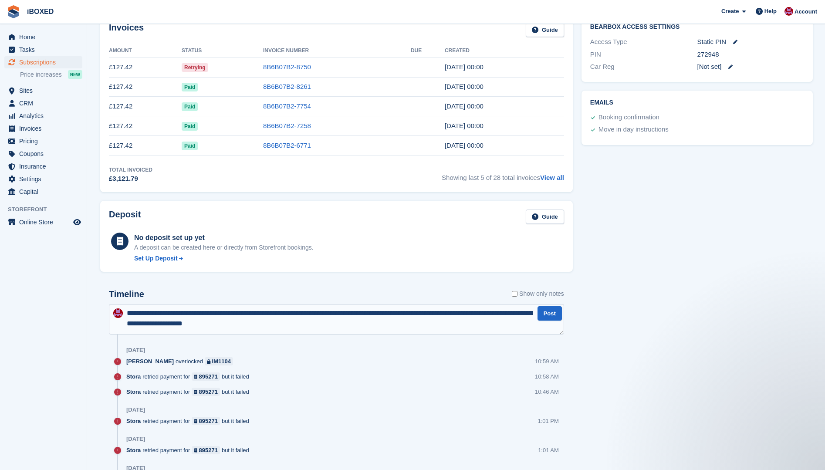
type textarea "**********"
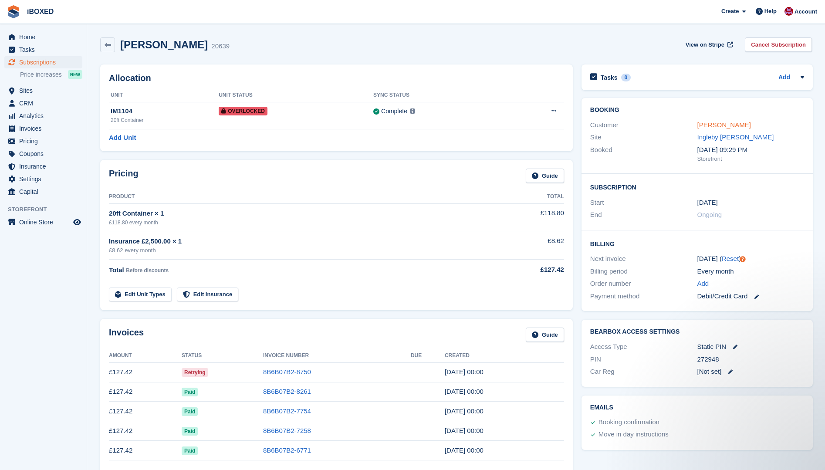
click at [728, 126] on link "Jordan morgan" at bounding box center [724, 124] width 54 height 7
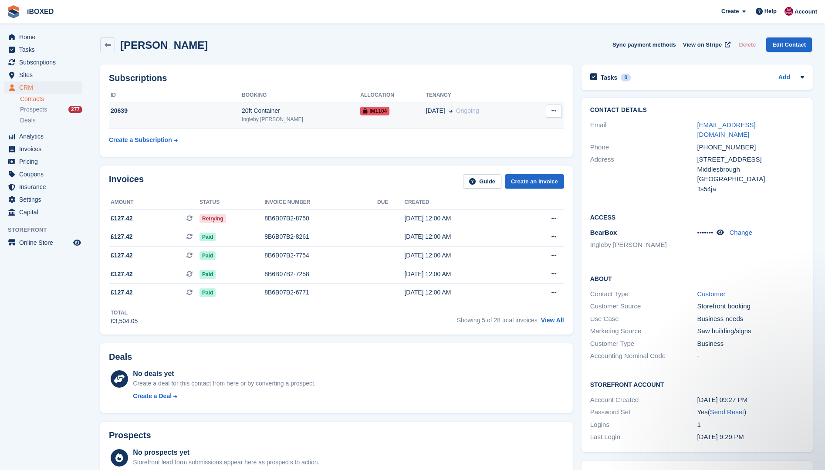
click at [183, 124] on td "20639" at bounding box center [175, 115] width 133 height 27
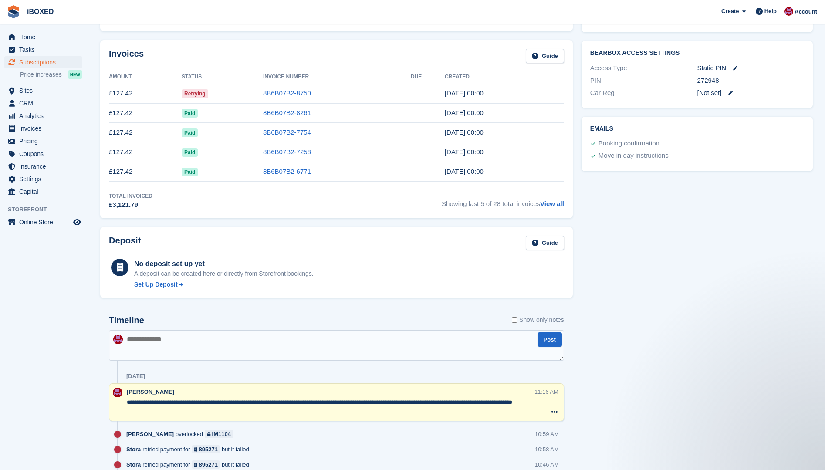
scroll to position [174, 0]
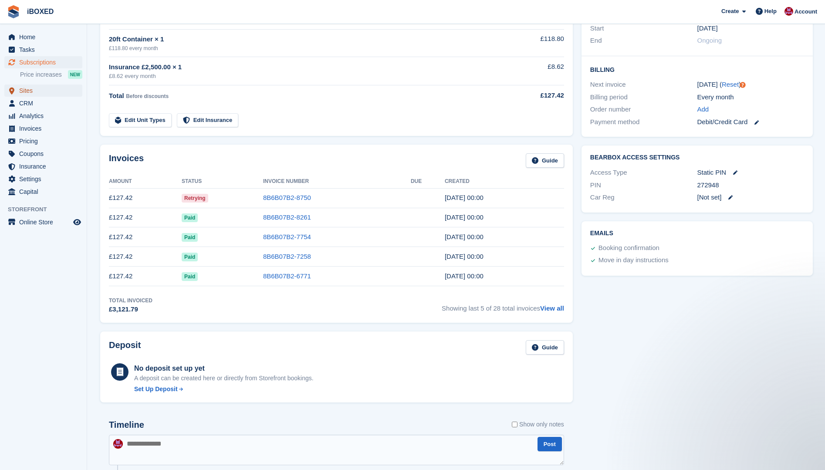
click at [25, 89] on span "Sites" at bounding box center [45, 90] width 52 height 12
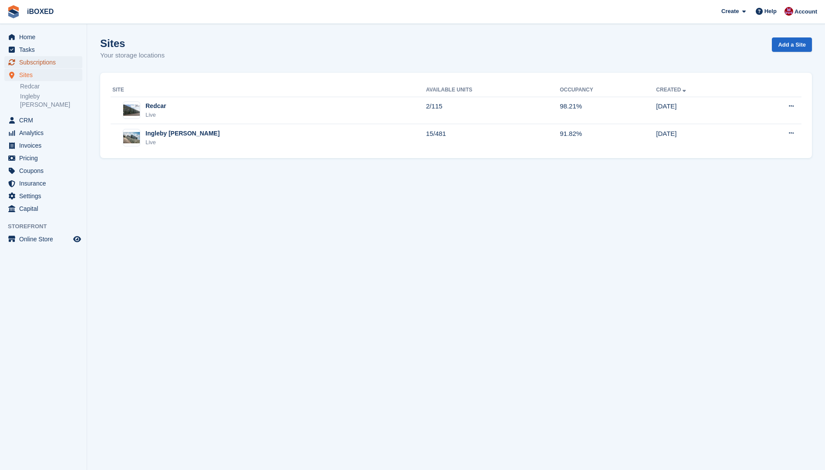
click at [31, 61] on span "Subscriptions" at bounding box center [45, 62] width 52 height 12
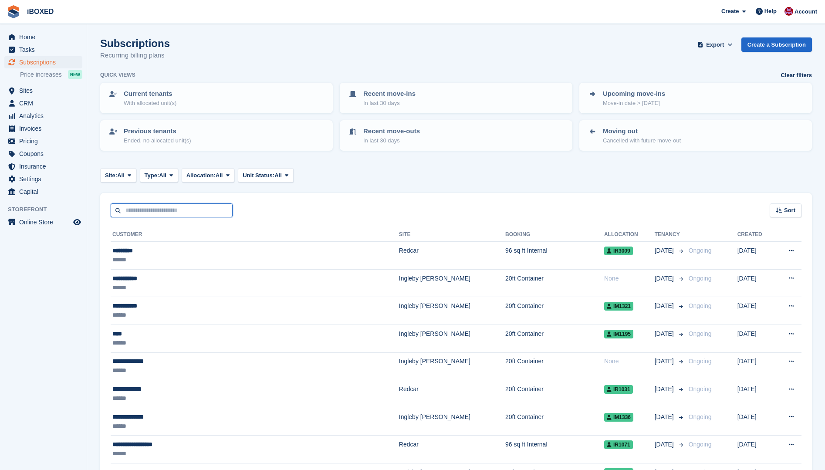
click at [133, 212] on input "text" at bounding box center [172, 210] width 122 height 14
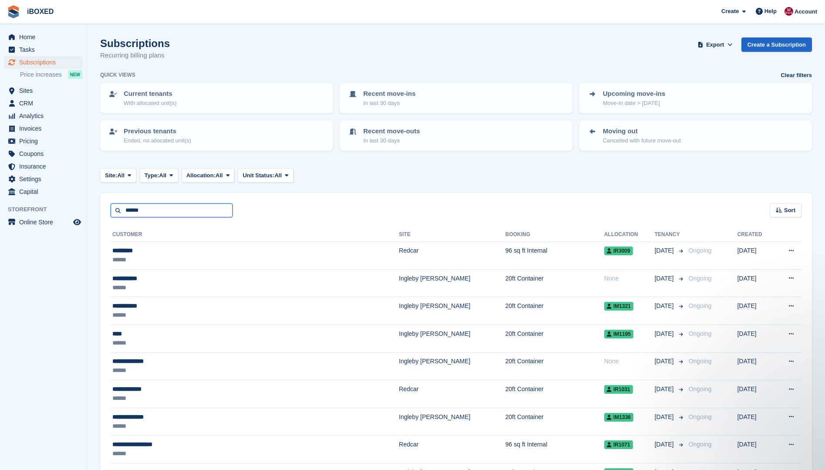
type input "******"
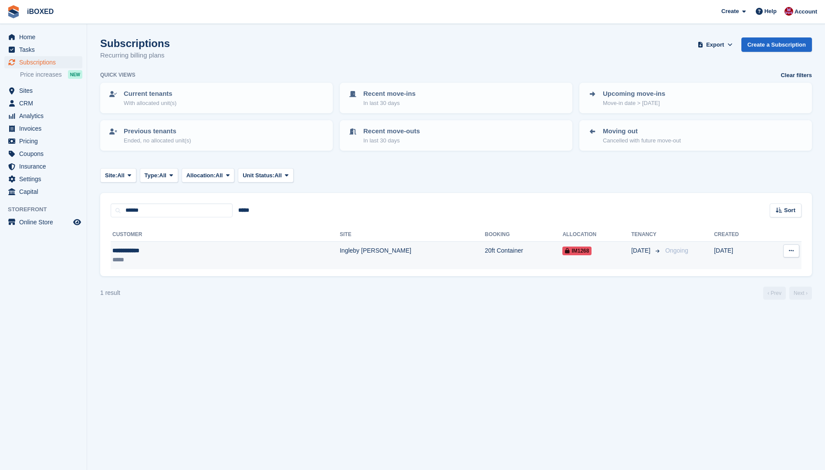
click at [131, 252] on div "**********" at bounding box center [167, 250] width 111 height 9
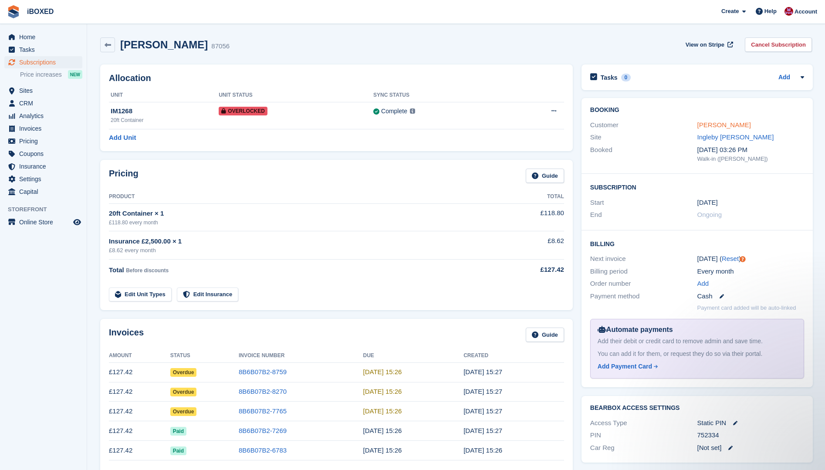
click at [711, 126] on link "[PERSON_NAME]" at bounding box center [724, 124] width 54 height 7
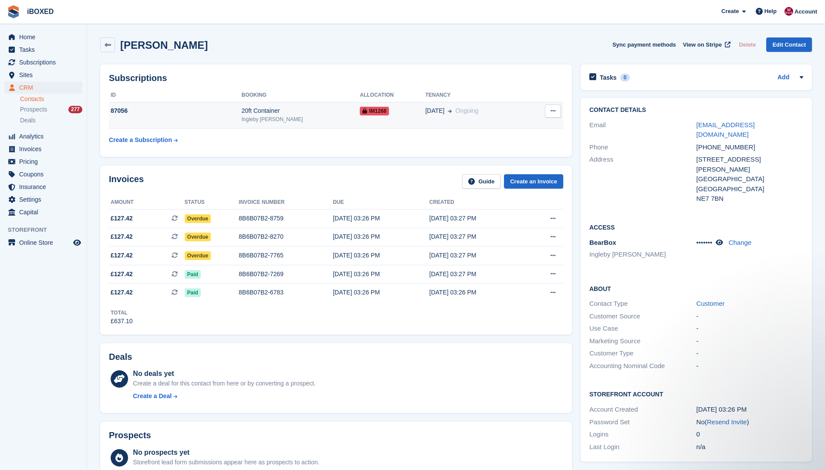
click at [233, 126] on td "87056" at bounding box center [175, 115] width 133 height 27
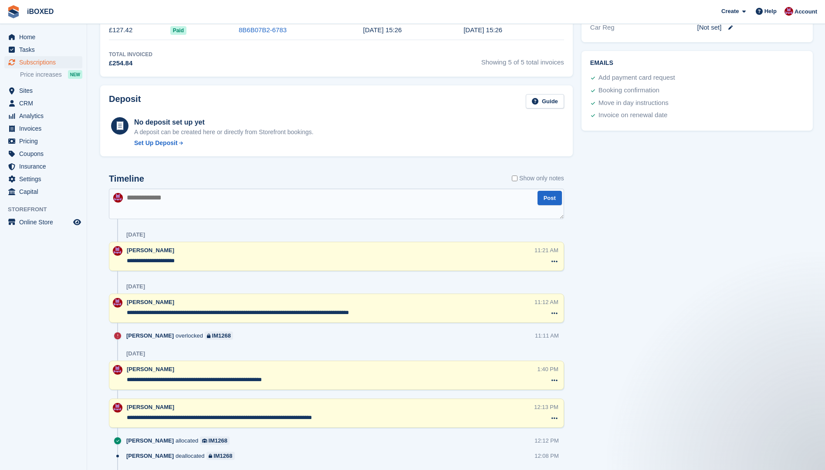
scroll to position [436, 0]
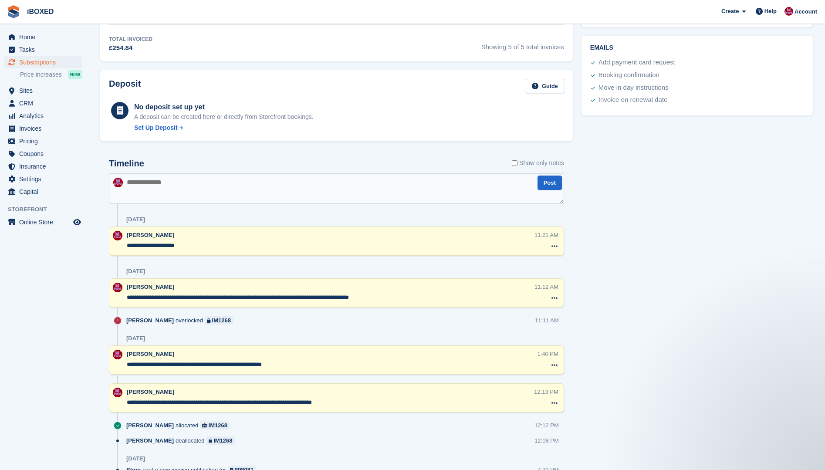
click at [166, 189] on textarea at bounding box center [336, 188] width 455 height 30
type textarea "**********"
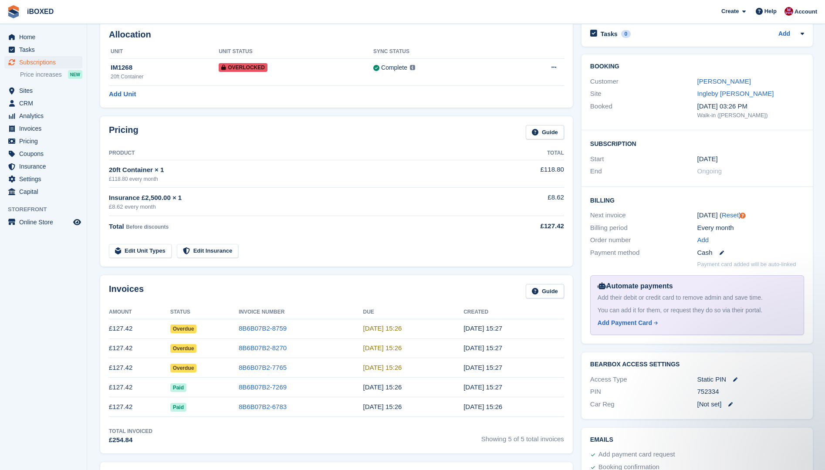
scroll to position [0, 0]
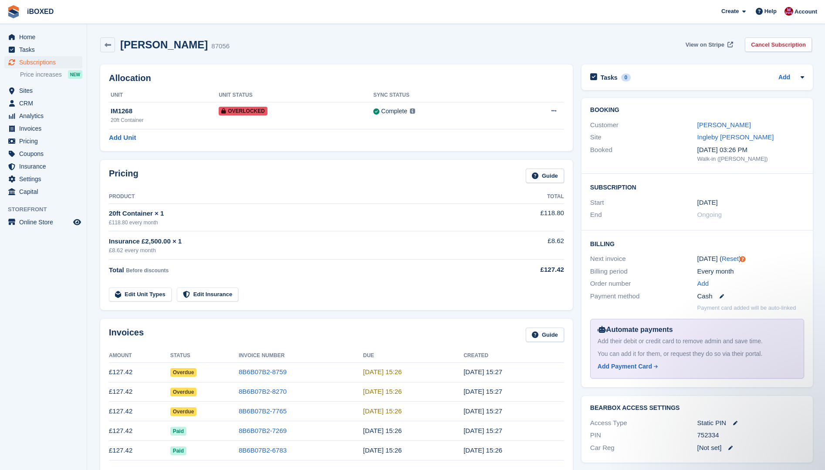
click at [696, 43] on span "View on Stripe" at bounding box center [705, 45] width 39 height 9
click at [22, 89] on span "Sites" at bounding box center [45, 90] width 52 height 12
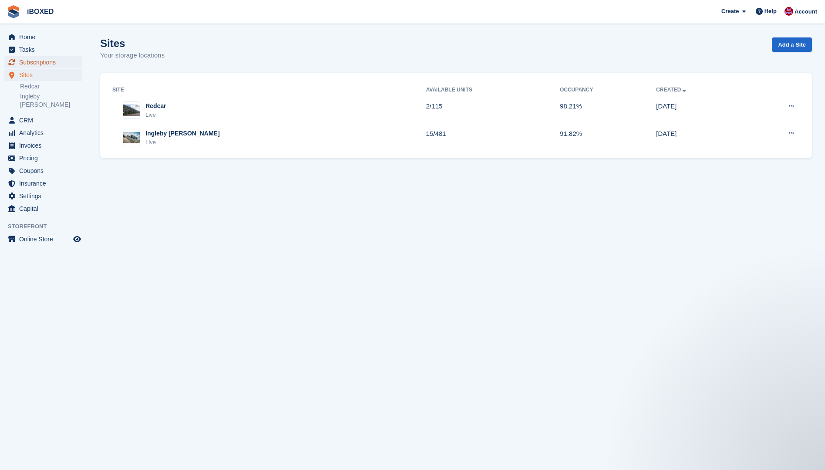
click at [30, 67] on span "Subscriptions" at bounding box center [45, 62] width 52 height 12
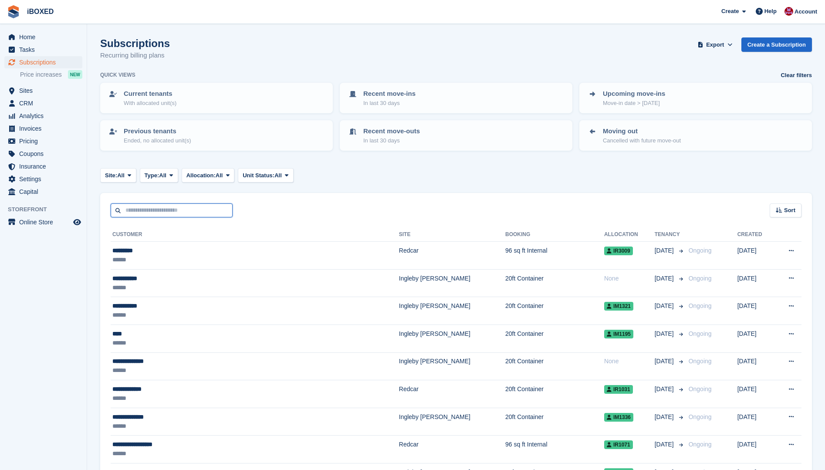
click at [145, 214] on input "text" at bounding box center [172, 210] width 122 height 14
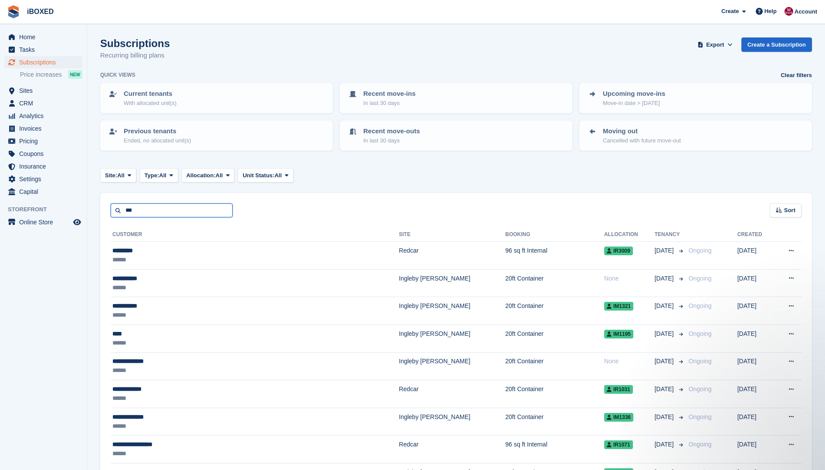
type input "******"
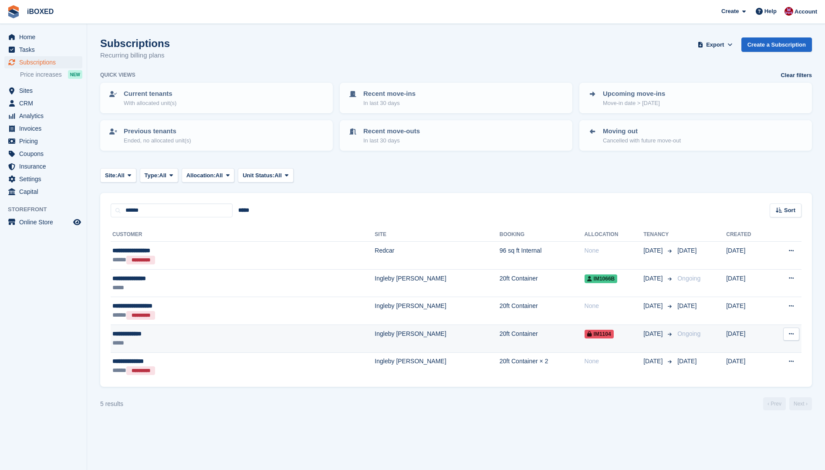
click at [163, 338] on div "*****" at bounding box center [187, 342] width 150 height 9
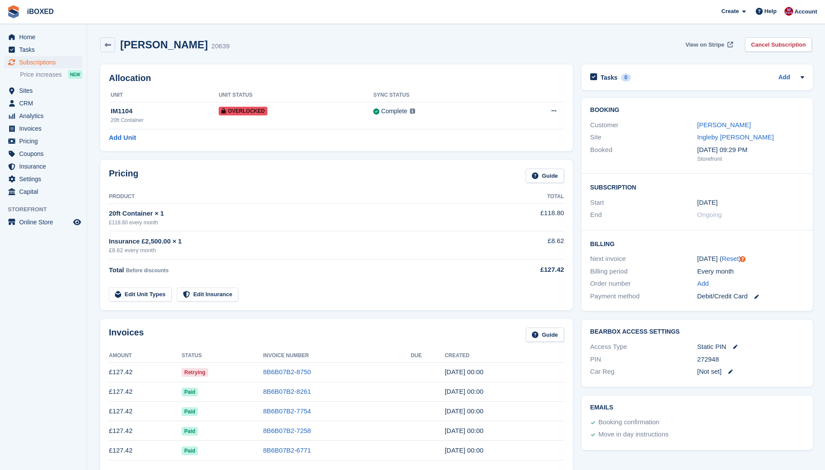
click at [708, 43] on span "View on Stripe" at bounding box center [705, 45] width 39 height 9
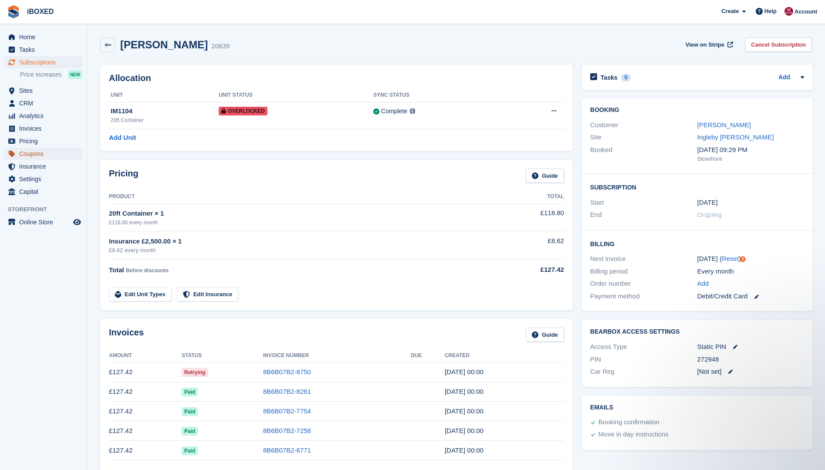
click at [30, 152] on span "Coupons" at bounding box center [45, 154] width 52 height 12
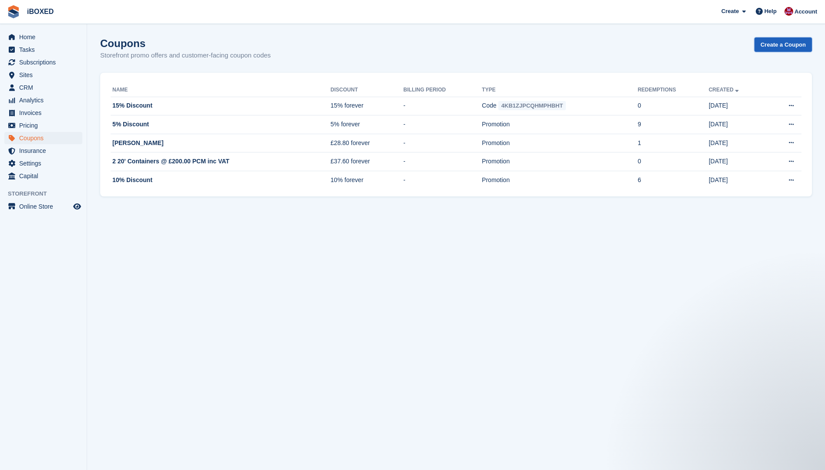
click at [784, 41] on link "Create a Coupon" at bounding box center [782, 44] width 57 height 14
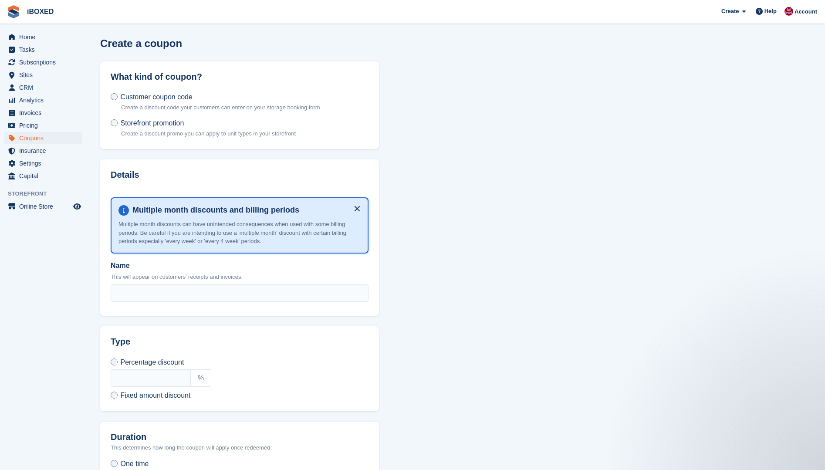
click at [358, 207] on button at bounding box center [357, 209] width 14 height 14
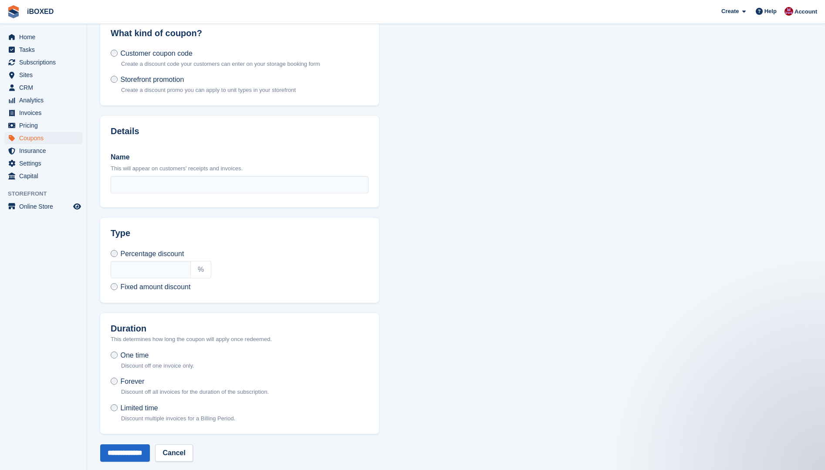
scroll to position [53, 0]
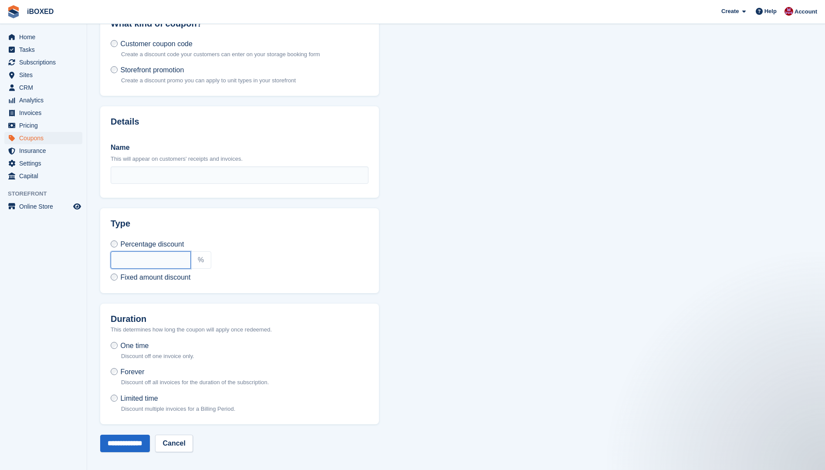
click at [123, 256] on input "text" at bounding box center [151, 259] width 80 height 17
type input "**********"
click at [156, 162] on div "Name This will appear on customers' receipts and invoices." at bounding box center [240, 163] width 258 height 42
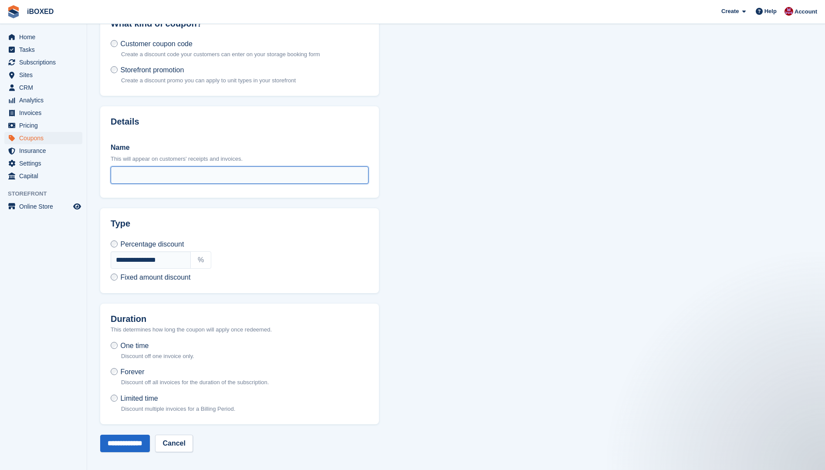
click at [167, 172] on input "Name" at bounding box center [240, 174] width 258 height 17
type input "**********"
click at [129, 440] on input "**********" at bounding box center [125, 443] width 50 height 17
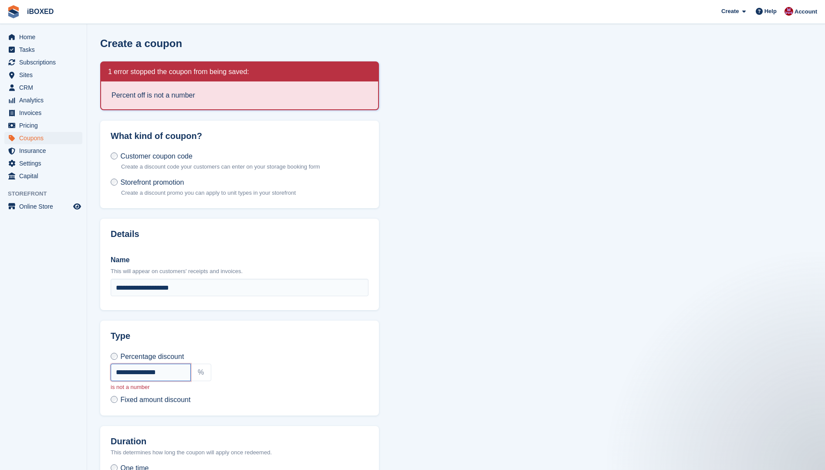
click at [163, 371] on input "**********" at bounding box center [151, 372] width 80 height 17
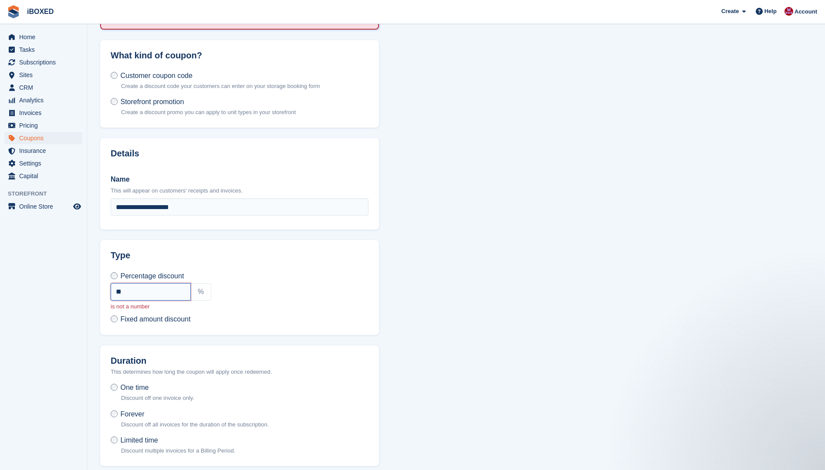
scroll to position [122, 0]
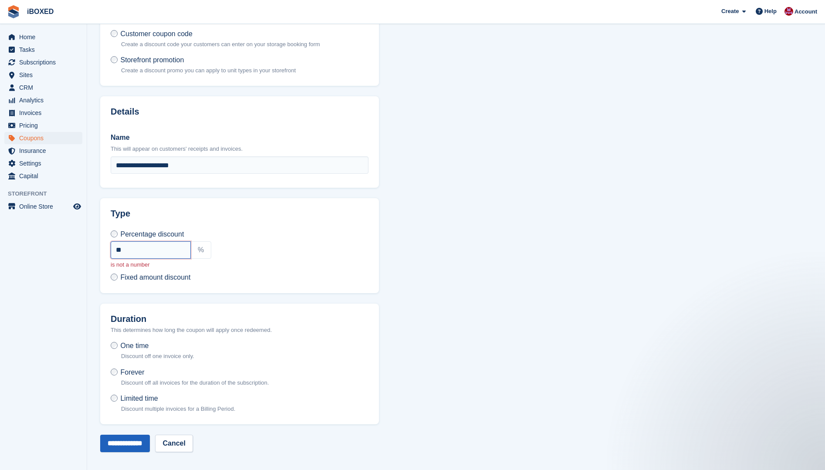
type input "**"
click at [127, 443] on input "**********" at bounding box center [125, 443] width 50 height 17
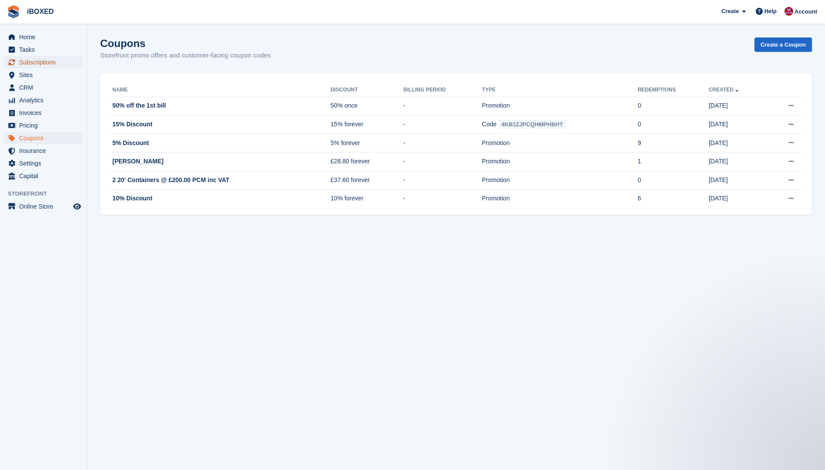
click at [44, 66] on span "Subscriptions" at bounding box center [45, 62] width 52 height 12
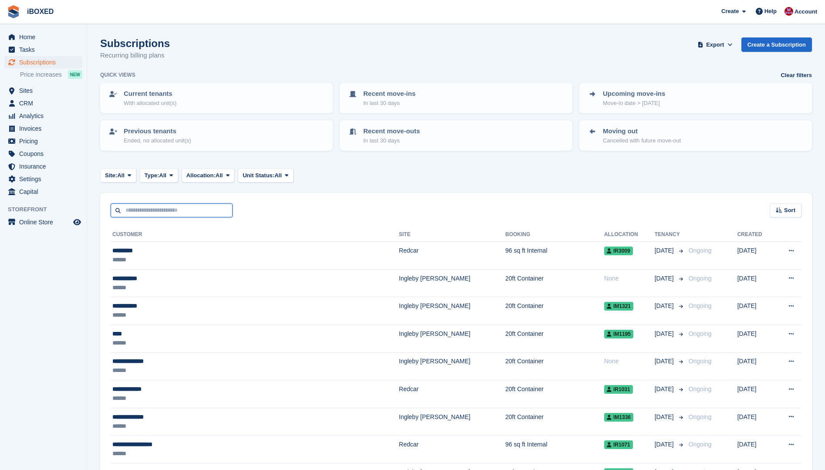
click at [132, 206] on input "text" at bounding box center [172, 210] width 122 height 14
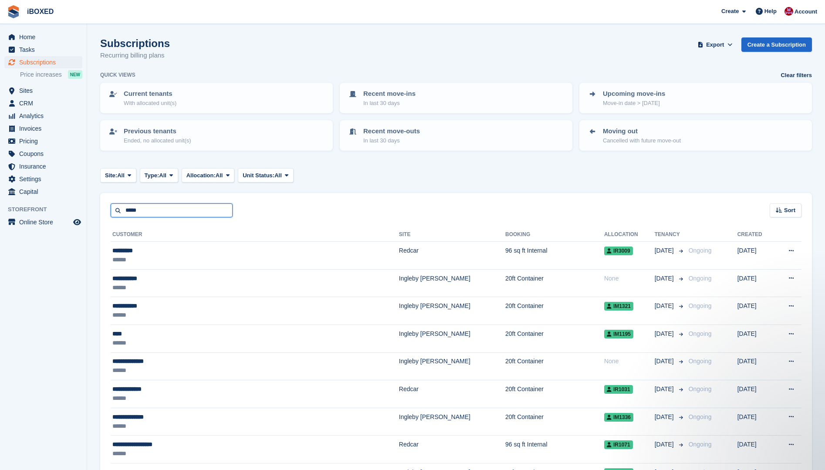
type input "*****"
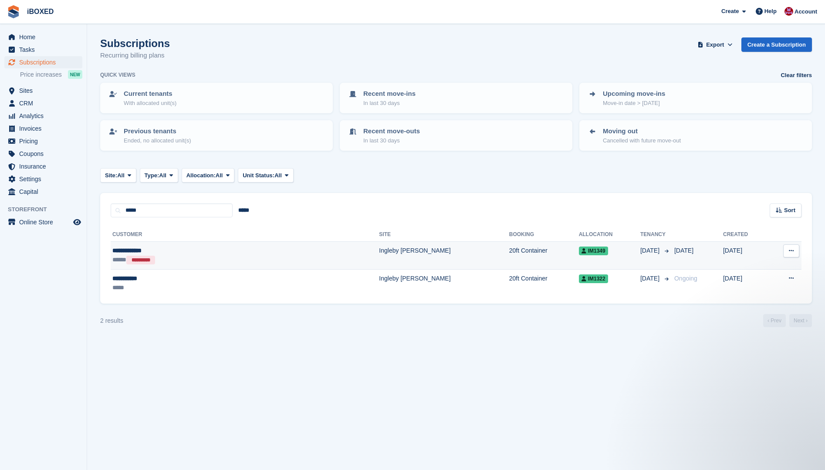
click at [155, 256] on div "*********" at bounding box center [140, 260] width 29 height 9
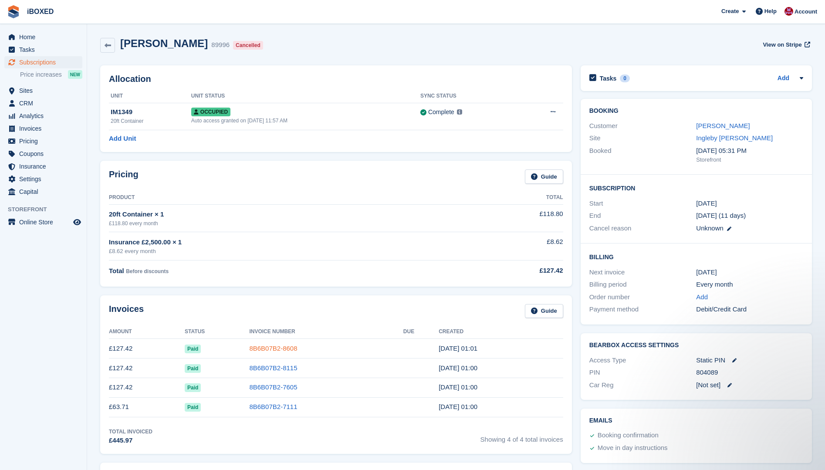
click at [268, 349] on link "8B6B07B2-8608" at bounding box center [273, 348] width 48 height 7
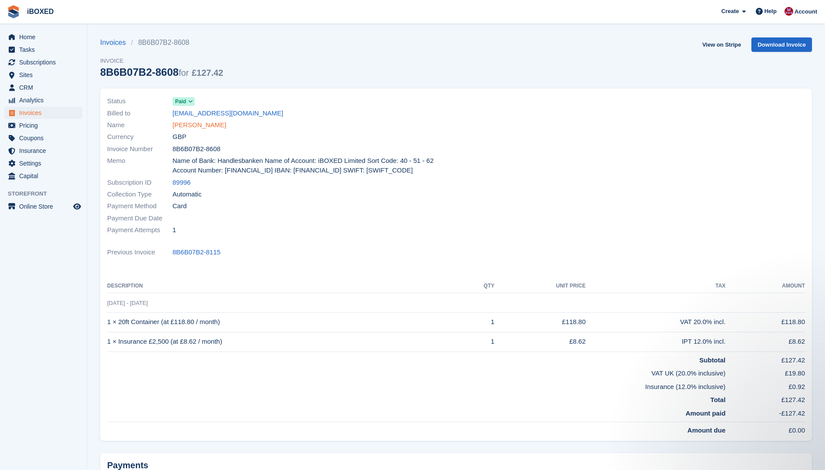
click at [208, 126] on link "[PERSON_NAME]" at bounding box center [199, 125] width 54 height 10
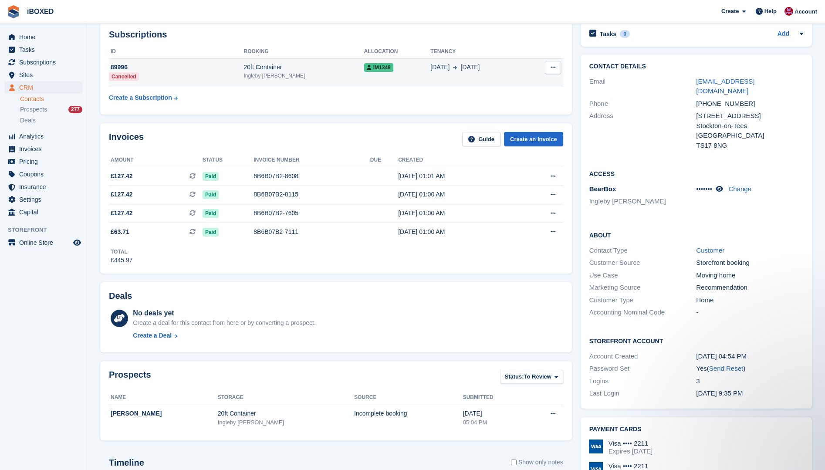
click at [555, 68] on icon at bounding box center [553, 67] width 5 height 6
click at [377, 112] on div "Subscriptions ID Booking Allocation Tenancy 89996 Cancelled 20ft Container [PER…" at bounding box center [336, 68] width 472 height 94
click at [369, 72] on span "IM1349" at bounding box center [378, 67] width 29 height 9
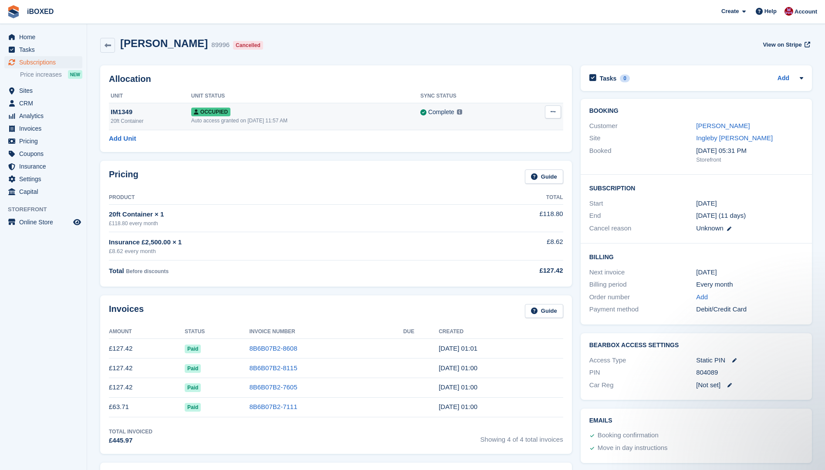
click at [557, 115] on button at bounding box center [553, 111] width 16 height 13
click at [502, 146] on p "Deallocate" at bounding box center [519, 147] width 76 height 11
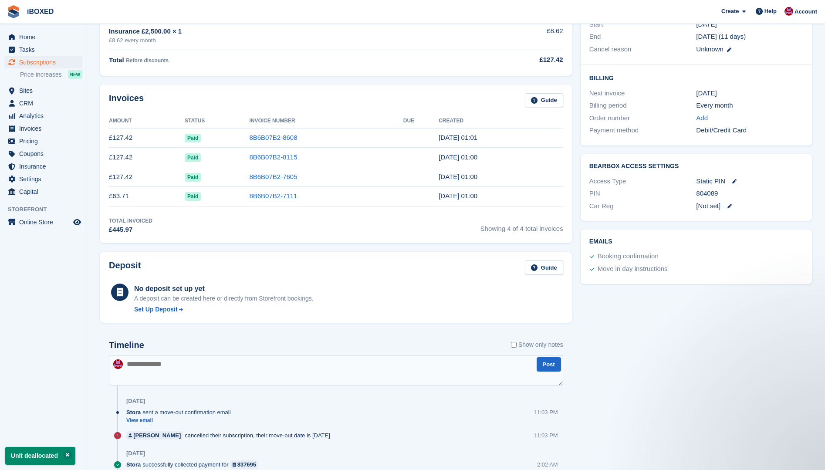
scroll to position [218, 0]
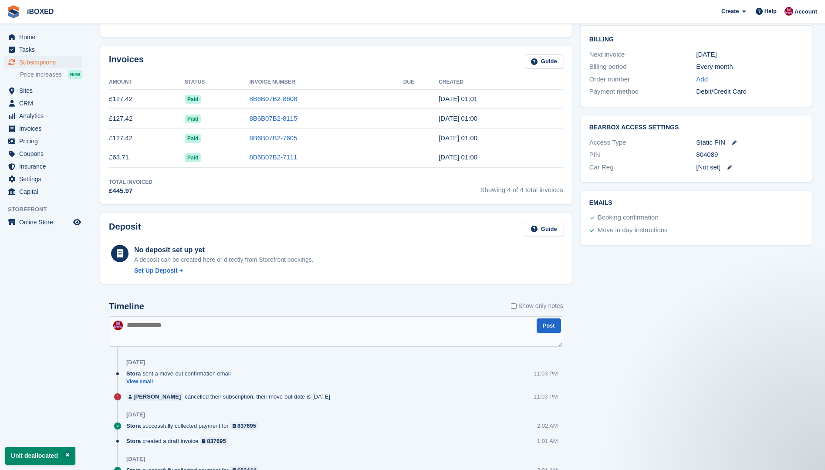
click at [158, 330] on textarea at bounding box center [336, 331] width 454 height 30
type textarea "**********"
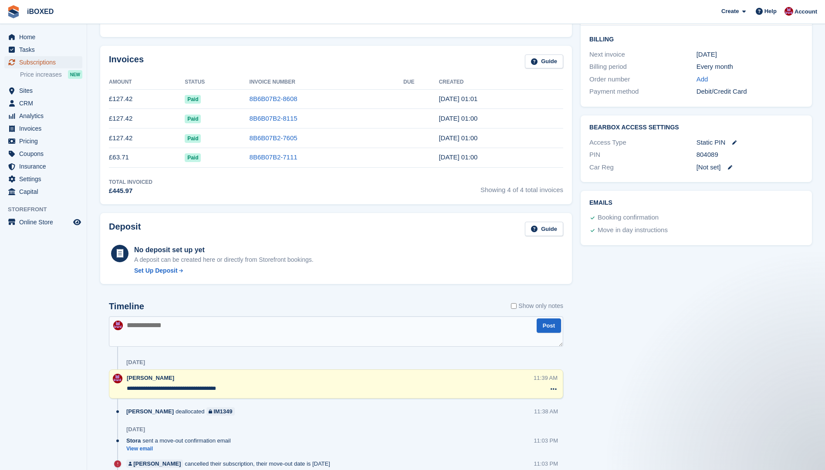
click at [44, 58] on span "Subscriptions" at bounding box center [45, 62] width 52 height 12
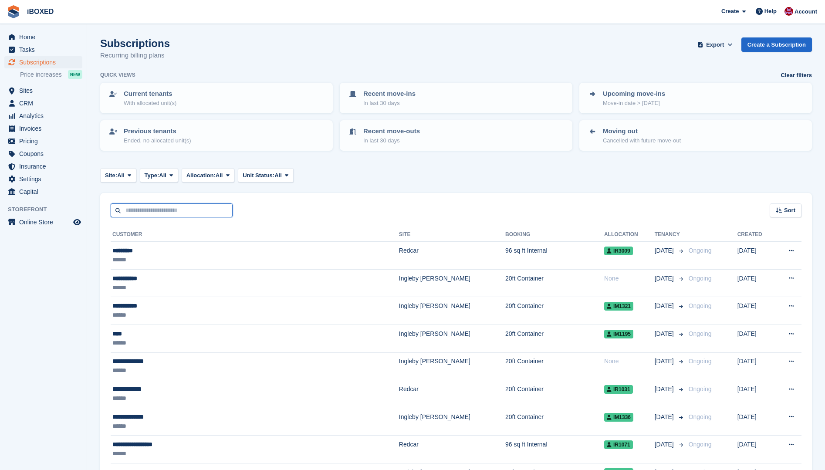
click at [142, 207] on input "text" at bounding box center [172, 210] width 122 height 14
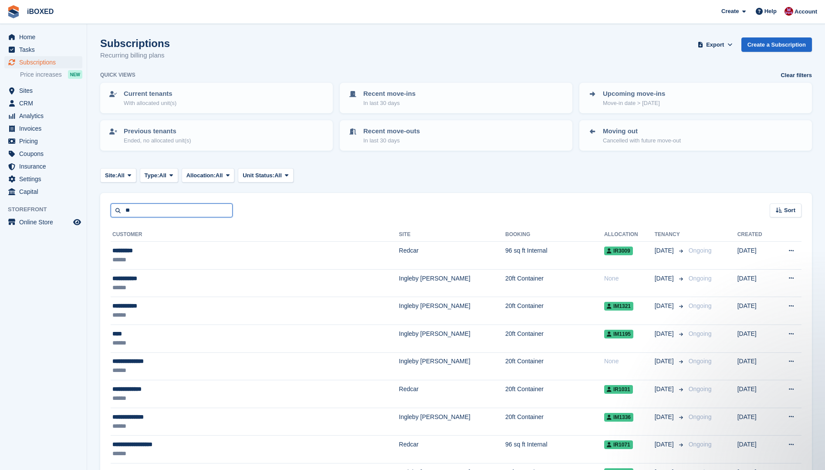
type input "**"
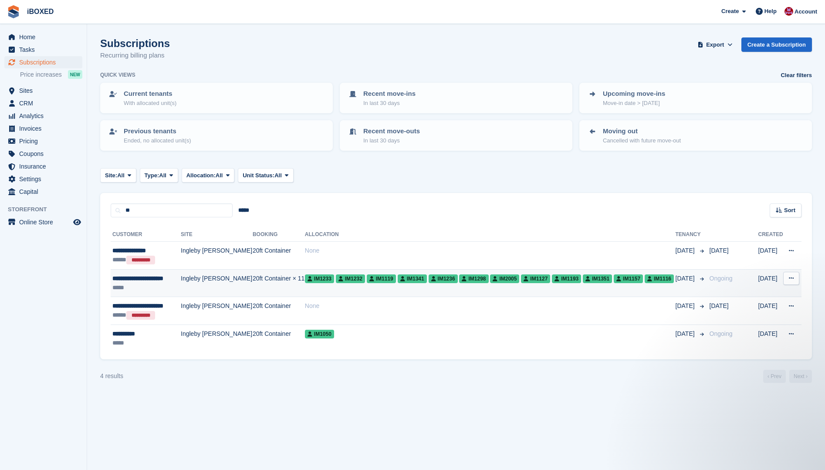
click at [165, 285] on div "*****" at bounding box center [146, 287] width 68 height 9
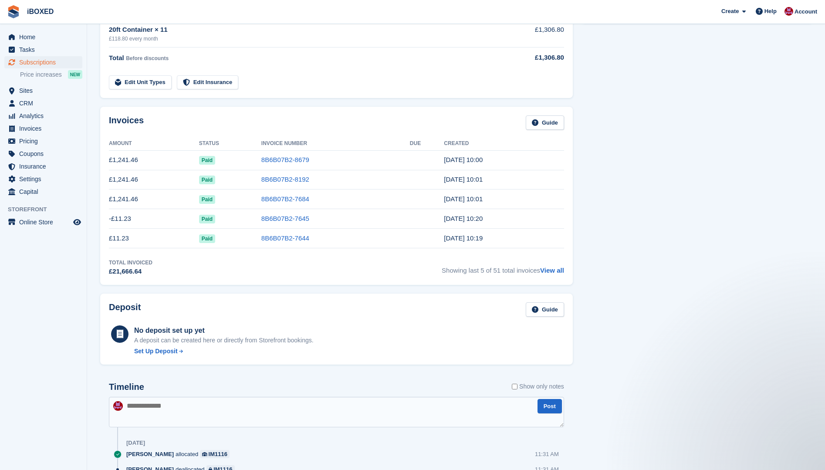
scroll to position [523, 0]
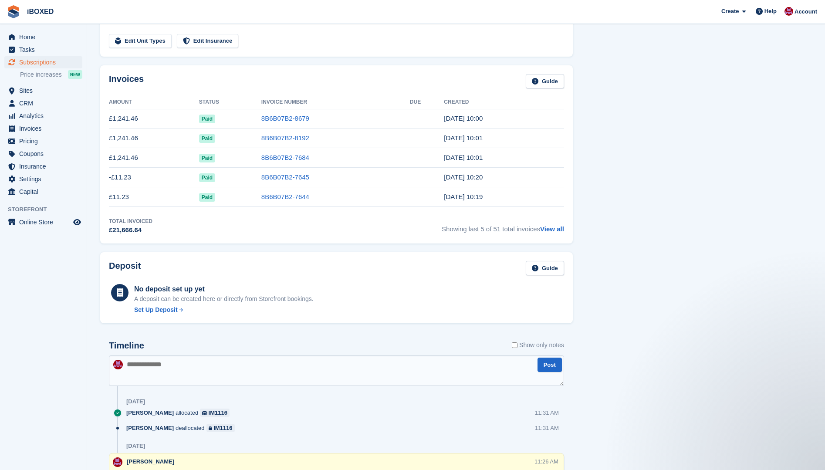
click at [141, 372] on textarea at bounding box center [336, 370] width 455 height 30
type textarea "**********"
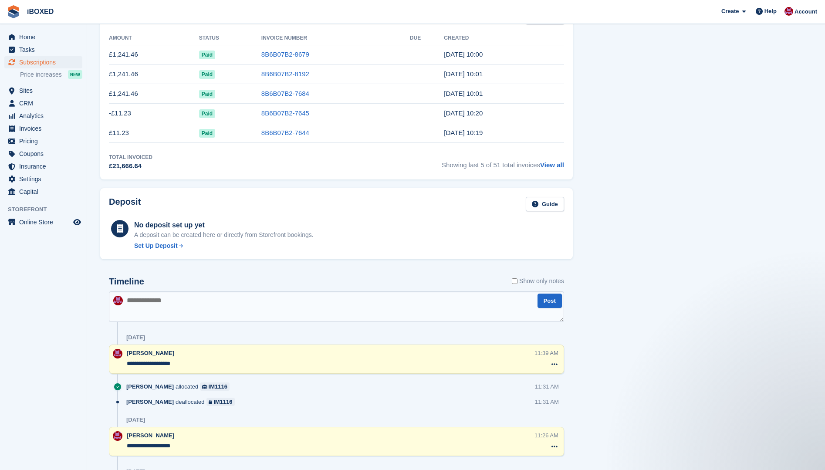
scroll to position [653, 0]
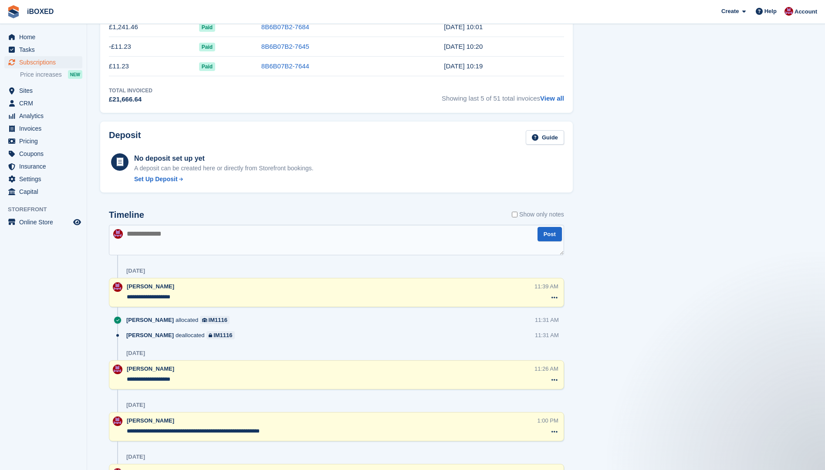
click at [139, 237] on textarea at bounding box center [336, 240] width 455 height 30
type textarea "*"
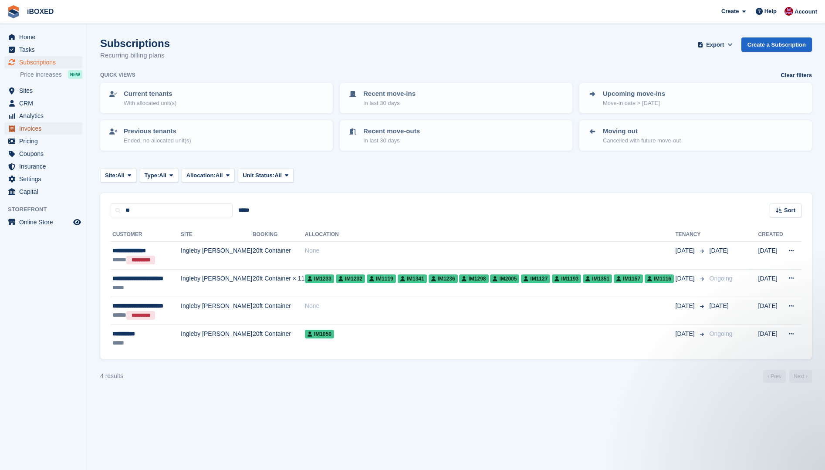
click at [37, 130] on span "Invoices" at bounding box center [45, 128] width 52 height 12
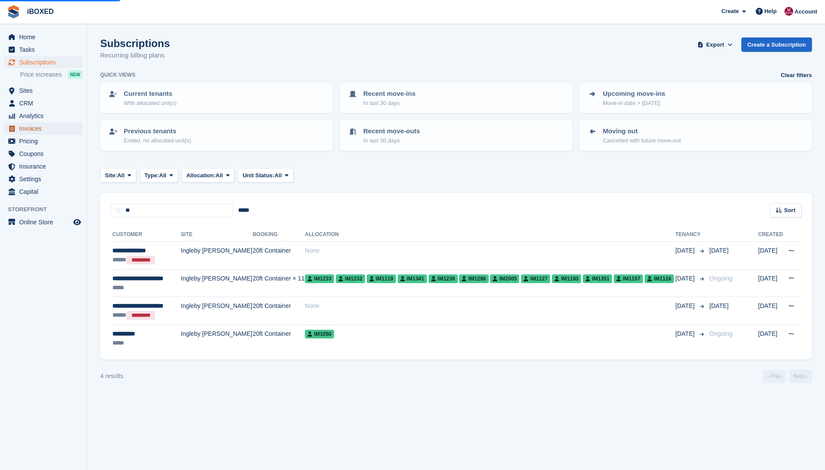
click at [24, 127] on span "Invoices" at bounding box center [45, 128] width 52 height 12
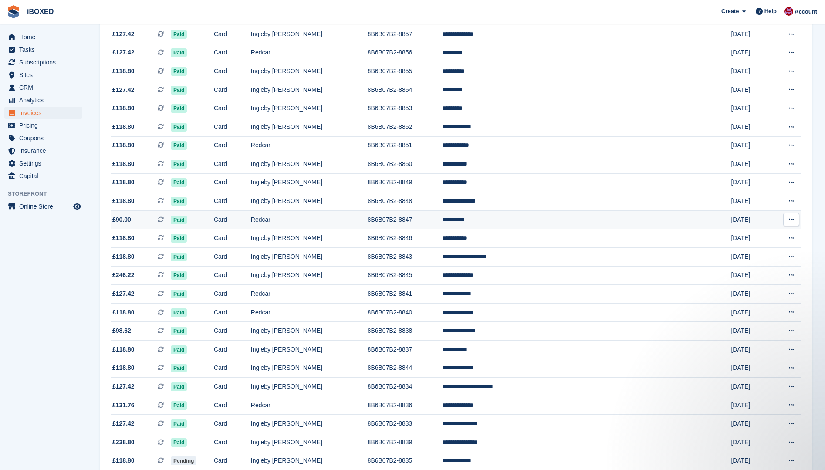
scroll to position [647, 0]
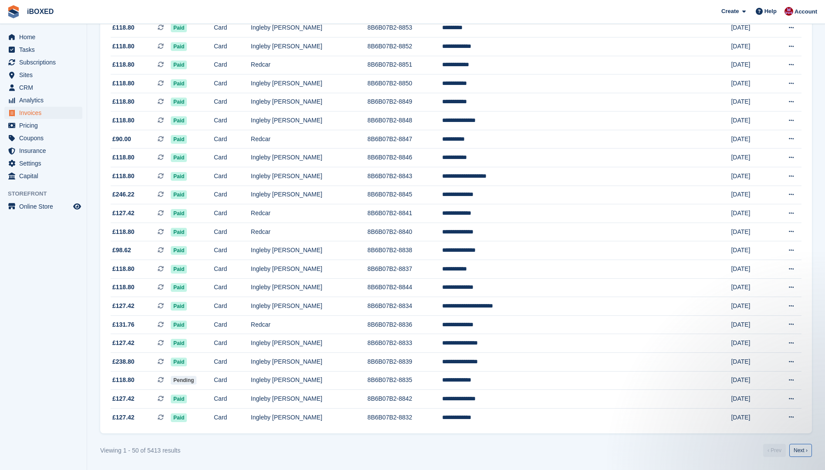
click at [807, 447] on link "Next ›" at bounding box center [800, 450] width 23 height 13
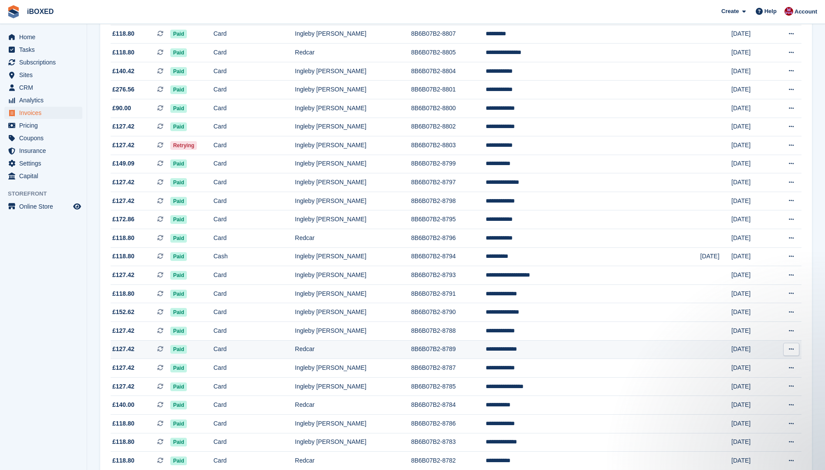
scroll to position [647, 0]
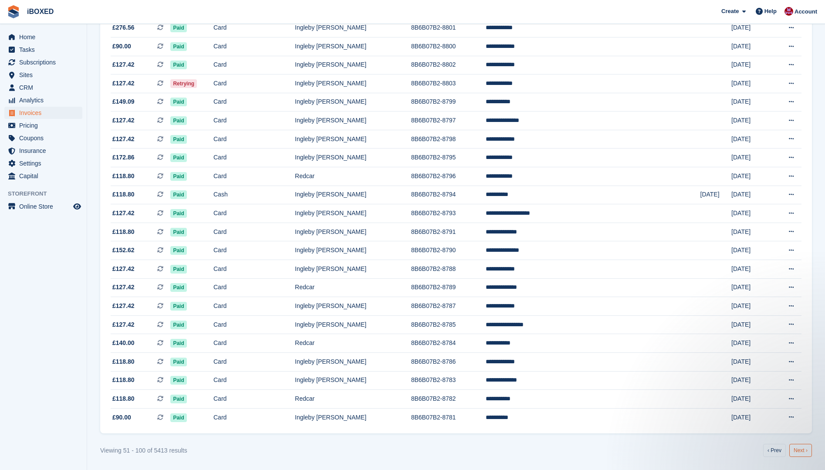
click at [797, 449] on link "Next ›" at bounding box center [800, 450] width 23 height 13
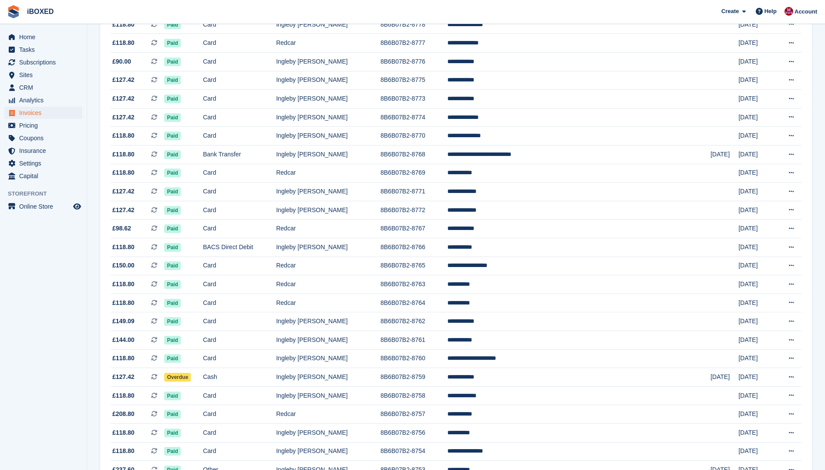
scroll to position [37, 0]
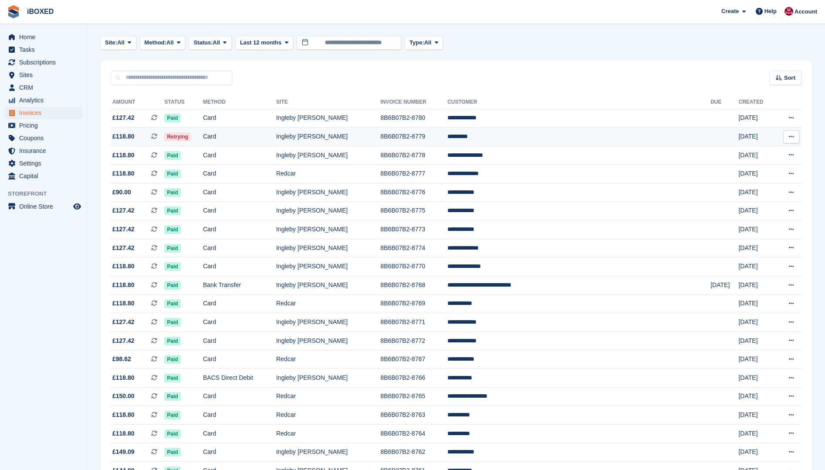
click at [348, 139] on td "Ingleby [PERSON_NAME]" at bounding box center [328, 137] width 105 height 19
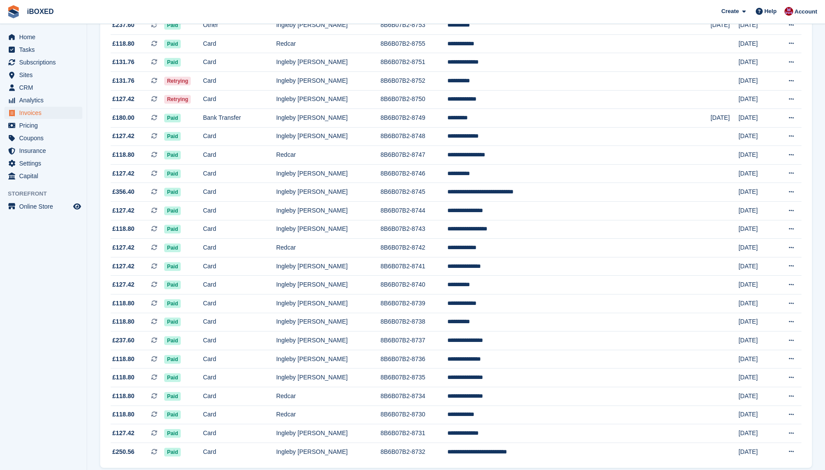
scroll to position [647, 0]
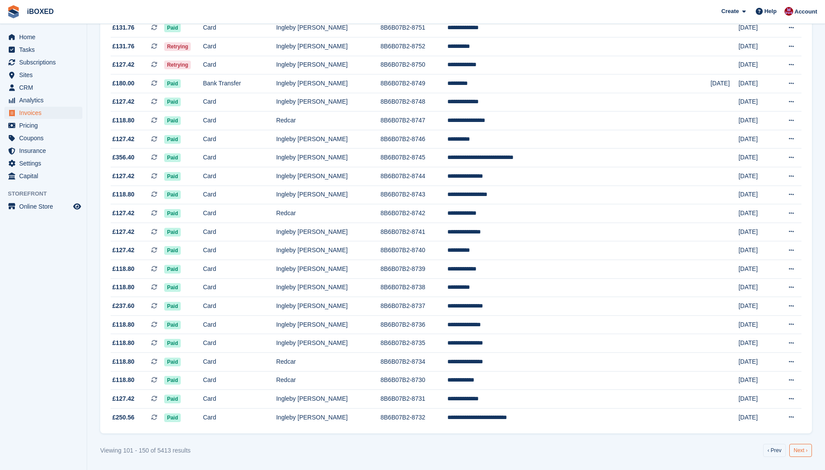
click at [806, 446] on link "Next ›" at bounding box center [800, 450] width 23 height 13
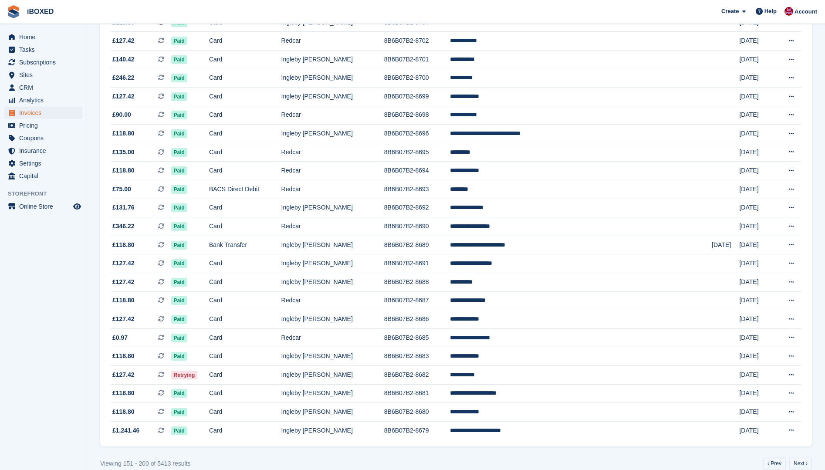
scroll to position [647, 0]
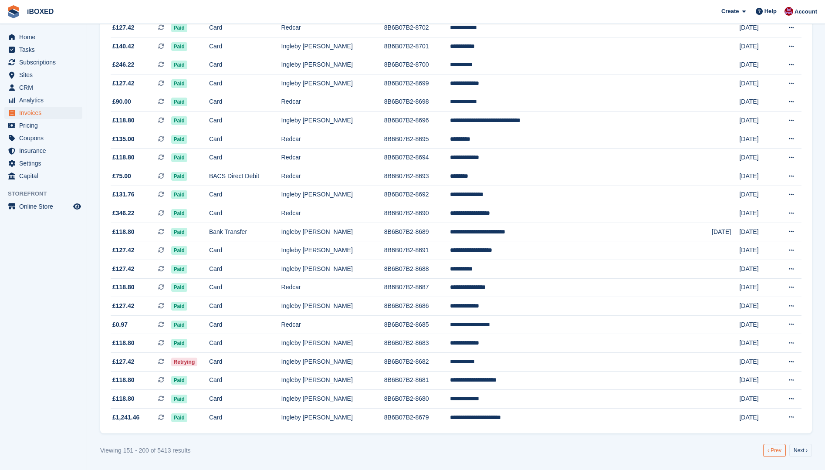
click at [779, 452] on link "‹ Prev" at bounding box center [774, 450] width 23 height 13
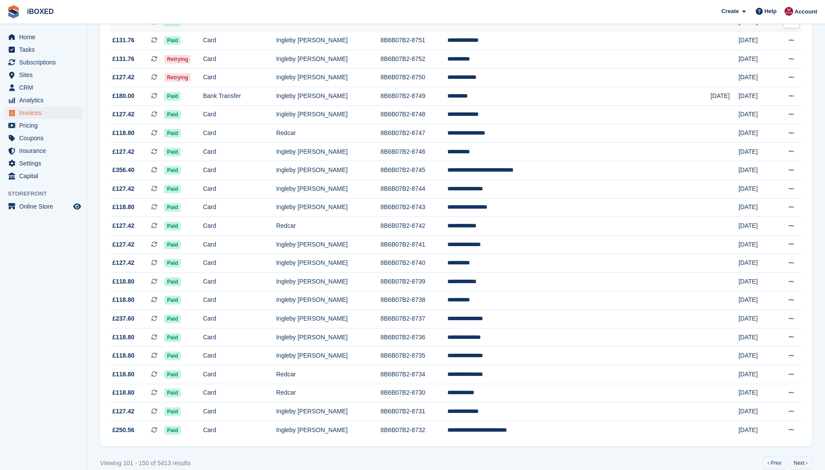
scroll to position [647, 0]
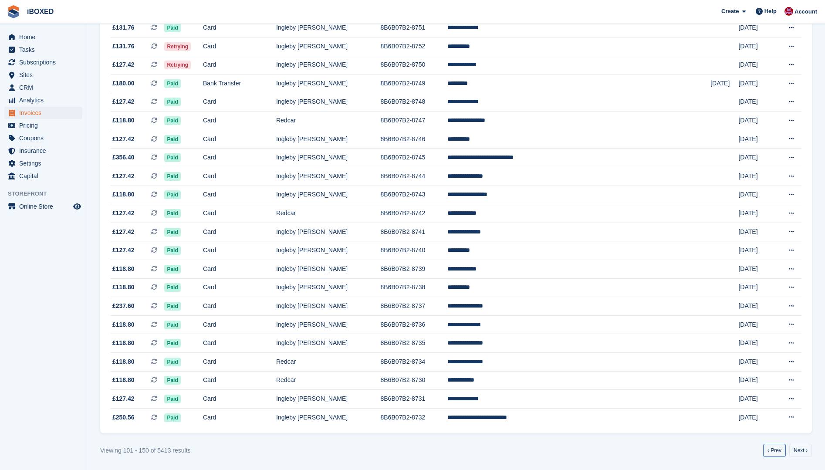
click at [772, 448] on link "‹ Prev" at bounding box center [774, 450] width 23 height 13
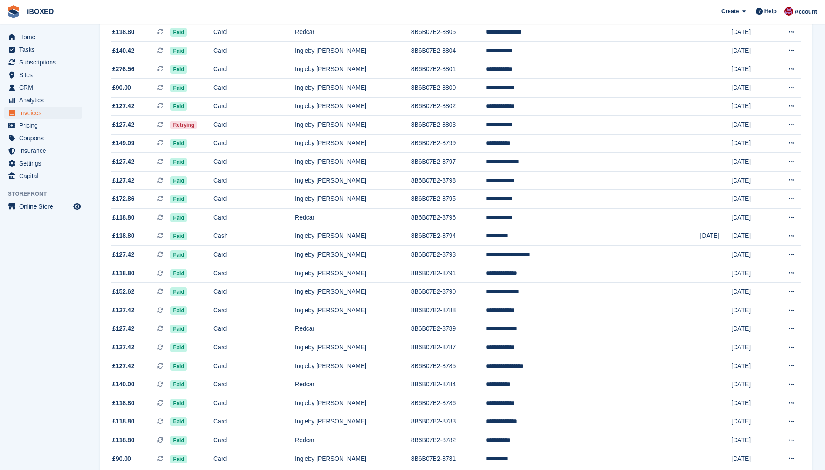
scroll to position [647, 0]
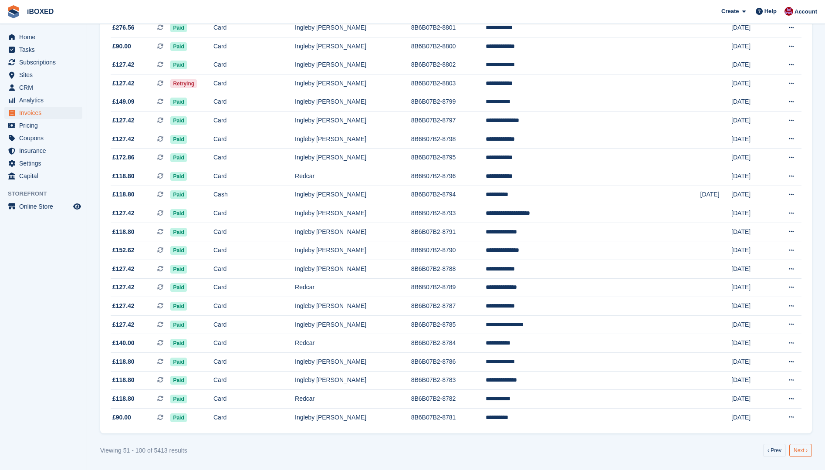
click at [803, 447] on link "Next ›" at bounding box center [800, 450] width 23 height 13
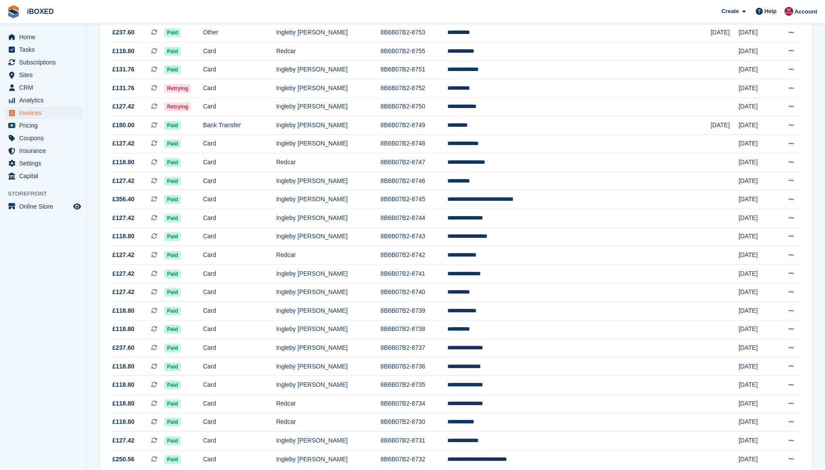
scroll to position [647, 0]
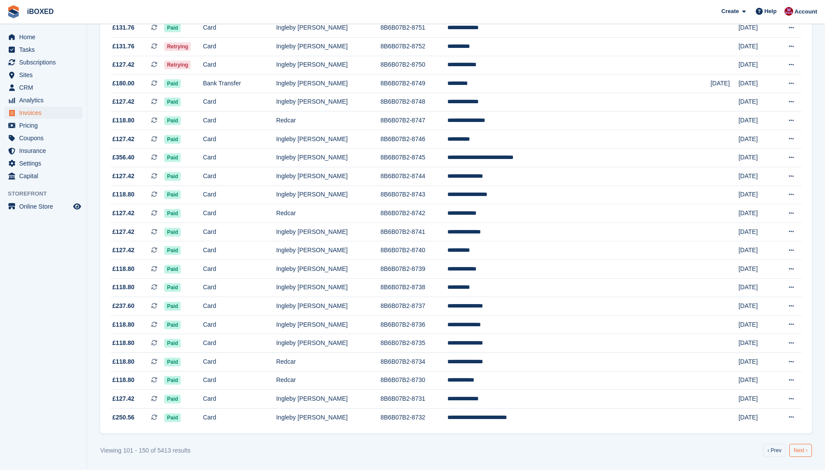
click at [801, 449] on link "Next ›" at bounding box center [800, 450] width 23 height 13
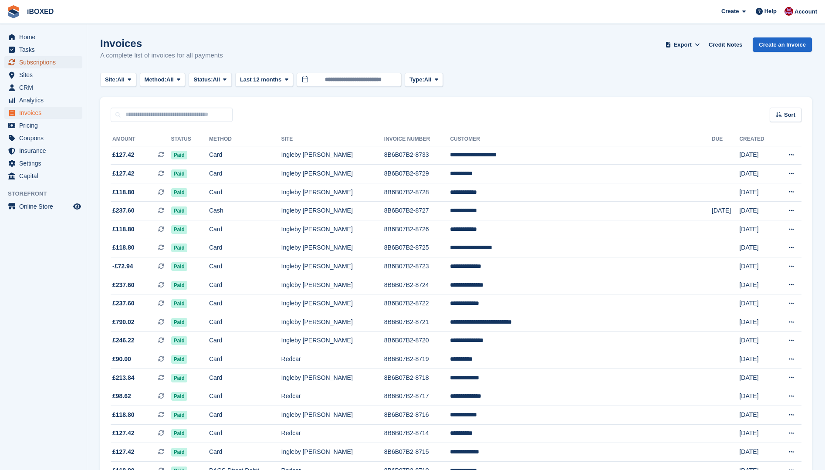
click at [31, 60] on span "Subscriptions" at bounding box center [45, 62] width 52 height 12
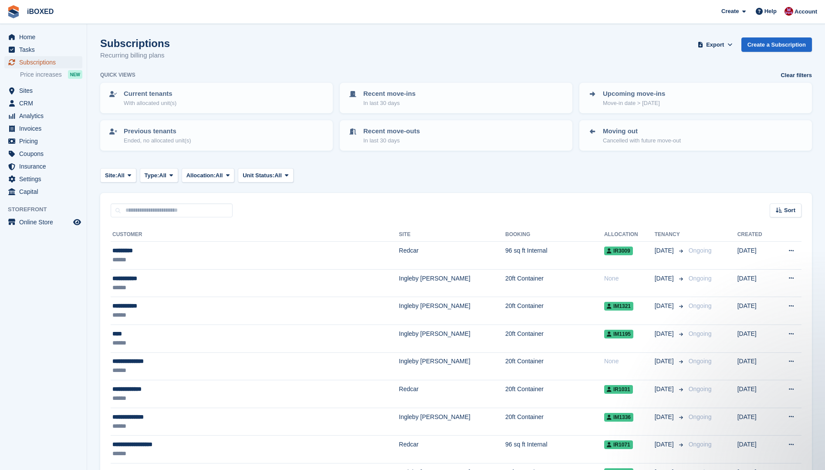
click at [57, 61] on span "Subscriptions" at bounding box center [45, 62] width 52 height 12
click at [33, 59] on span "Subscriptions" at bounding box center [45, 62] width 52 height 12
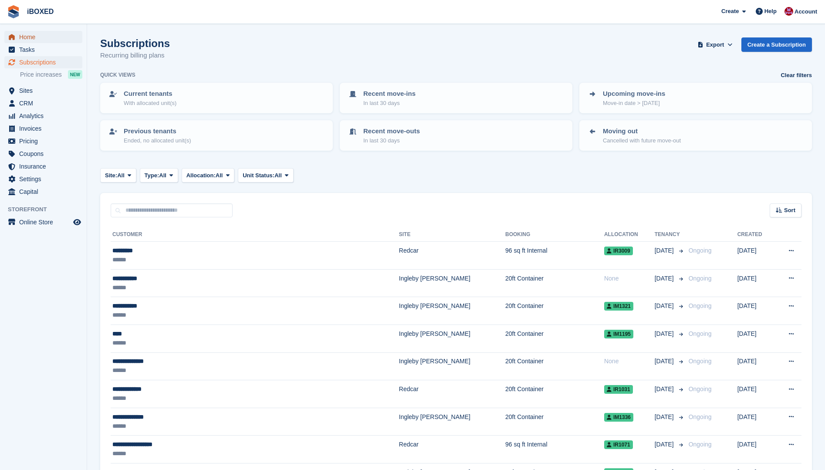
click at [30, 37] on span "Home" at bounding box center [45, 37] width 52 height 12
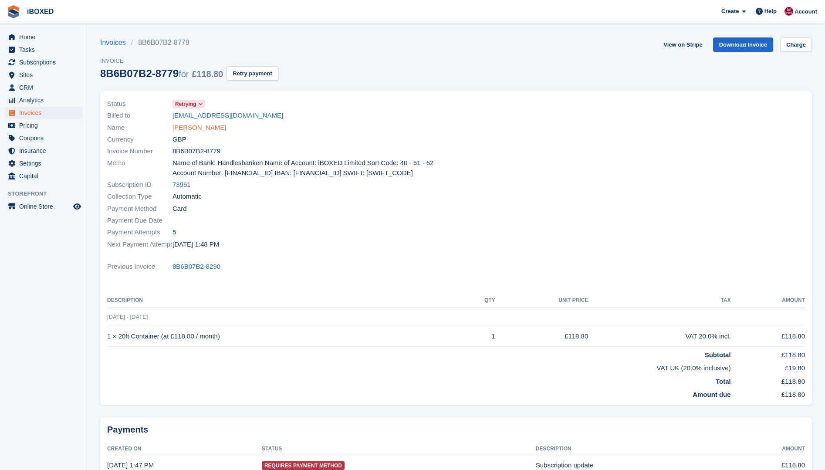
click at [177, 125] on link "[PERSON_NAME]" at bounding box center [199, 128] width 54 height 10
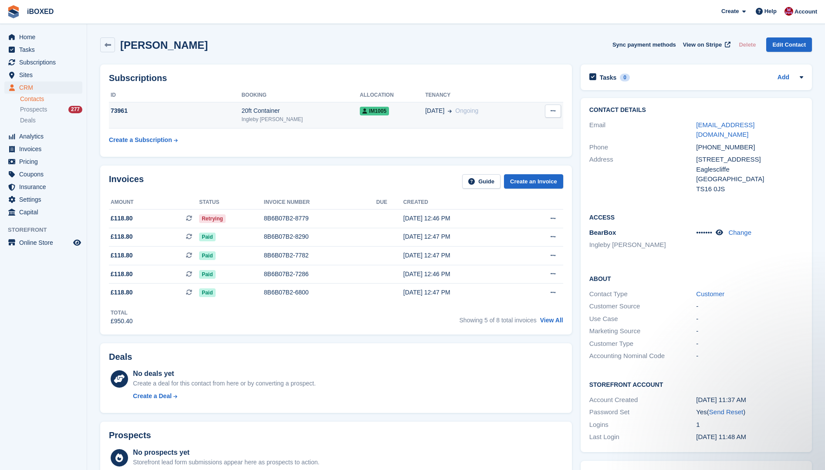
click at [214, 116] on td "73961" at bounding box center [175, 115] width 132 height 27
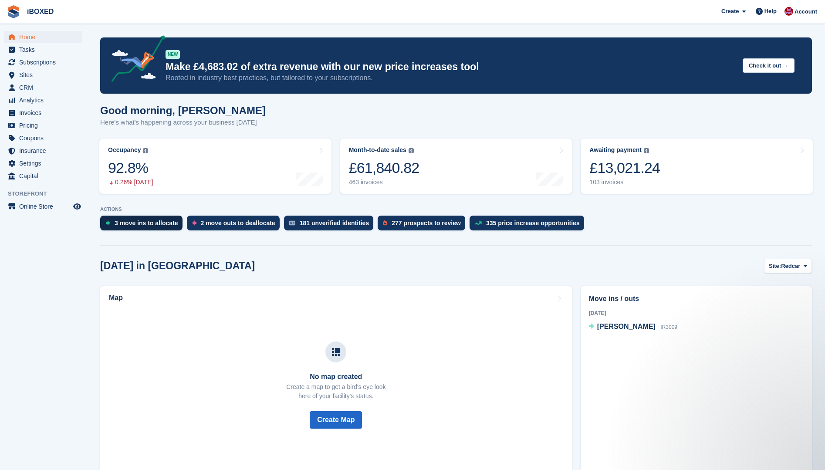
click at [139, 224] on div "3 move ins to allocate" at bounding box center [147, 223] width 64 height 7
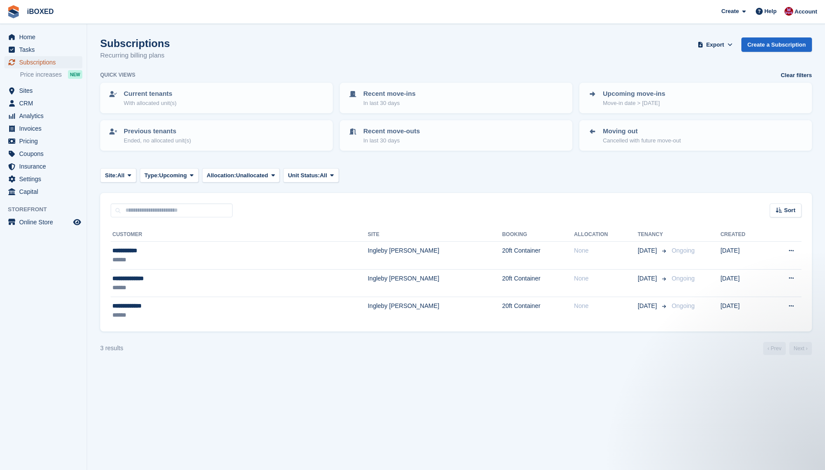
click at [44, 59] on span "Subscriptions" at bounding box center [45, 62] width 52 height 12
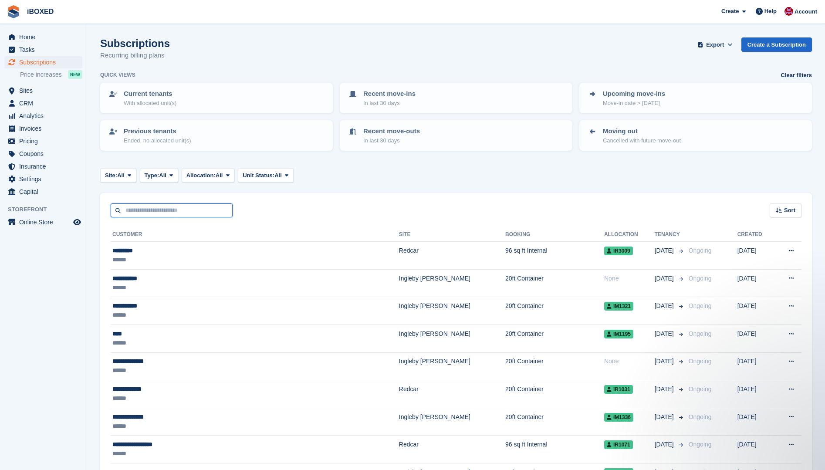
click at [157, 211] on input "text" at bounding box center [172, 210] width 122 height 14
type input "******"
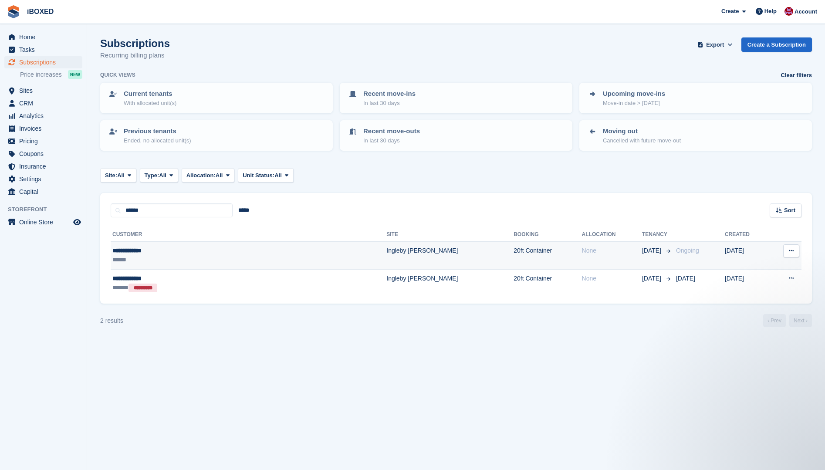
click at [140, 253] on div "**********" at bounding box center [188, 250] width 153 height 9
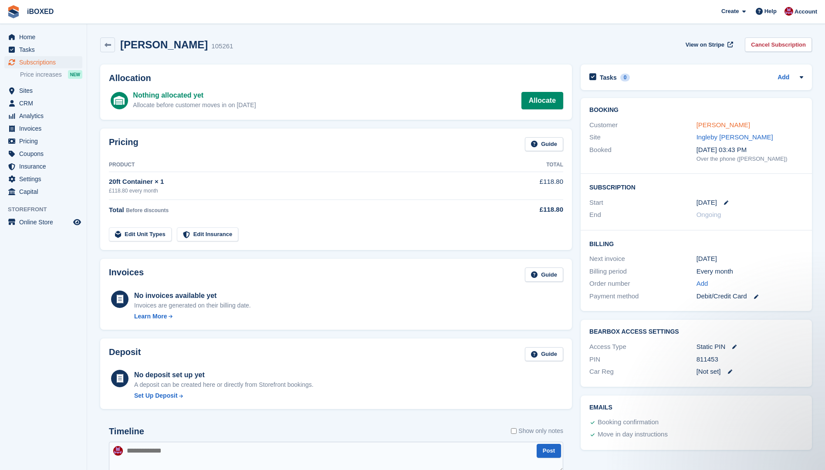
click at [735, 126] on link "[PERSON_NAME]" at bounding box center [723, 124] width 54 height 7
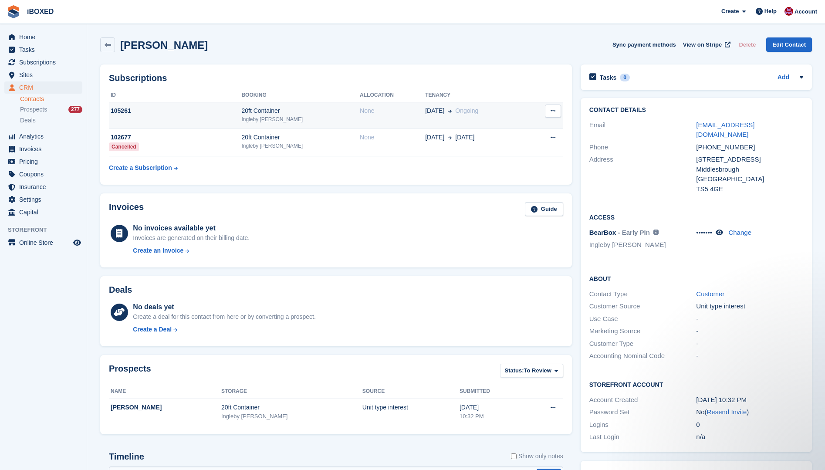
click at [260, 113] on div "20ft Container" at bounding box center [300, 110] width 118 height 9
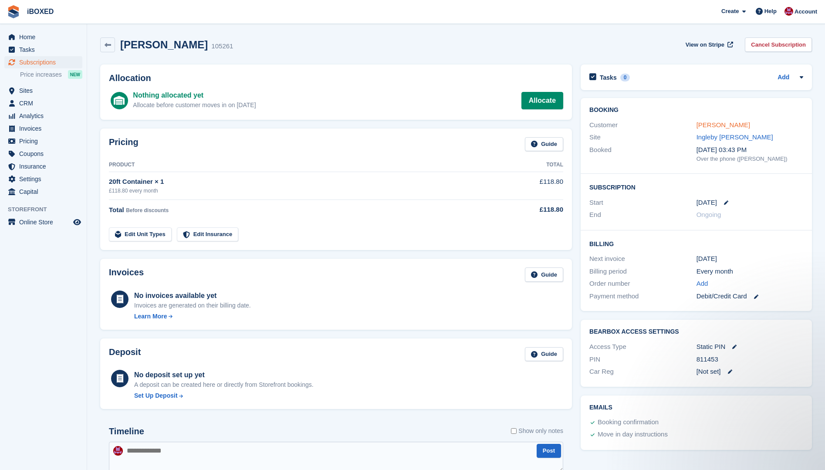
click at [709, 125] on link "[PERSON_NAME]" at bounding box center [723, 124] width 54 height 7
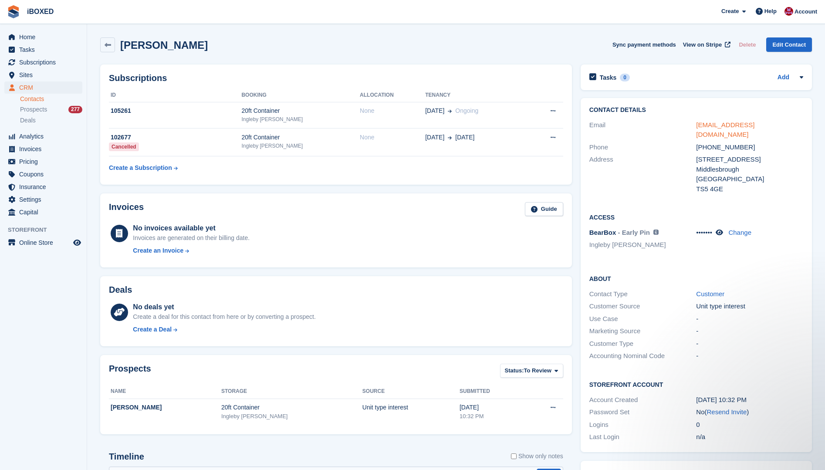
click at [713, 122] on link "voncorden123@gmail.com" at bounding box center [725, 129] width 58 height 17
click at [233, 116] on td "105261" at bounding box center [175, 115] width 132 height 27
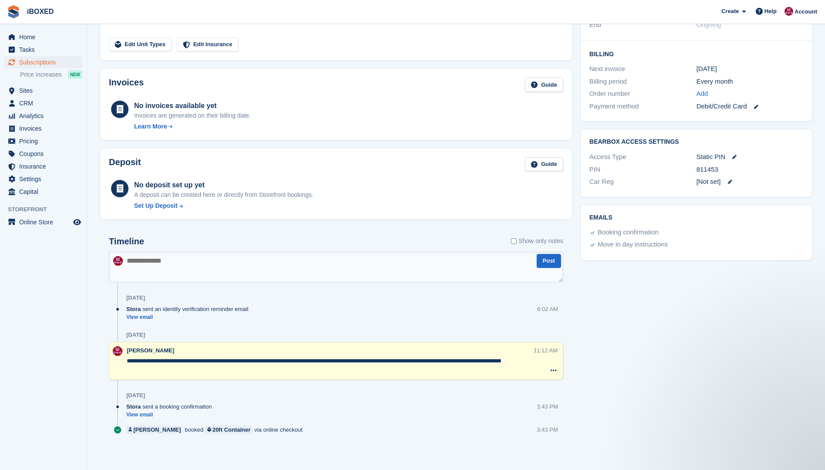
scroll to position [191, 0]
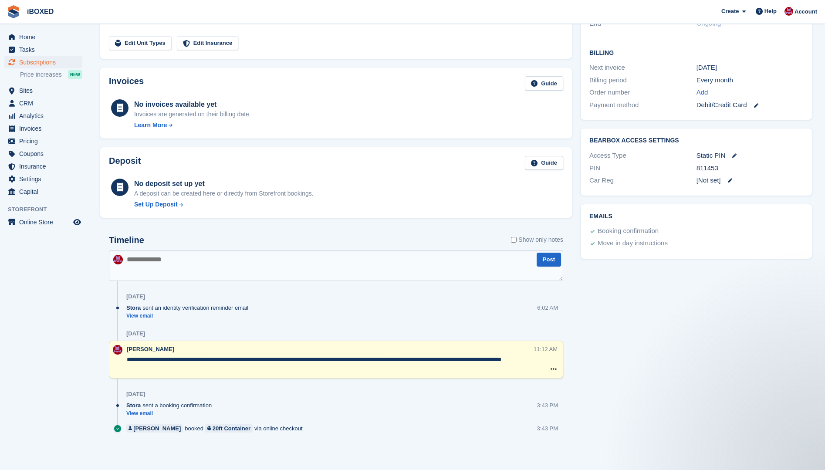
click at [175, 274] on textarea at bounding box center [336, 265] width 454 height 30
click at [159, 260] on textarea "**********" at bounding box center [336, 265] width 454 height 30
click at [188, 257] on textarea "**********" at bounding box center [336, 265] width 454 height 30
click at [133, 259] on textarea "**********" at bounding box center [336, 265] width 454 height 30
click at [406, 257] on textarea "**********" at bounding box center [336, 265] width 454 height 30
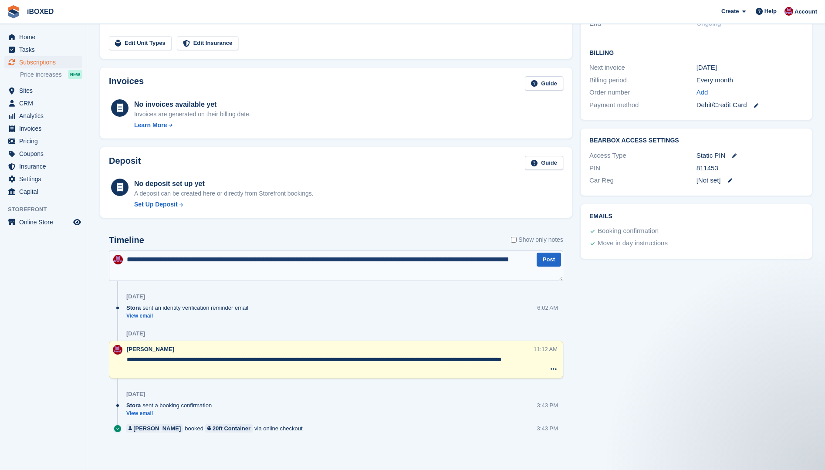
type textarea "**********"
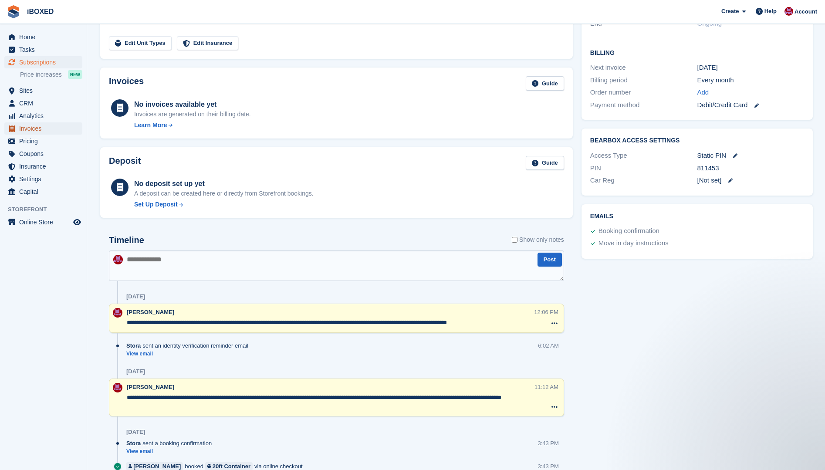
click at [31, 126] on span "Invoices" at bounding box center [45, 128] width 52 height 12
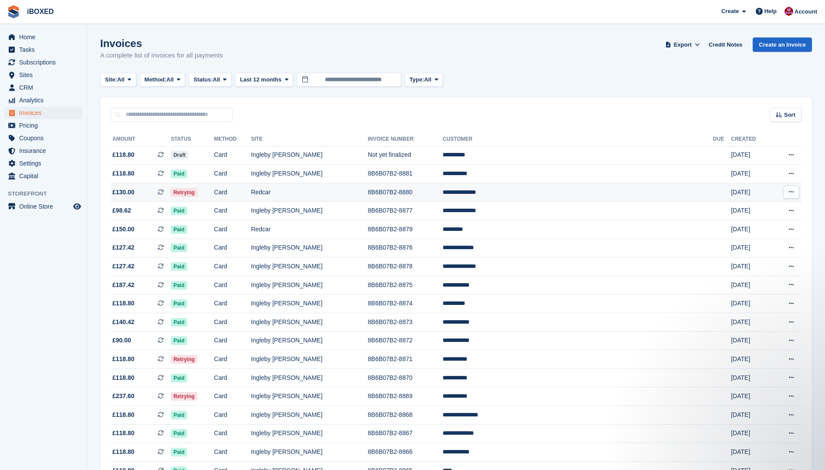
click at [251, 190] on td "Card" at bounding box center [232, 192] width 37 height 19
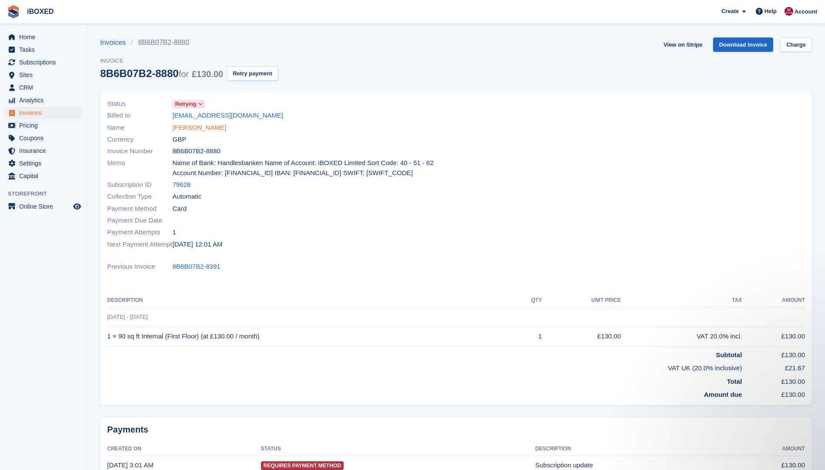
click at [207, 126] on link "[PERSON_NAME]" at bounding box center [199, 128] width 54 height 10
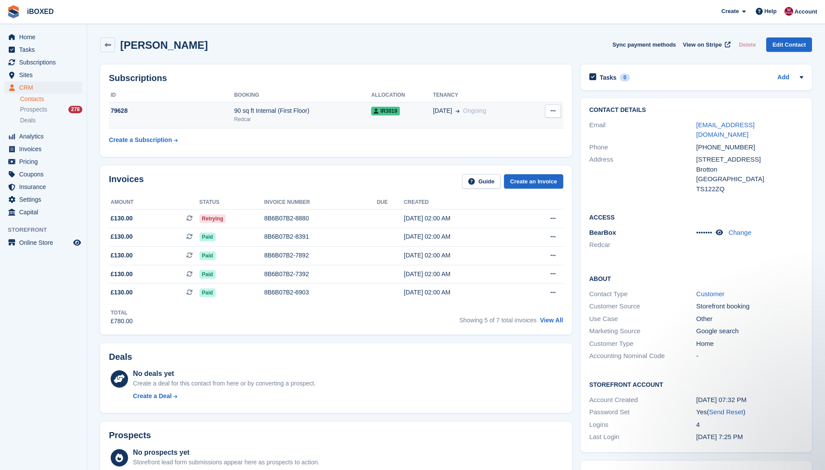
click at [147, 123] on td "79628" at bounding box center [171, 115] width 125 height 27
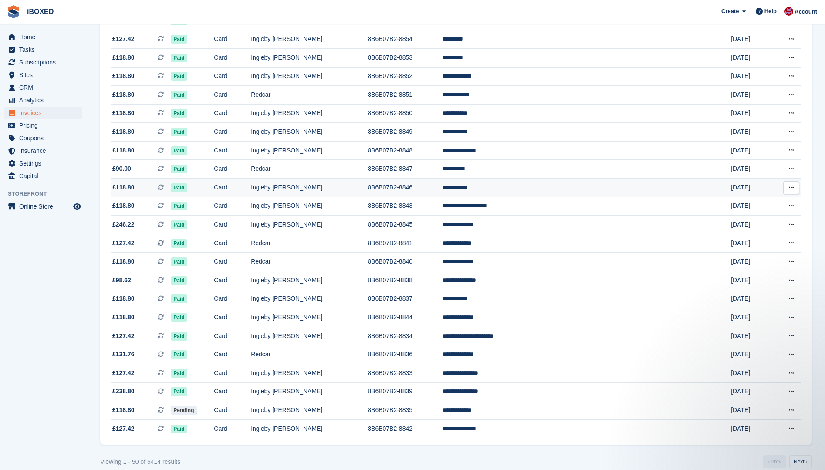
scroll to position [647, 0]
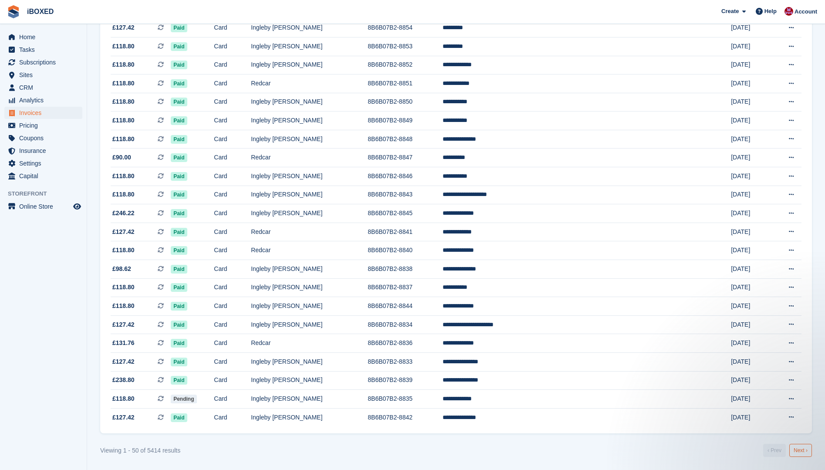
click at [801, 450] on link "Next ›" at bounding box center [800, 450] width 23 height 13
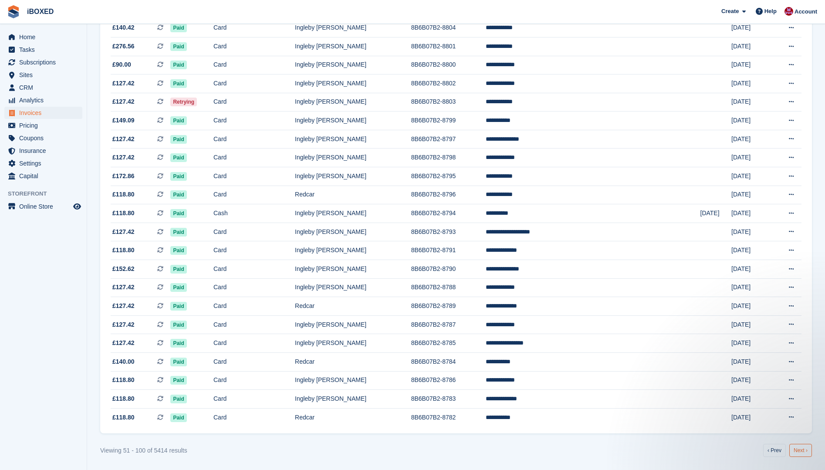
click at [799, 449] on link "Next ›" at bounding box center [800, 450] width 23 height 13
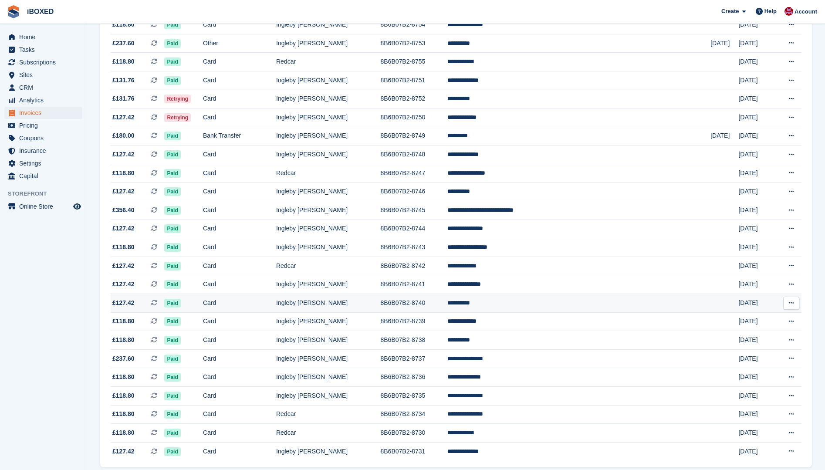
scroll to position [647, 0]
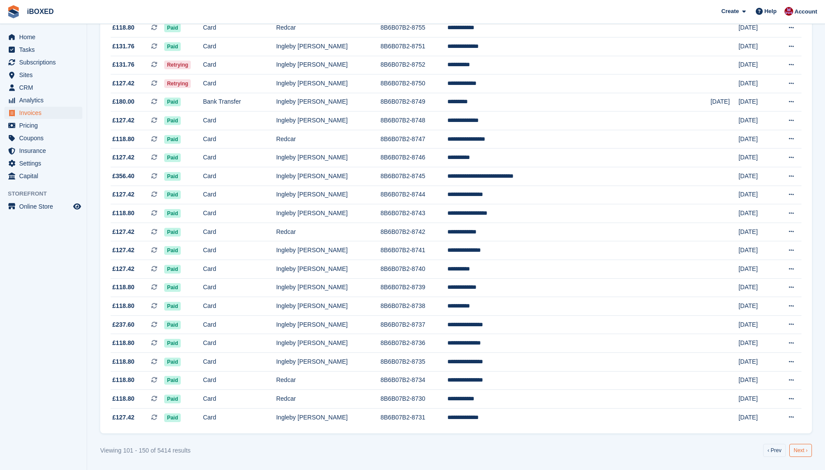
click at [805, 450] on link "Next ›" at bounding box center [800, 450] width 23 height 13
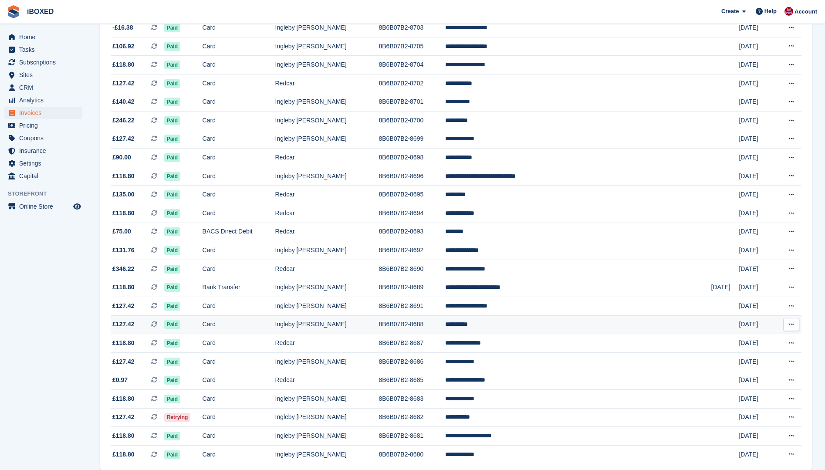
scroll to position [647, 0]
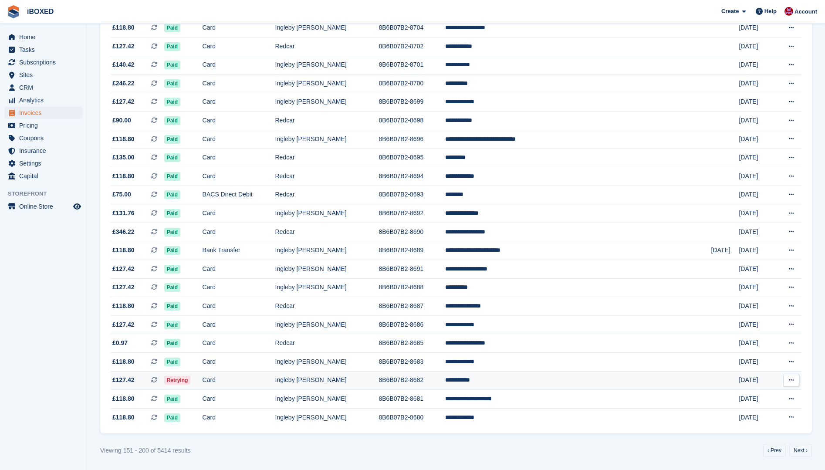
click at [260, 384] on td "Card" at bounding box center [239, 380] width 73 height 19
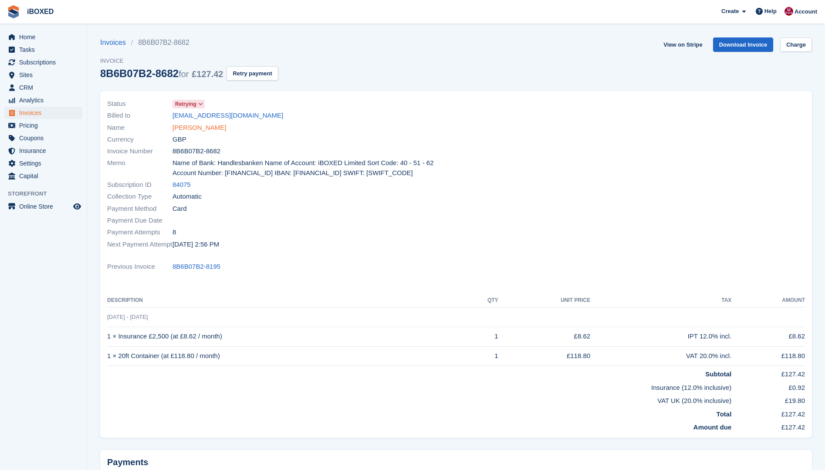
click at [198, 130] on link "[PERSON_NAME]" at bounding box center [199, 128] width 54 height 10
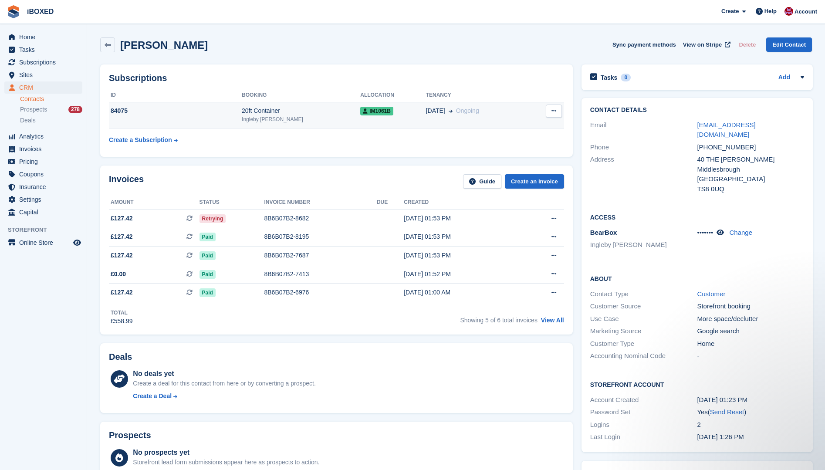
click at [212, 117] on td "84075" at bounding box center [175, 115] width 133 height 27
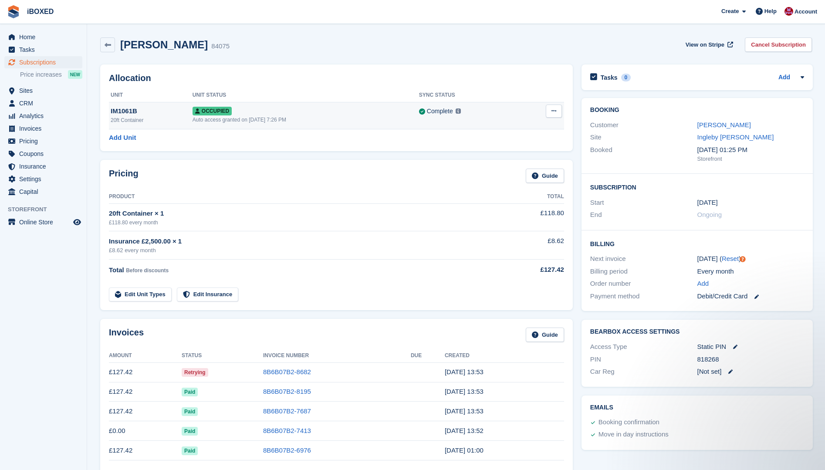
click at [165, 111] on div "IM1061B" at bounding box center [152, 111] width 82 height 10
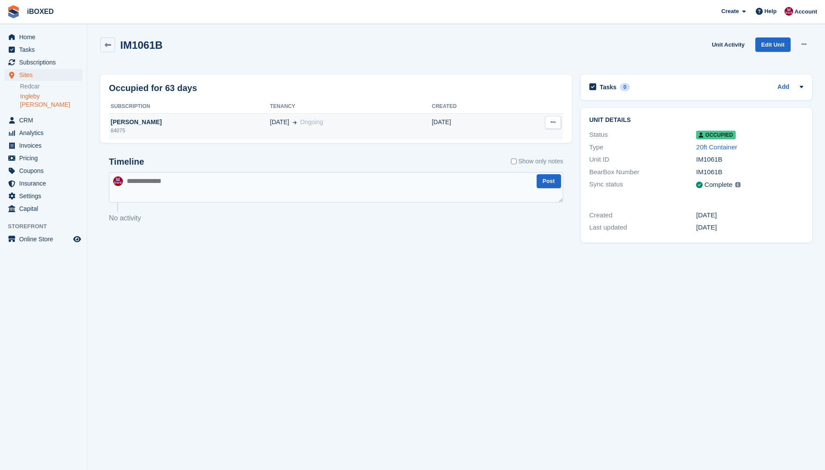
click at [270, 126] on span "[DATE]" at bounding box center [279, 122] width 19 height 9
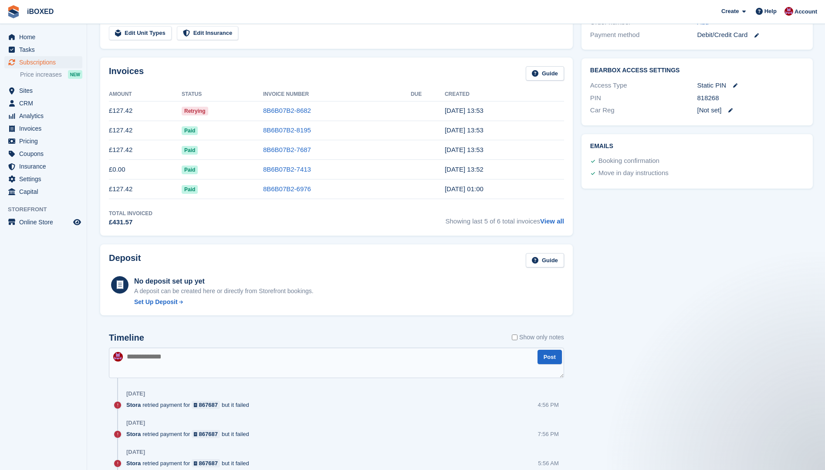
scroll to position [392, 0]
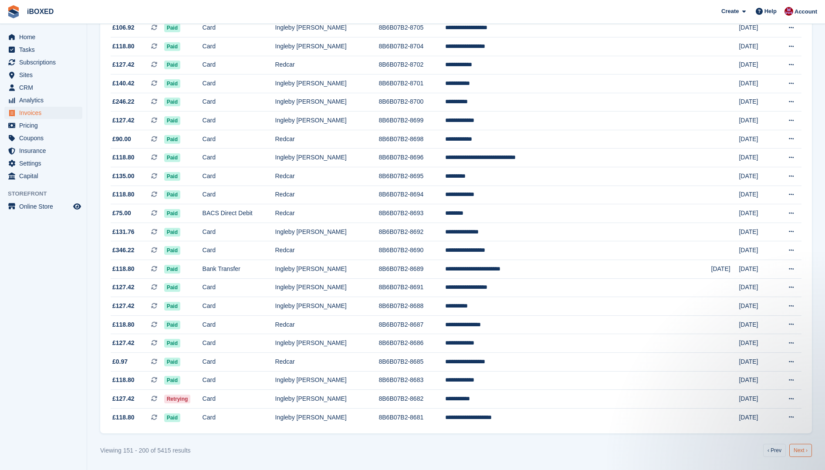
click at [802, 449] on link "Next ›" at bounding box center [800, 450] width 23 height 13
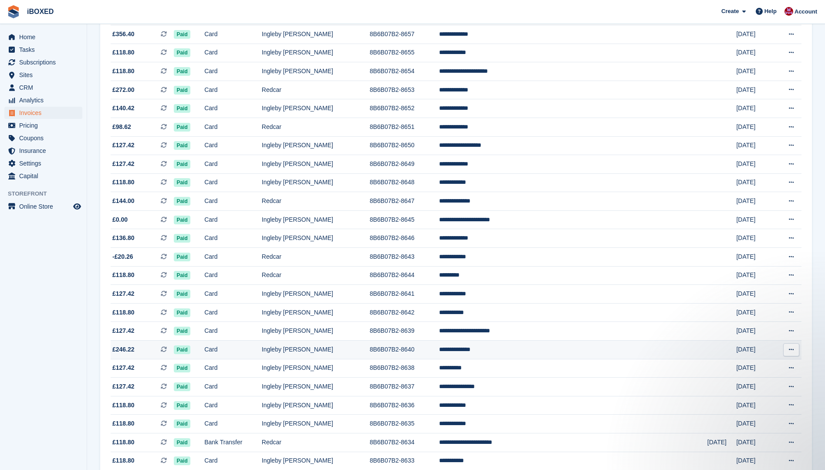
scroll to position [647, 0]
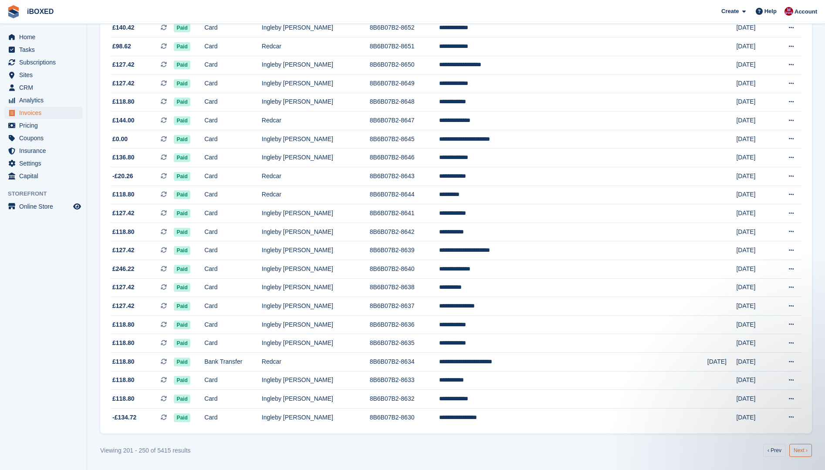
click at [801, 451] on link "Next ›" at bounding box center [800, 450] width 23 height 13
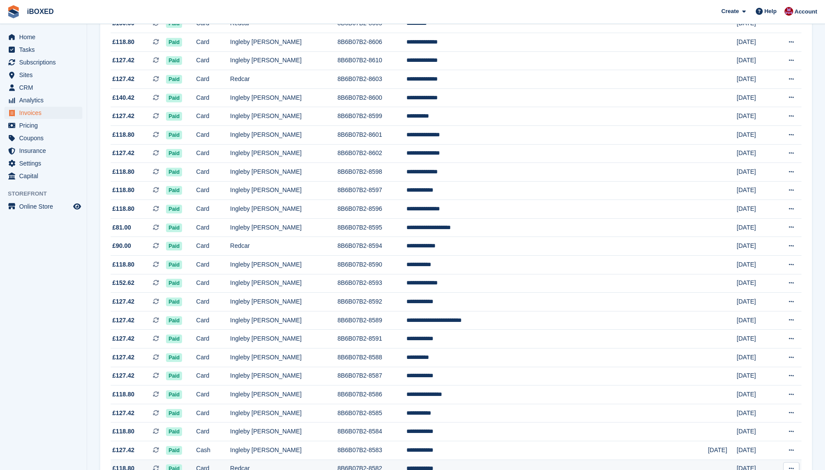
scroll to position [647, 0]
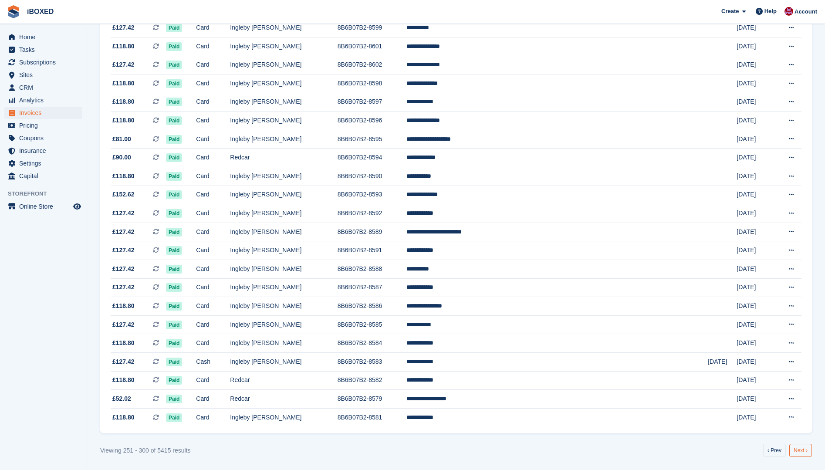
click at [805, 450] on link "Next ›" at bounding box center [800, 450] width 23 height 13
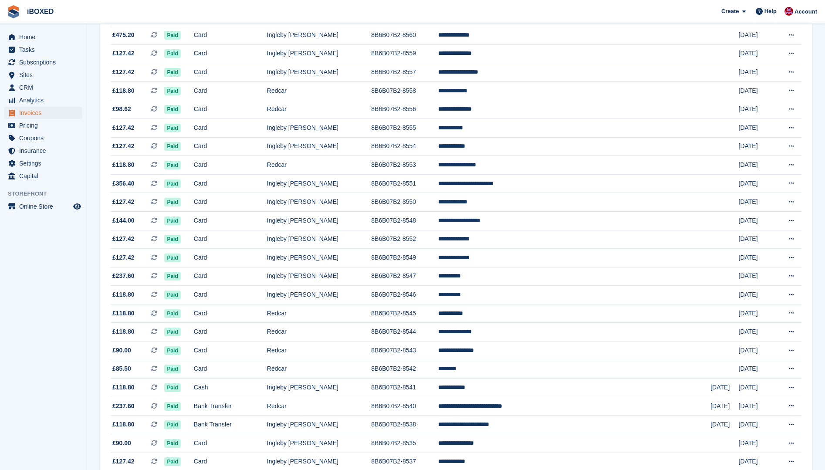
scroll to position [647, 0]
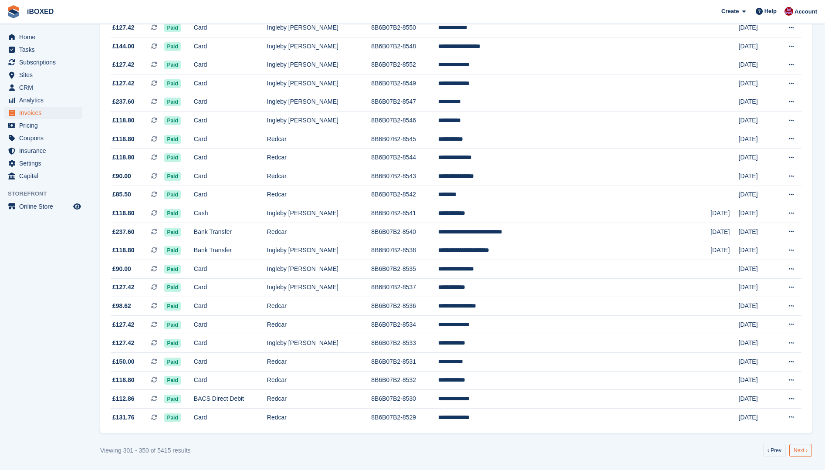
click at [795, 448] on link "Next ›" at bounding box center [800, 450] width 23 height 13
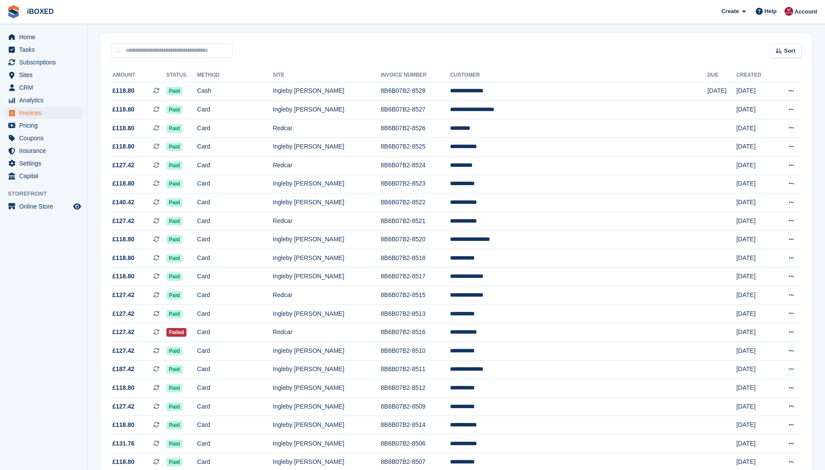
scroll to position [131, 0]
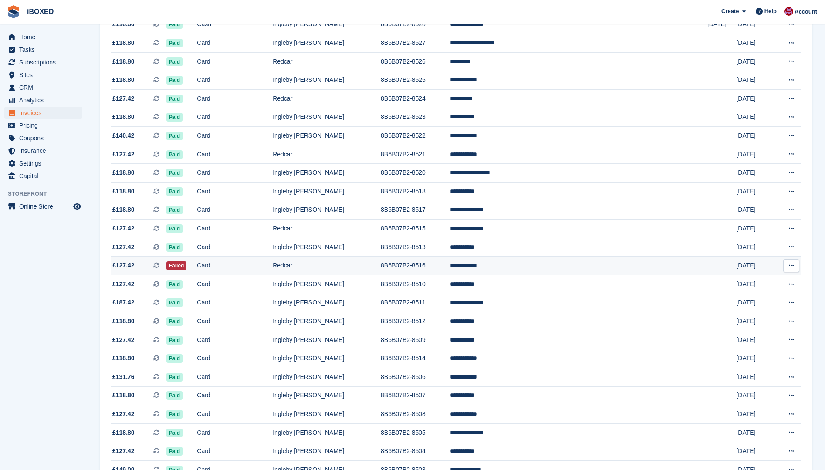
click at [231, 262] on td "Card" at bounding box center [235, 266] width 76 height 19
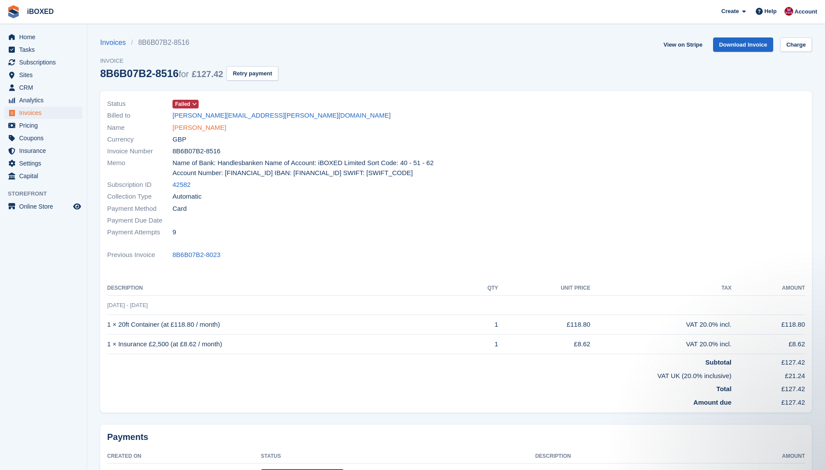
click at [189, 127] on link "[PERSON_NAME]" at bounding box center [199, 128] width 54 height 10
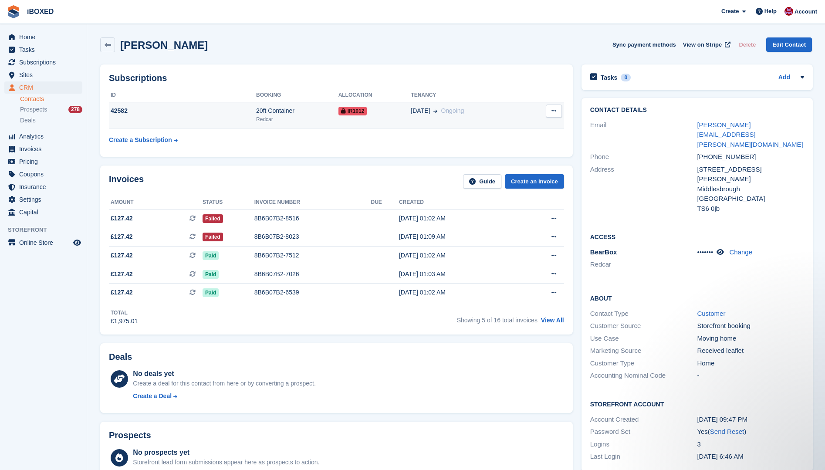
click at [159, 118] on td "42582" at bounding box center [182, 115] width 147 height 27
